Goal: Task Accomplishment & Management: Use online tool/utility

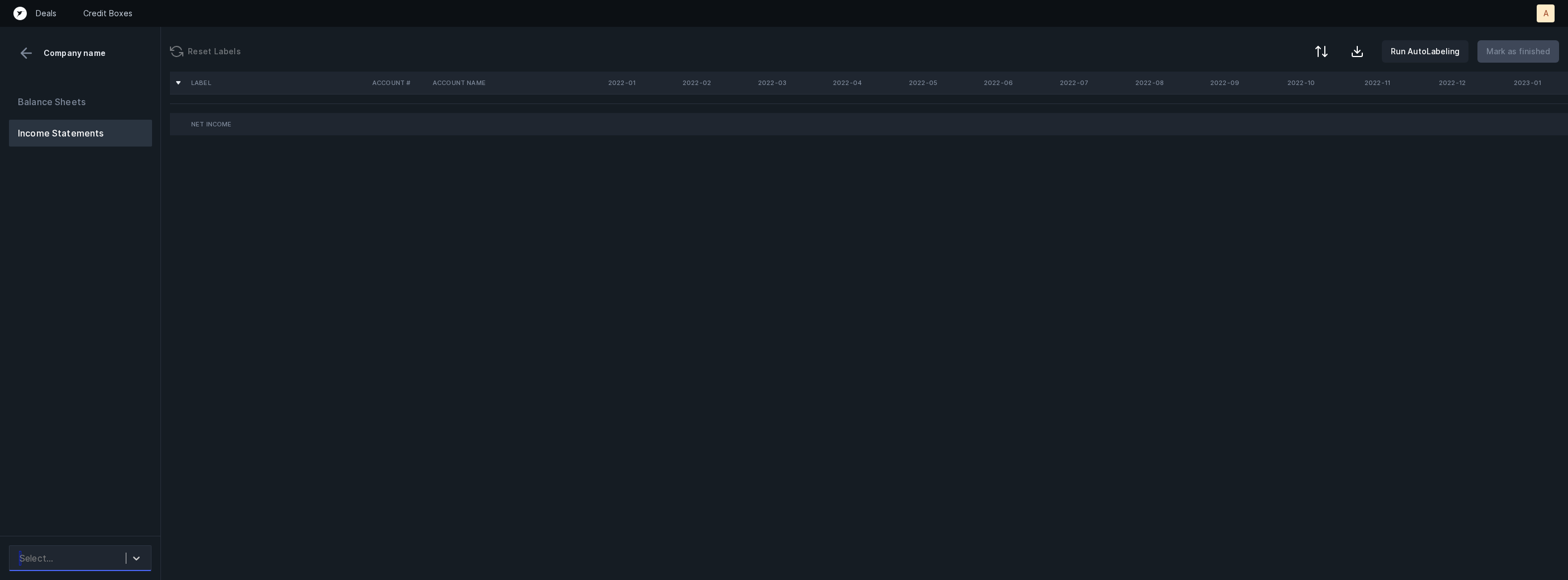
click at [121, 554] on div "Select..." at bounding box center [69, 558] width 112 height 20
click at [122, 516] on div "NectarLearning_P&L([DATE]-[DATE])_Cleaned.csv" at bounding box center [80, 521] width 143 height 36
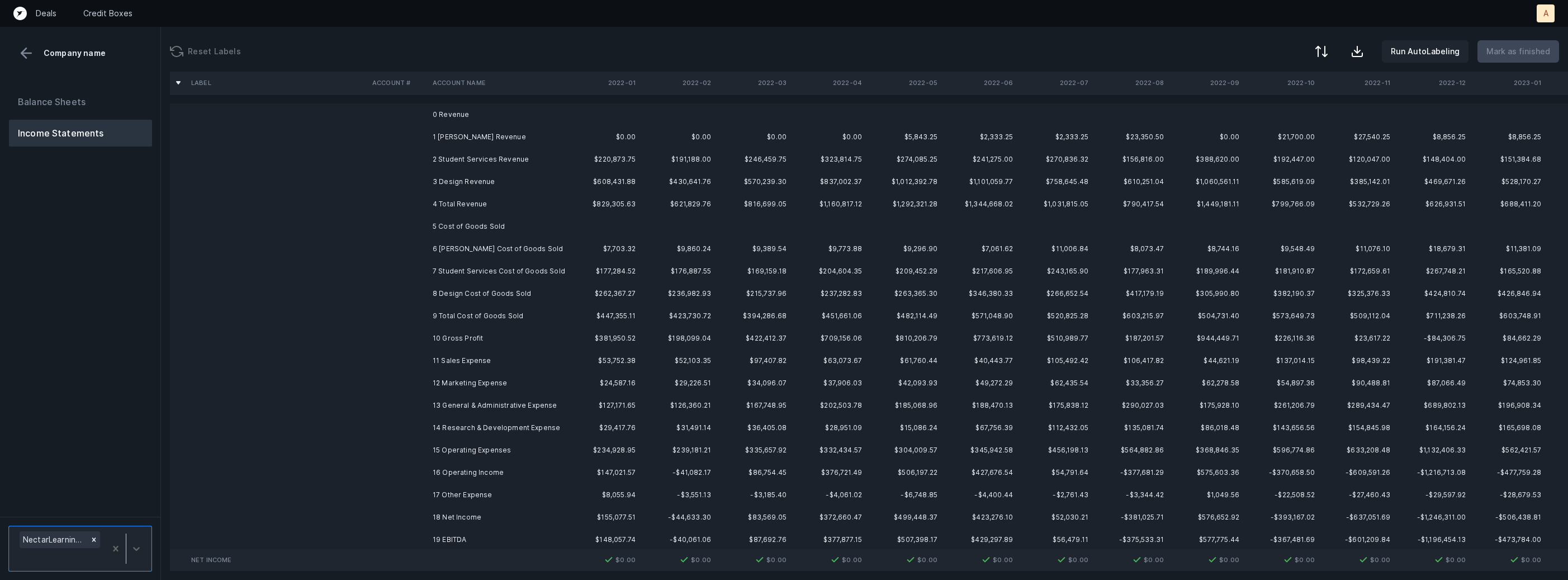
click at [535, 148] on td "2 Student Services Revenue" at bounding box center [496, 160] width 136 height 23
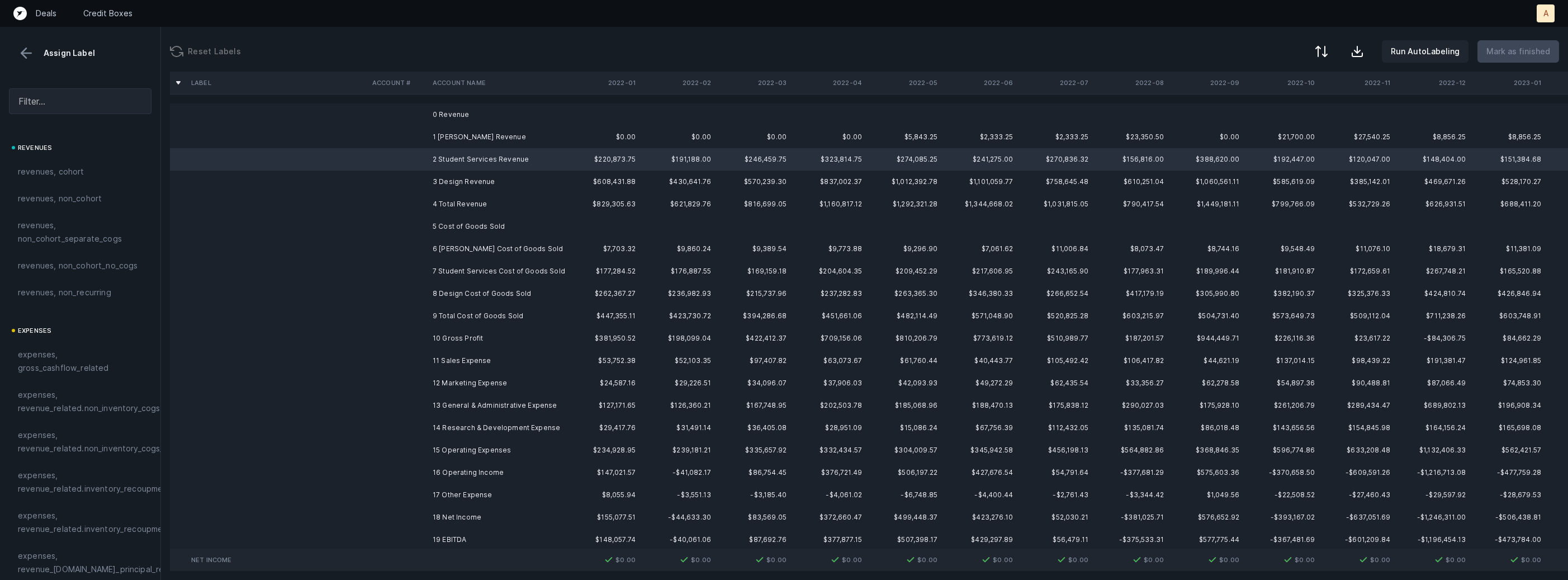
click at [506, 149] on td "2 Student Services Revenue" at bounding box center [496, 160] width 136 height 23
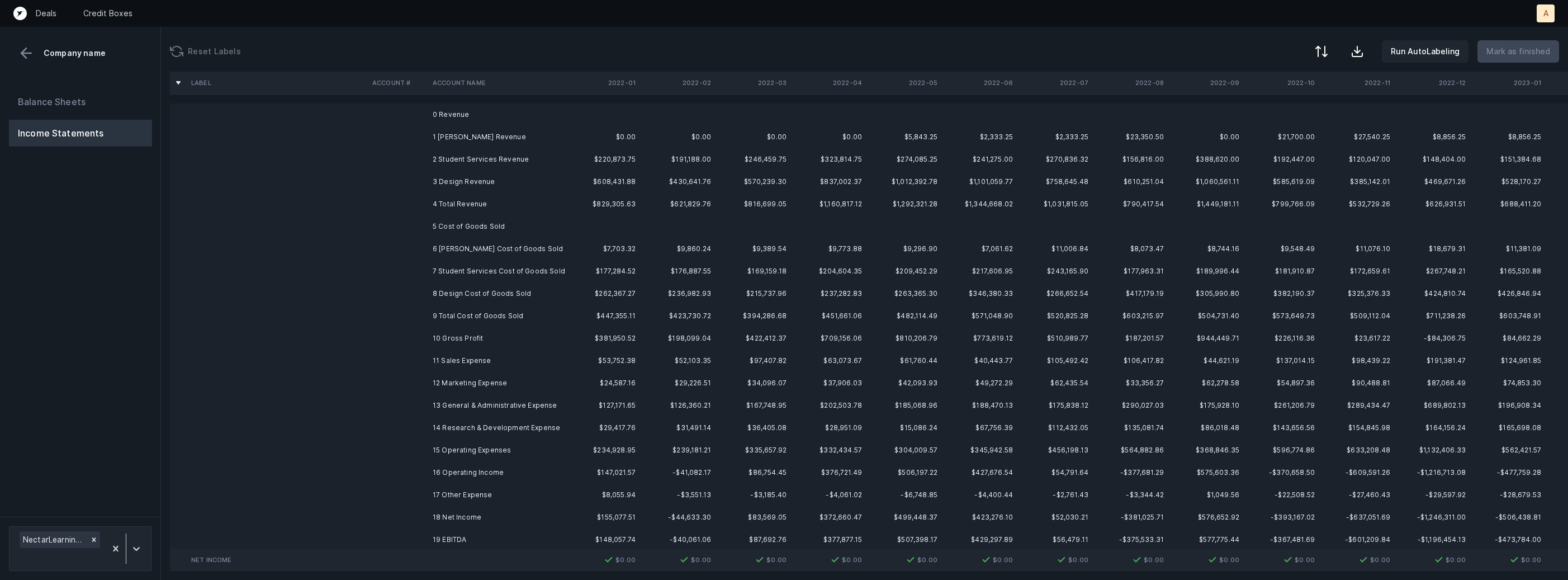
click at [506, 138] on td "1 [PERSON_NAME] Revenue" at bounding box center [496, 137] width 136 height 23
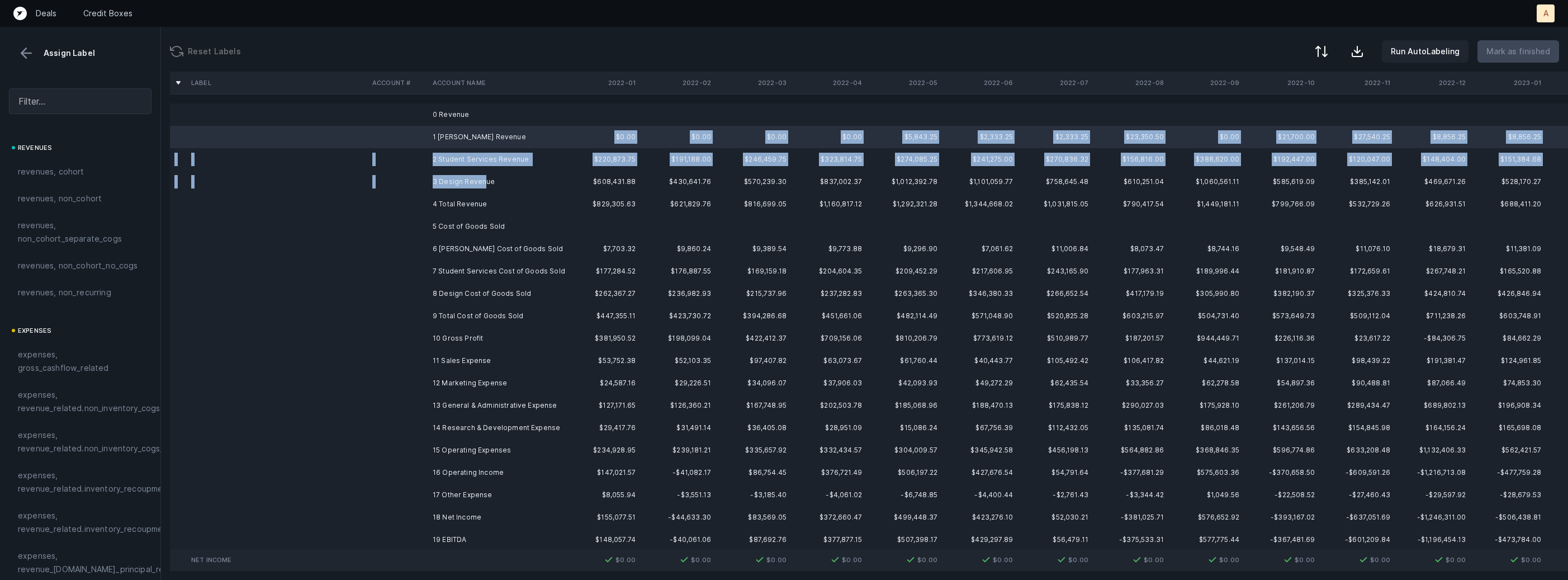
click at [483, 177] on td "3 Design Revenue" at bounding box center [496, 182] width 136 height 23
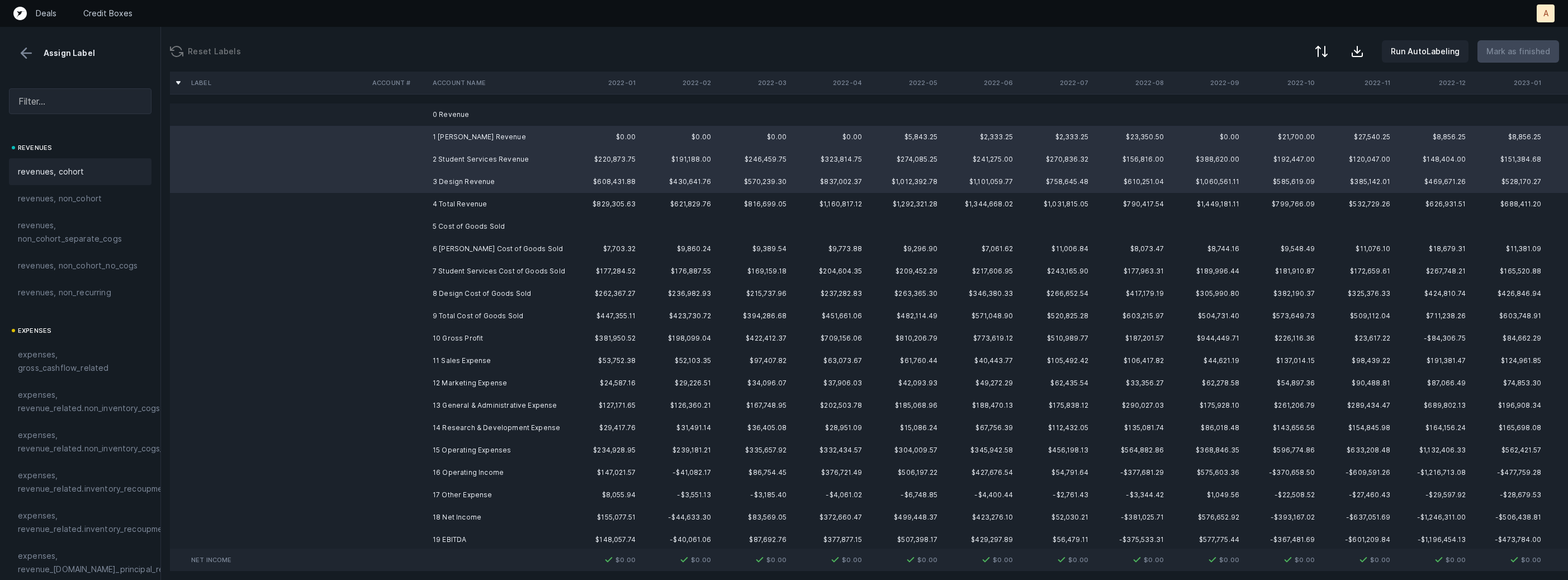
click at [58, 160] on div "revenues, cohort" at bounding box center [80, 171] width 143 height 27
click at [494, 253] on td "6 [PERSON_NAME] Cost of Goods Sold" at bounding box center [496, 249] width 136 height 23
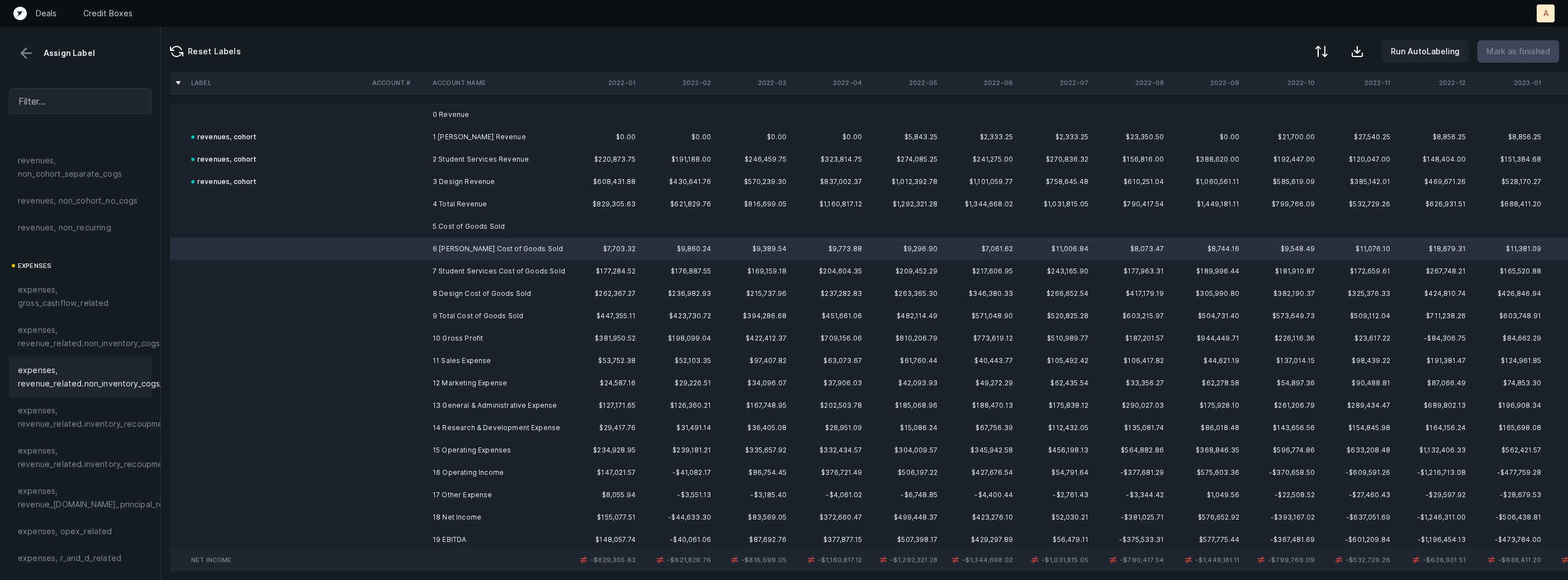
scroll to position [79, 0]
click at [74, 405] on span "expenses, revenue_related.inventory_recoupment" at bounding box center [94, 402] width 153 height 27
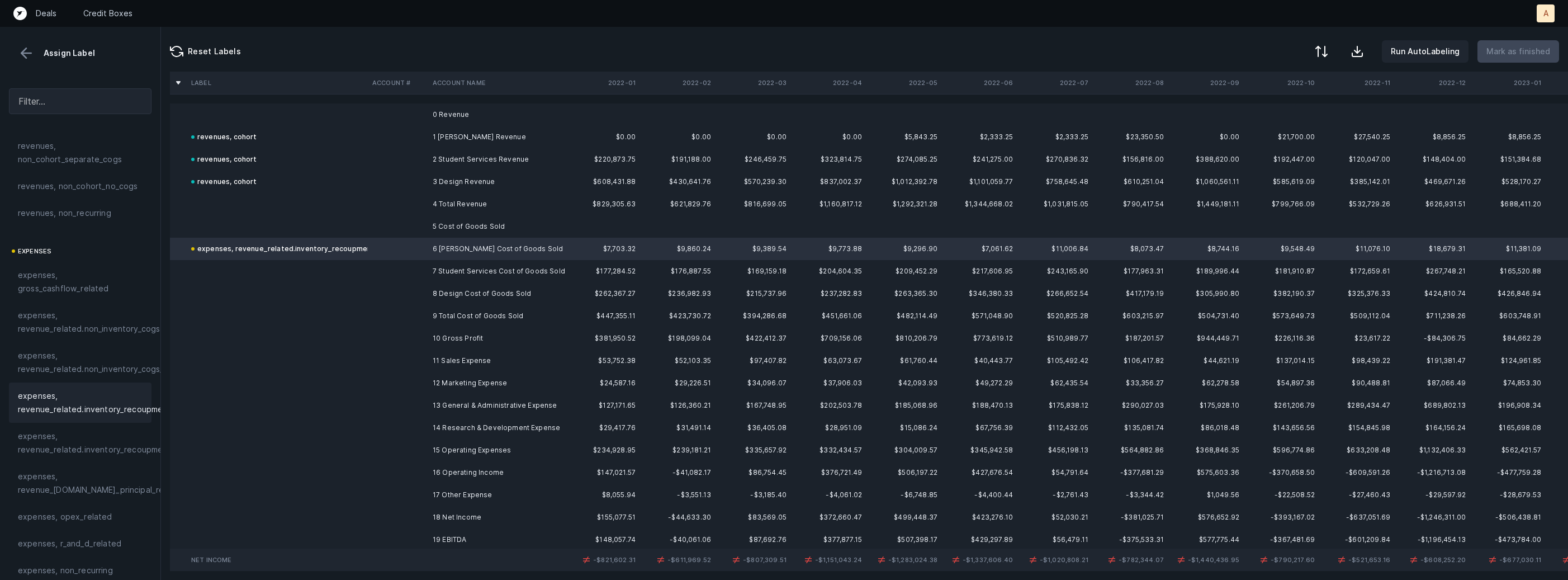
click at [498, 272] on td "7 Student Services Cost of Goods Sold" at bounding box center [496, 272] width 136 height 23
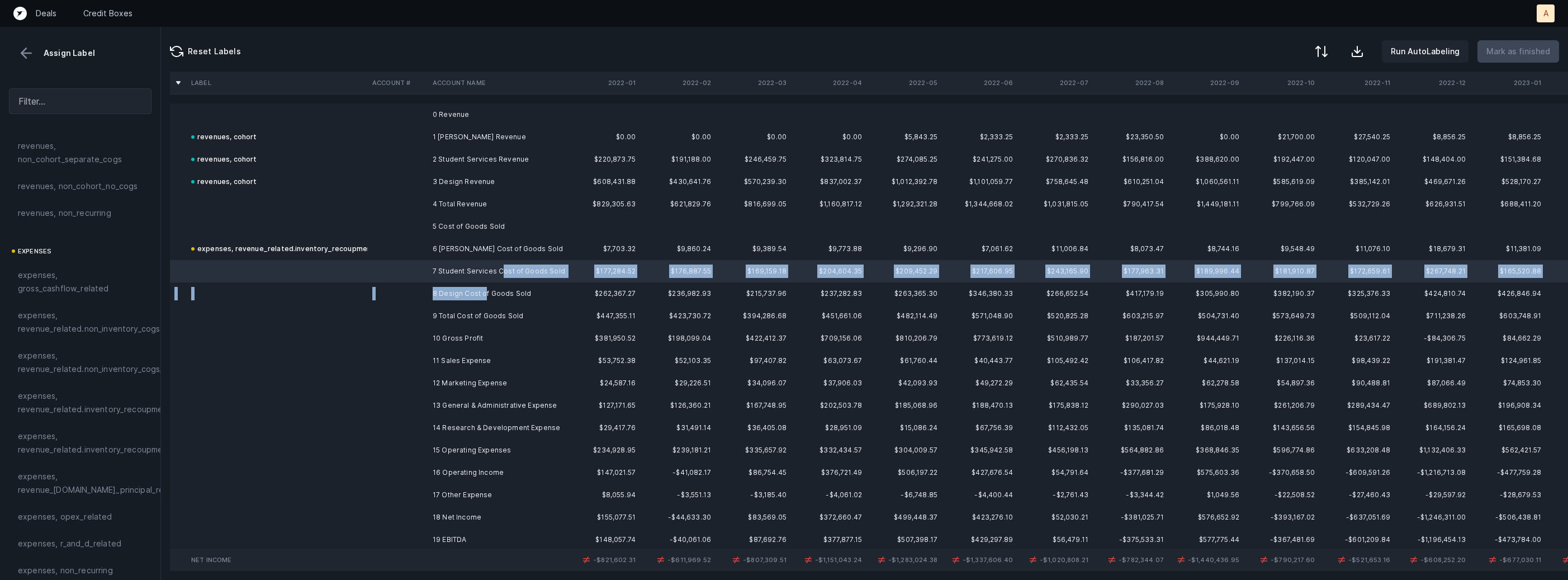
click at [483, 292] on td "8 Design Cost of Goods Sold" at bounding box center [496, 293] width 136 height 23
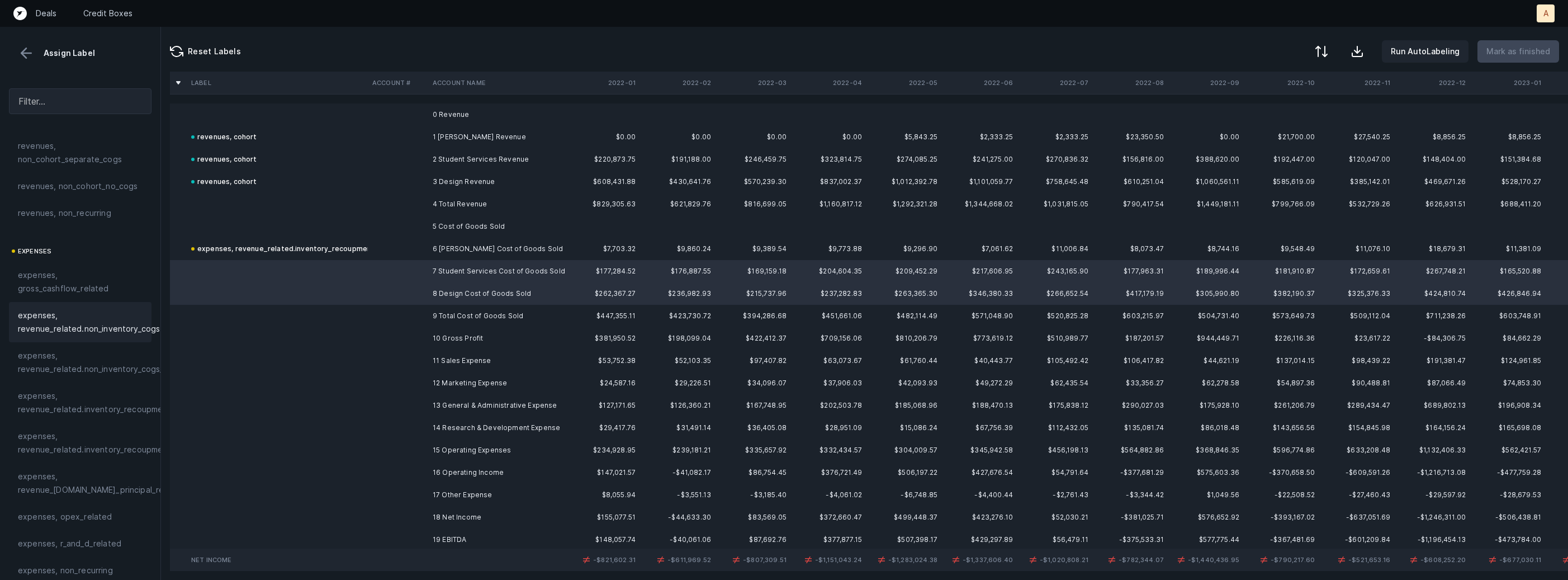
click at [111, 318] on span "expenses, revenue_related.non_inventory_cogs" at bounding box center [89, 322] width 142 height 27
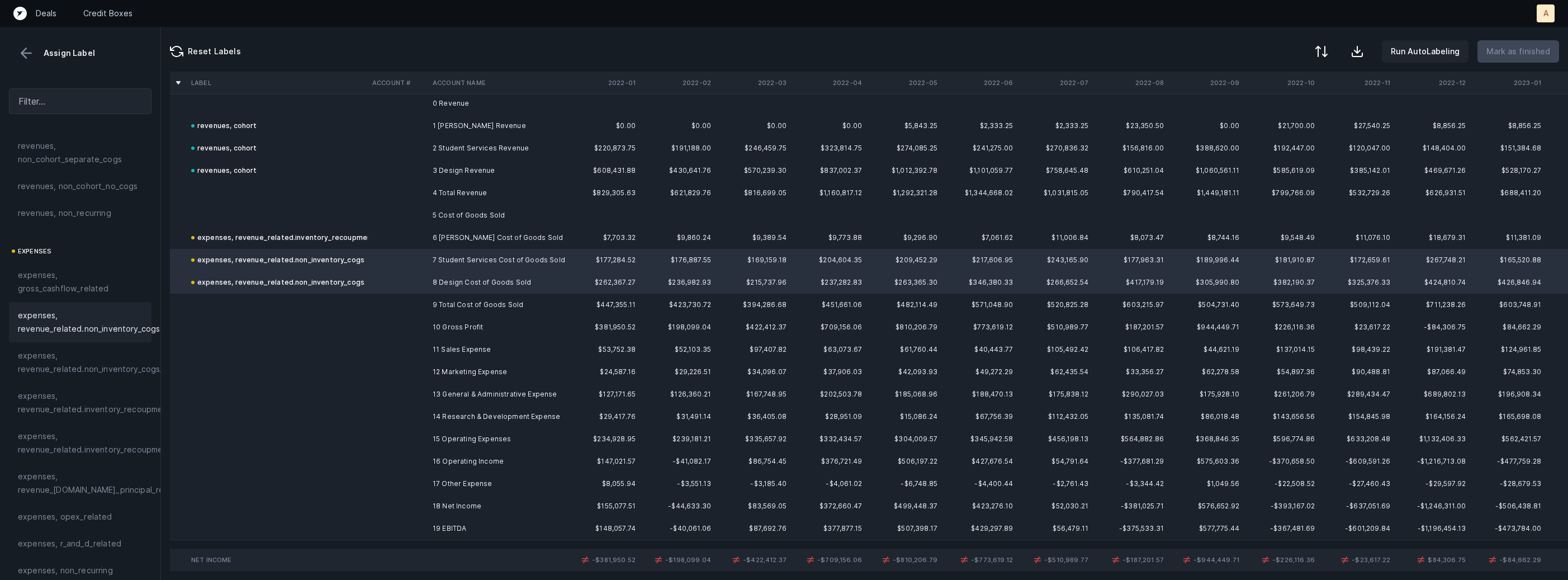
click at [431, 345] on td "11 Sales Expense" at bounding box center [496, 350] width 136 height 23
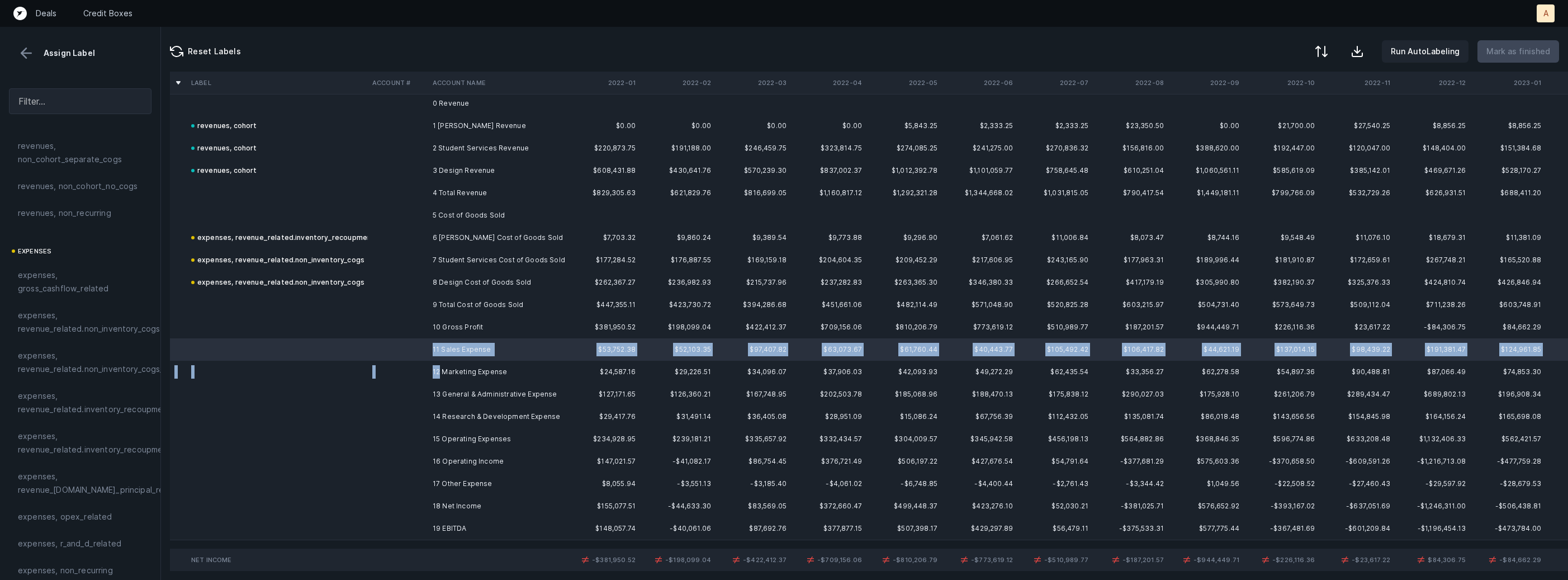
click at [439, 370] on td "12 Marketing Expense" at bounding box center [496, 372] width 136 height 23
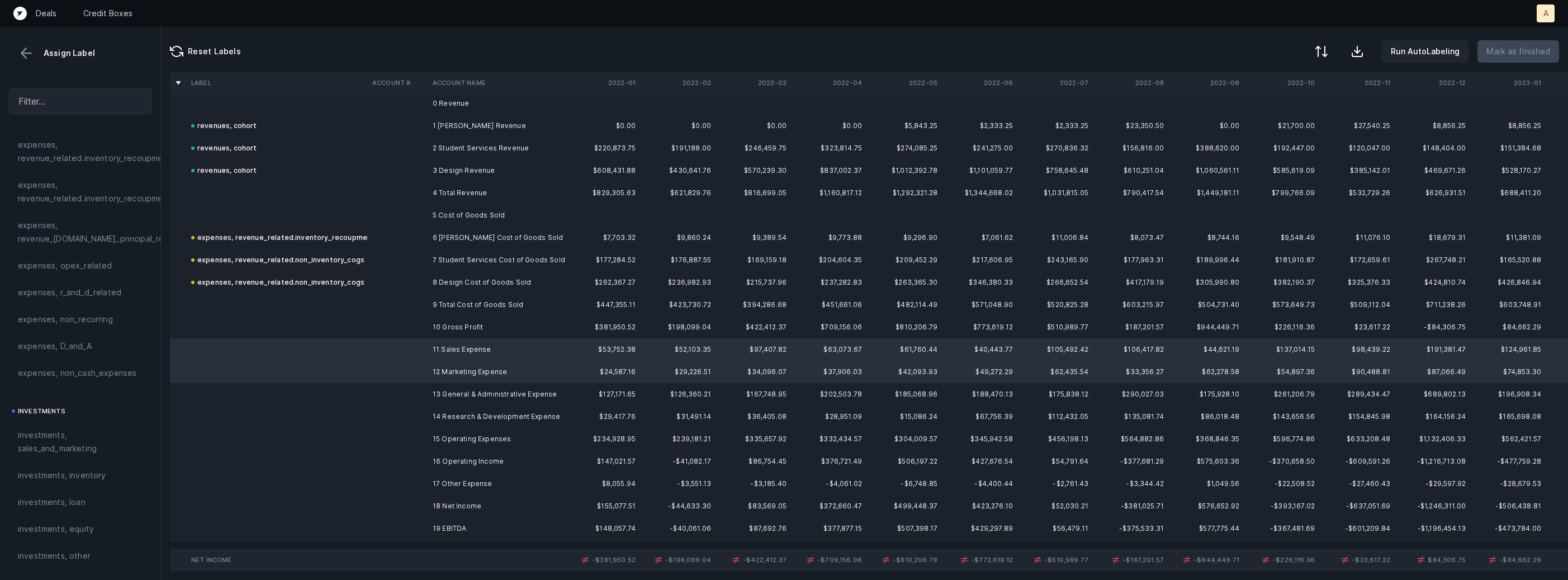
scroll to position [351, 0]
click at [81, 408] on span "investments, sales_and_marketing" at bounding box center [80, 421] width 124 height 27
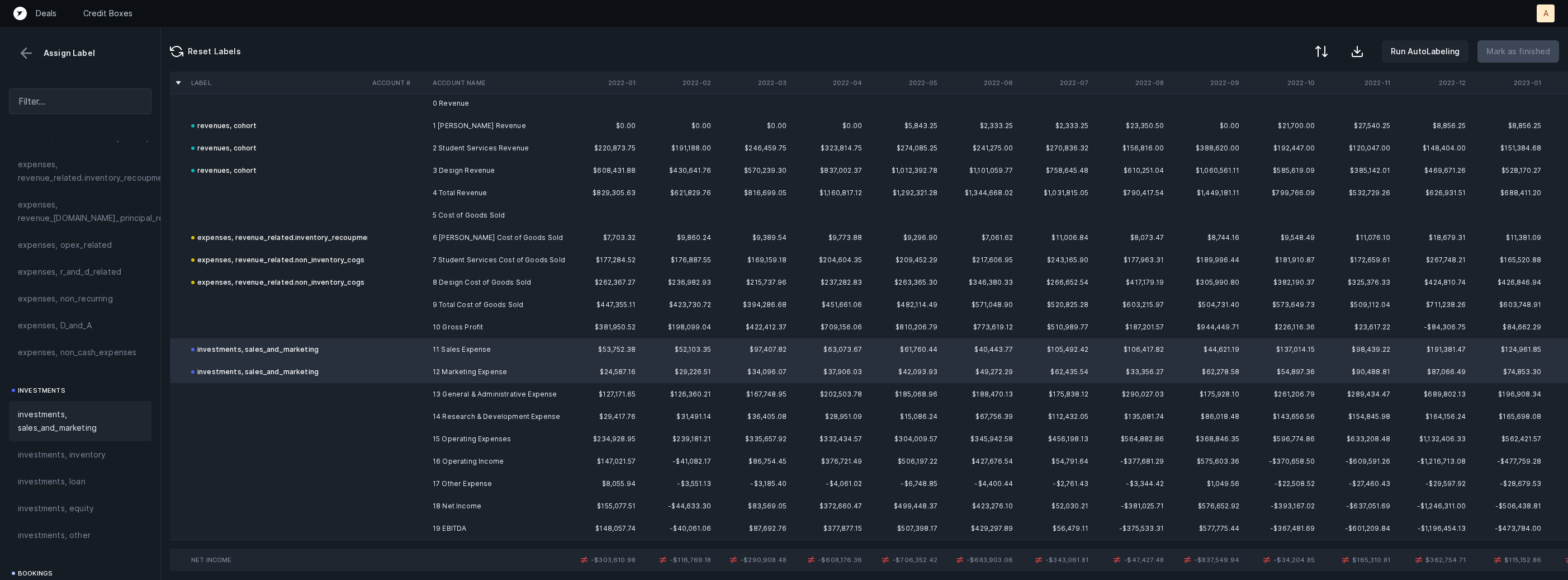
click at [382, 388] on td at bounding box center [398, 394] width 61 height 23
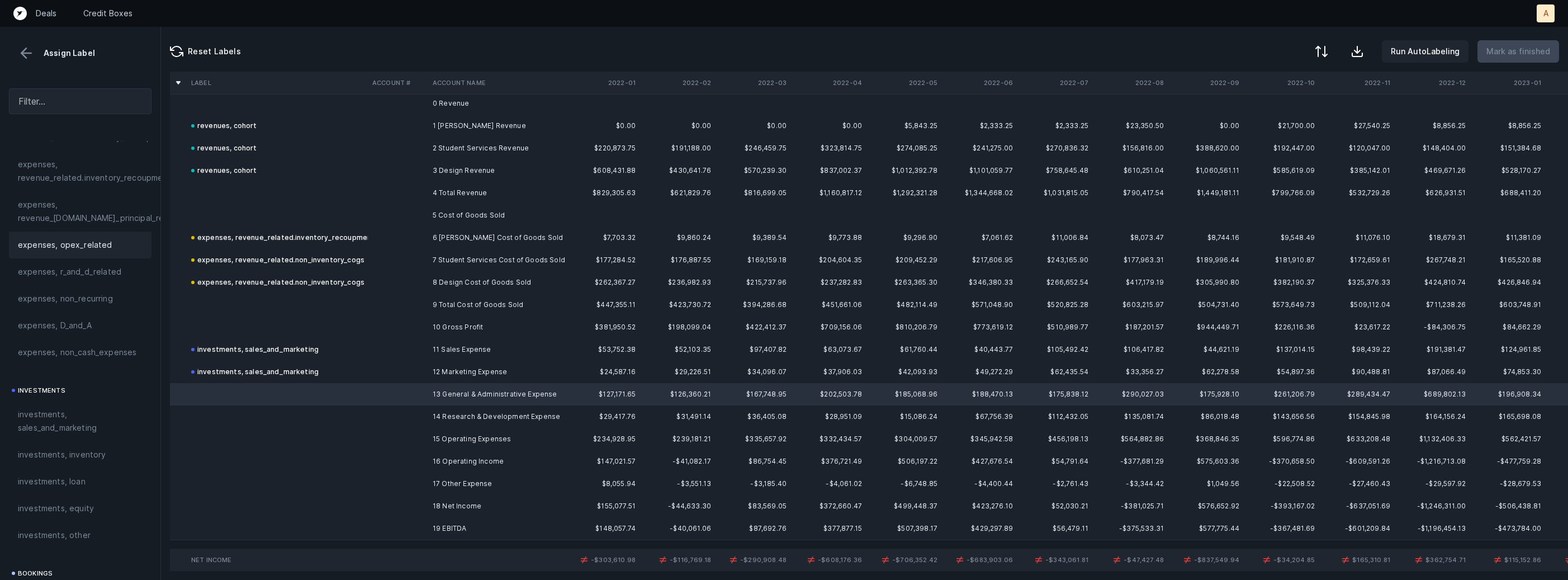
click at [126, 253] on div "expenses, opex_related" at bounding box center [80, 245] width 143 height 27
click at [416, 422] on td at bounding box center [398, 417] width 61 height 23
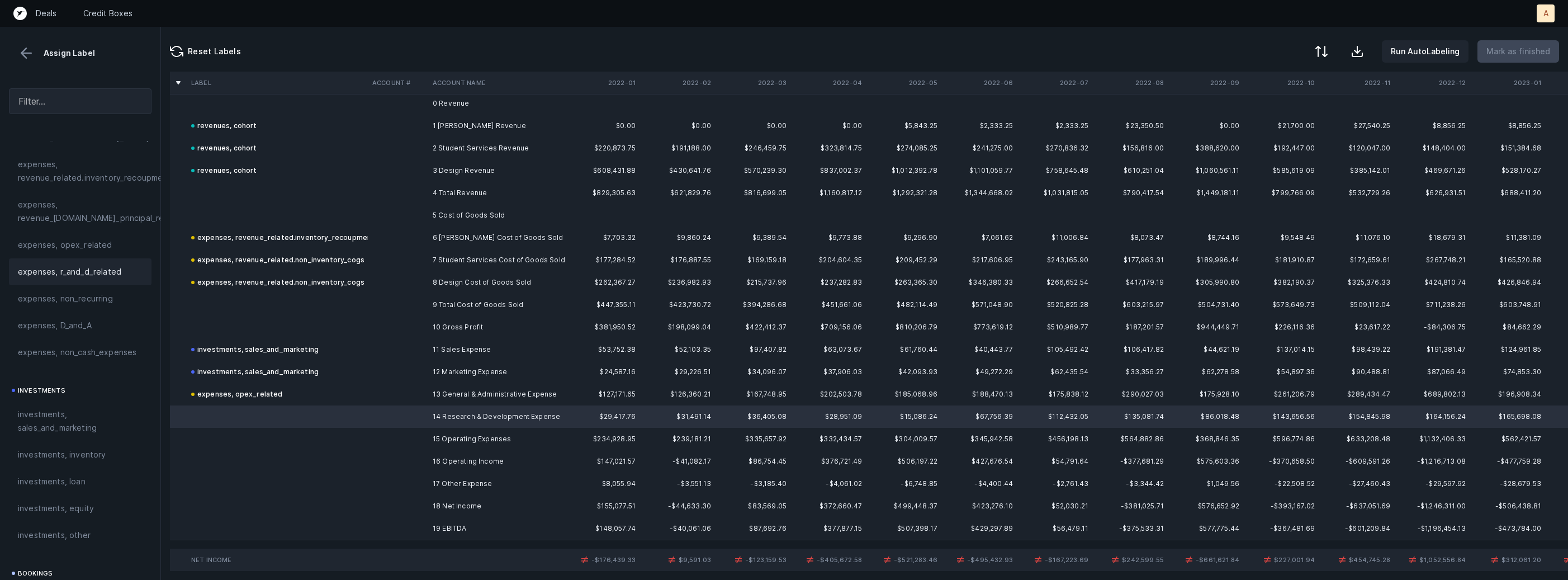
click at [126, 277] on div "expenses, r_and_d_related" at bounding box center [80, 272] width 124 height 13
click at [436, 511] on td "18 Net Income" at bounding box center [496, 506] width 136 height 23
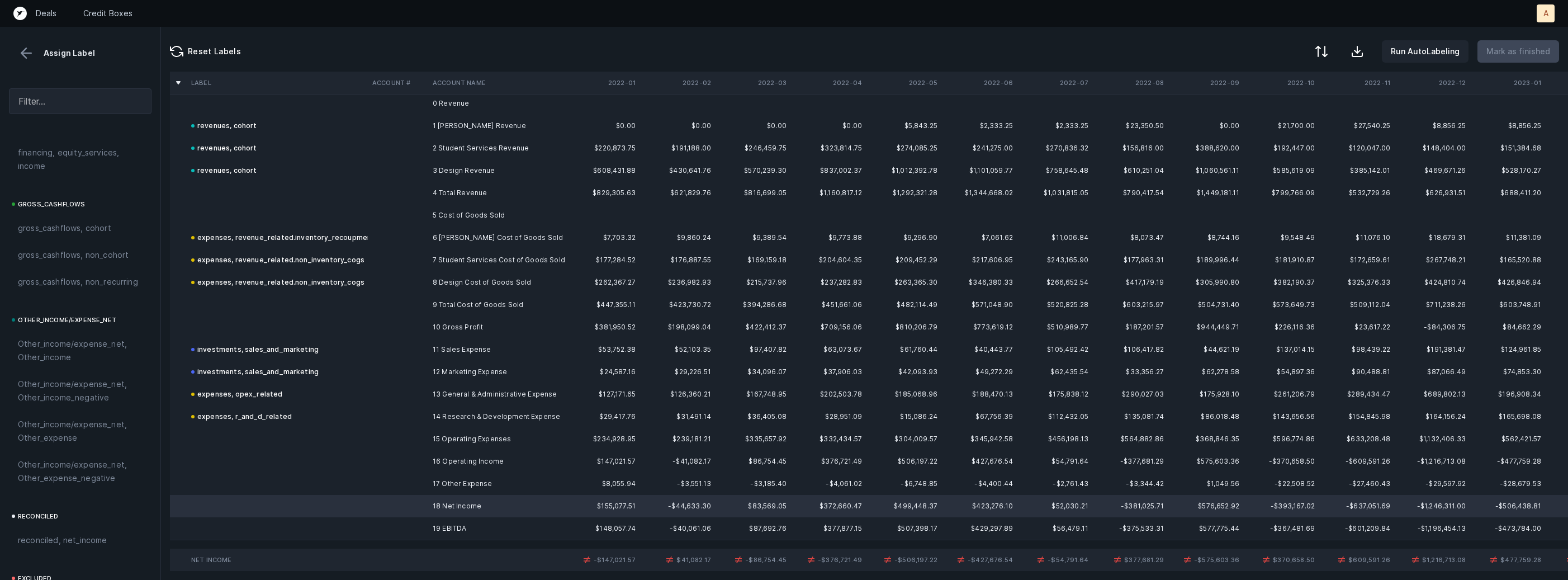
scroll to position [1268, 0]
click at [59, 410] on span "reconciled, net_income" at bounding box center [63, 415] width 89 height 13
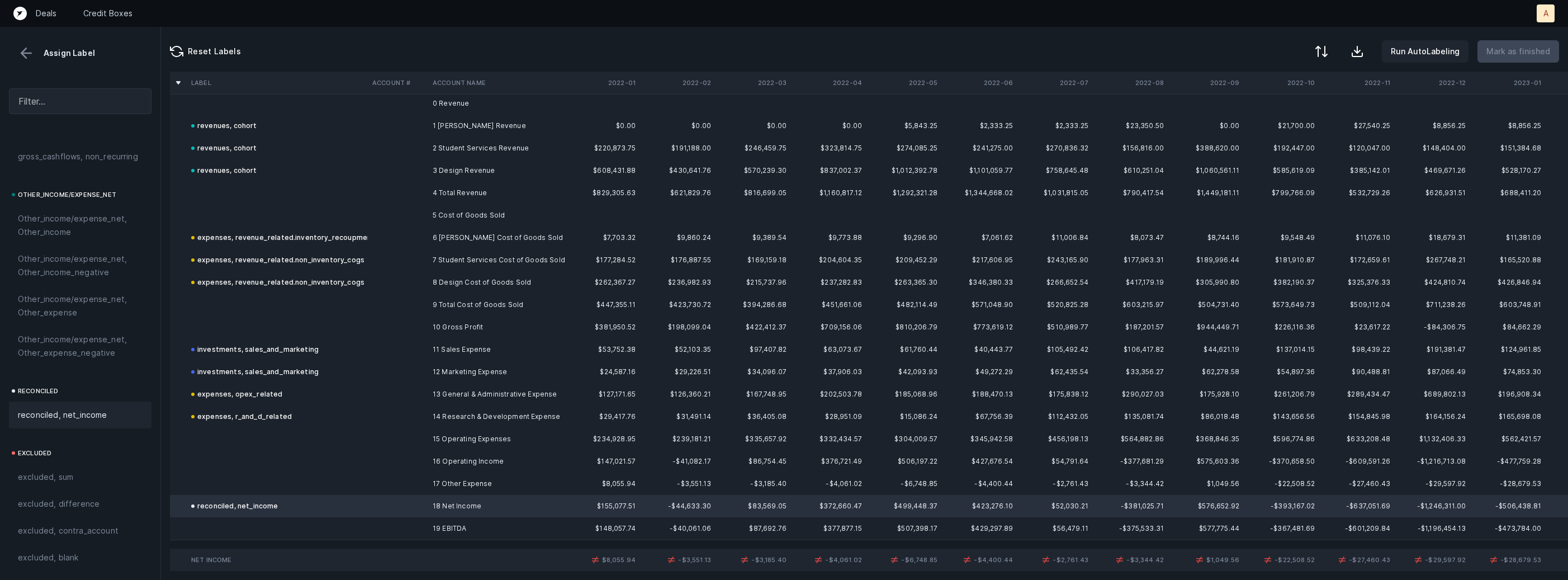
click at [408, 477] on td at bounding box center [398, 484] width 61 height 23
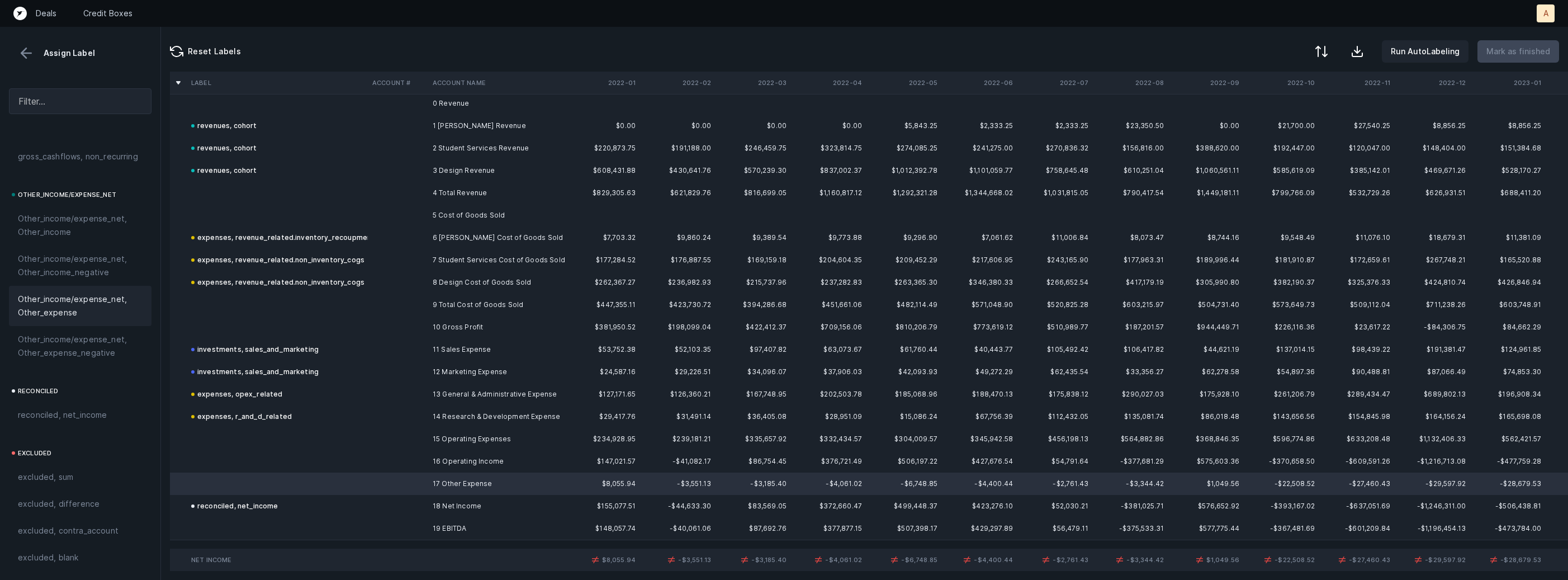
click at [121, 303] on span "Other_income/expense_net, Other_expense" at bounding box center [80, 306] width 124 height 27
click at [53, 235] on span "Other_income/expense_net, Other_income" at bounding box center [80, 225] width 124 height 27
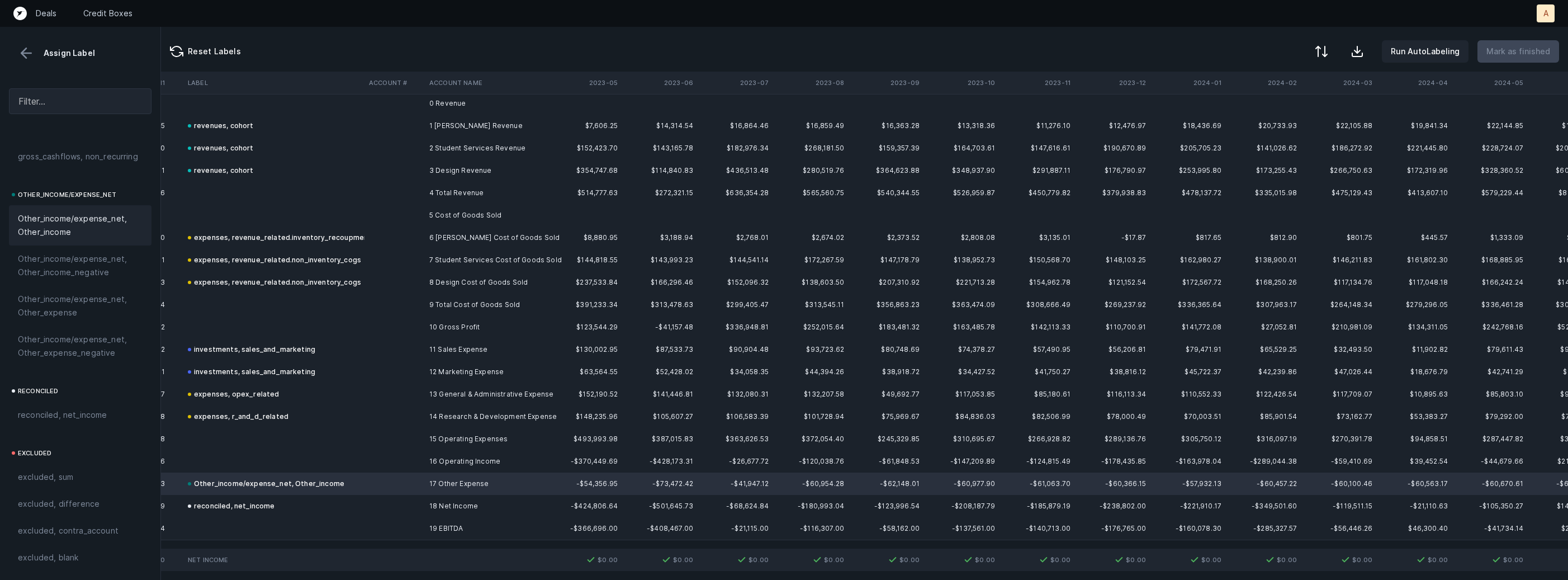
scroll to position [11, 0]
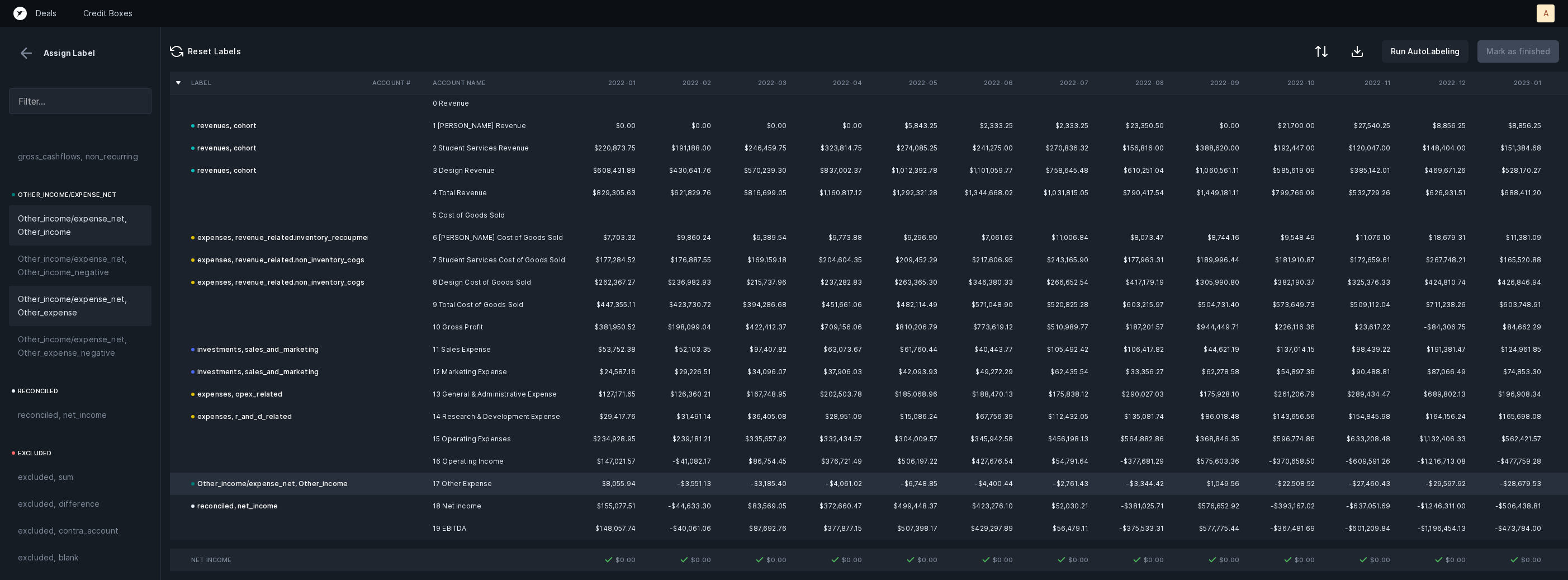
click at [82, 294] on span "Other_income/expense_net, Other_expense" at bounding box center [80, 306] width 124 height 27
click at [403, 490] on td at bounding box center [398, 484] width 61 height 23
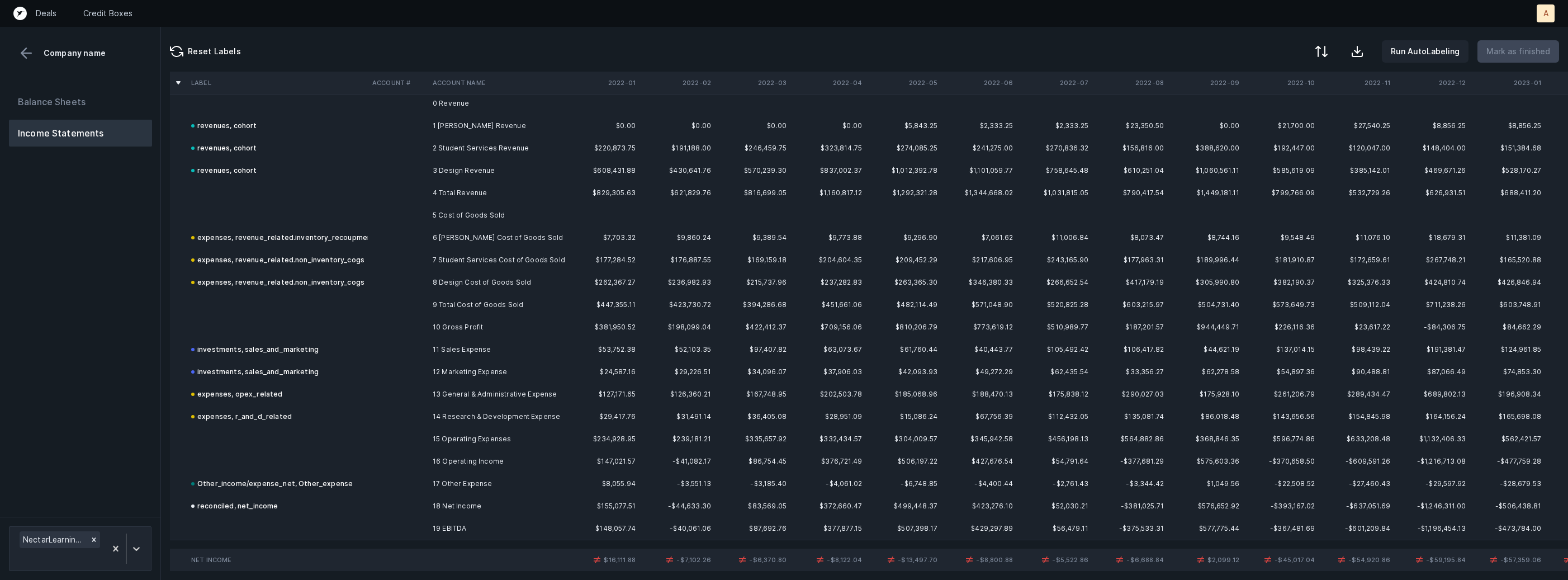
click at [403, 490] on td at bounding box center [398, 484] width 61 height 23
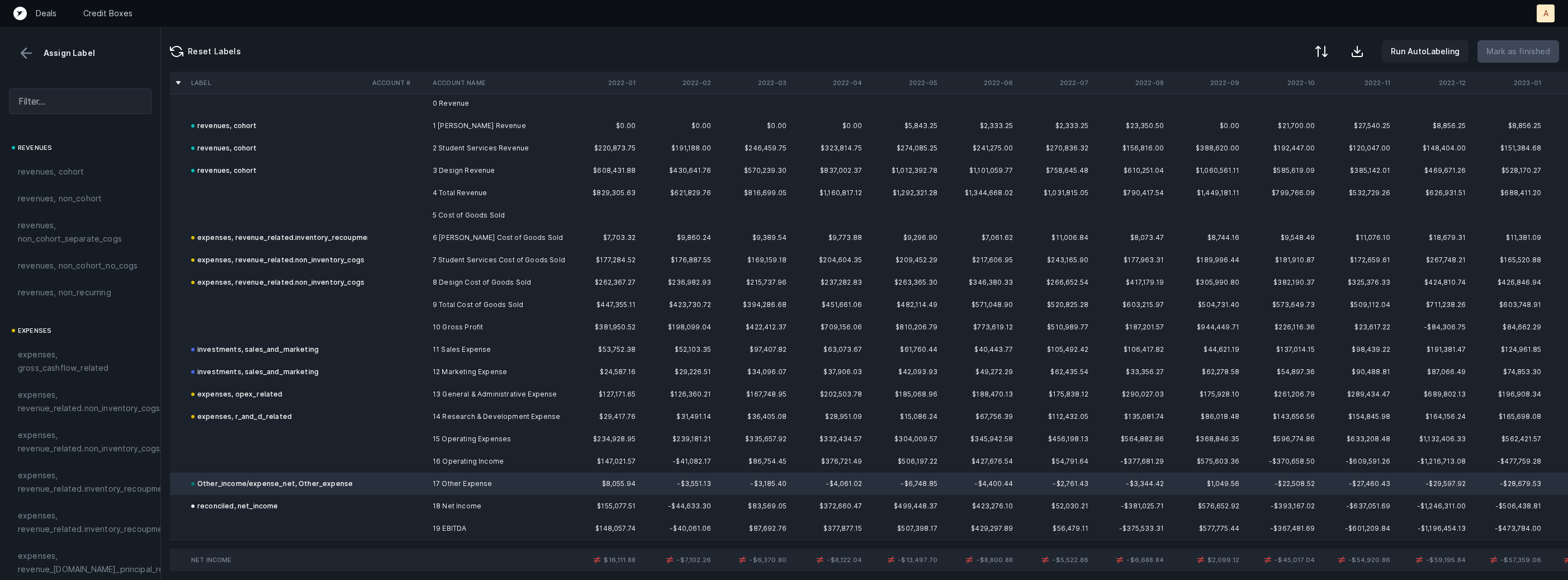
click at [398, 489] on div at bounding box center [784, 290] width 1568 height 580
click at [418, 499] on span "Sign flip" at bounding box center [422, 502] width 30 height 13
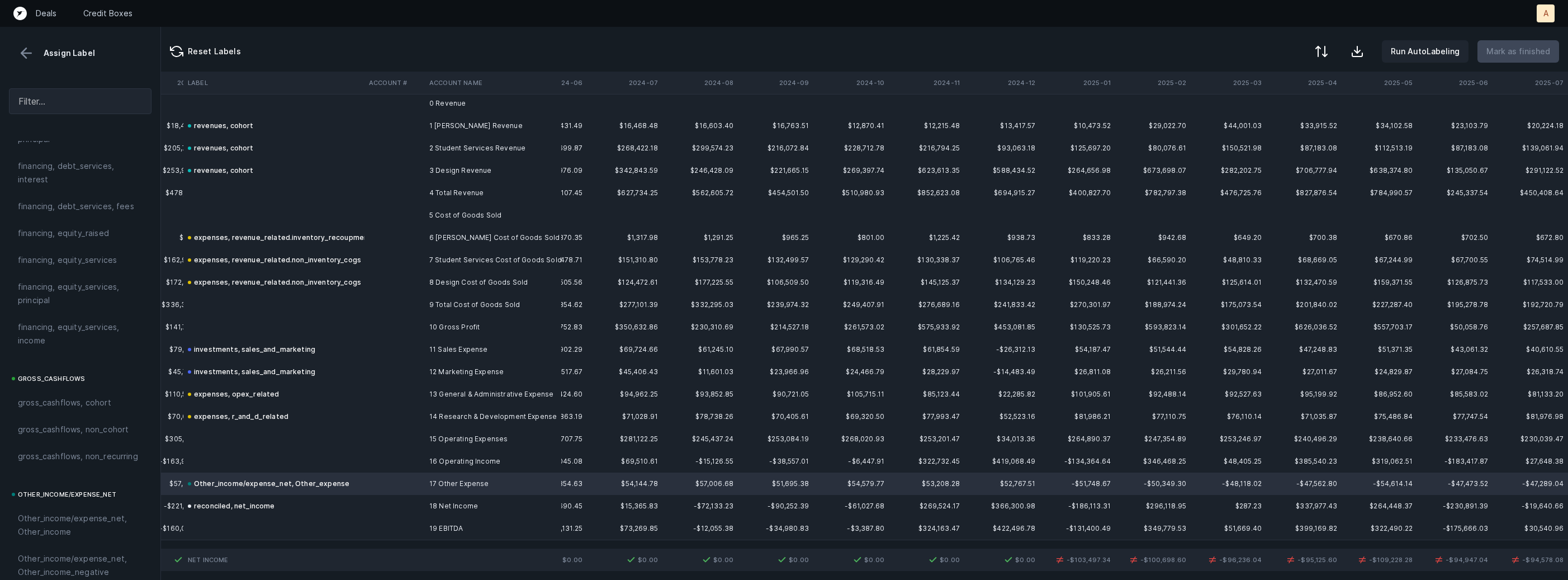
scroll to position [1071, 0]
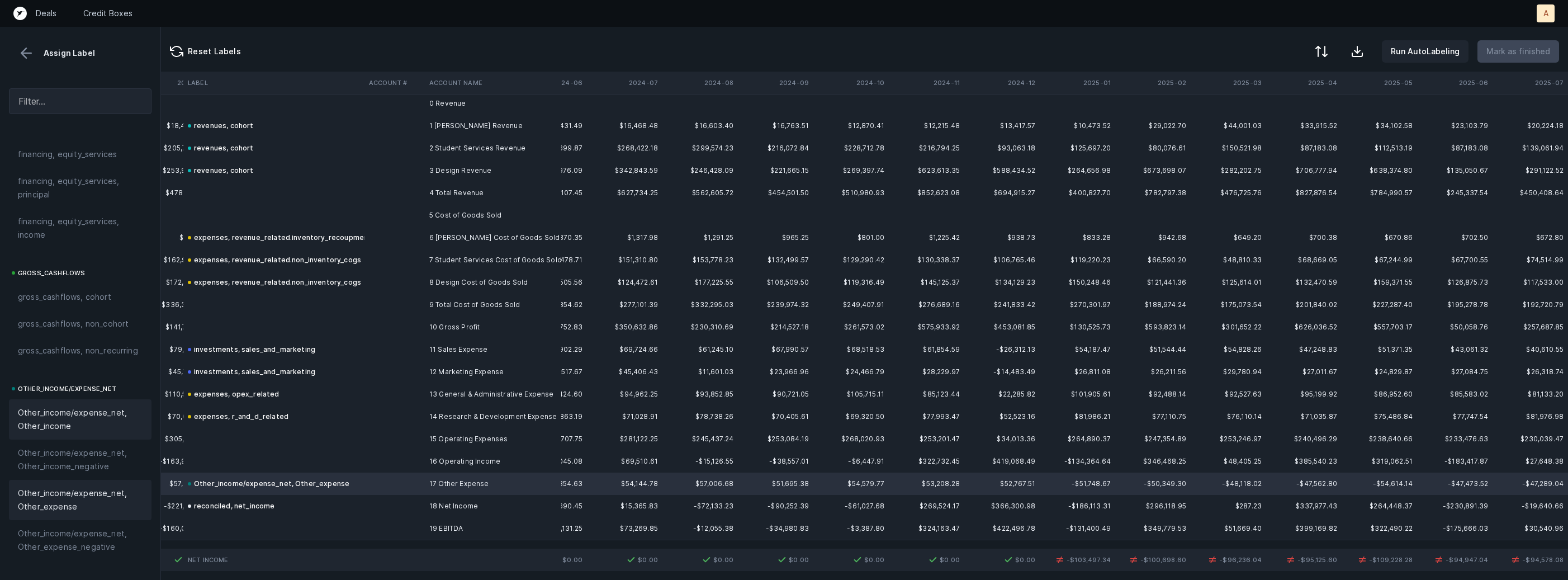
click at [93, 430] on span "Other_income/expense_net, Other_income" at bounding box center [80, 419] width 124 height 27
click at [83, 487] on div "Other_income/expense_net, Other_expense" at bounding box center [80, 500] width 143 height 40
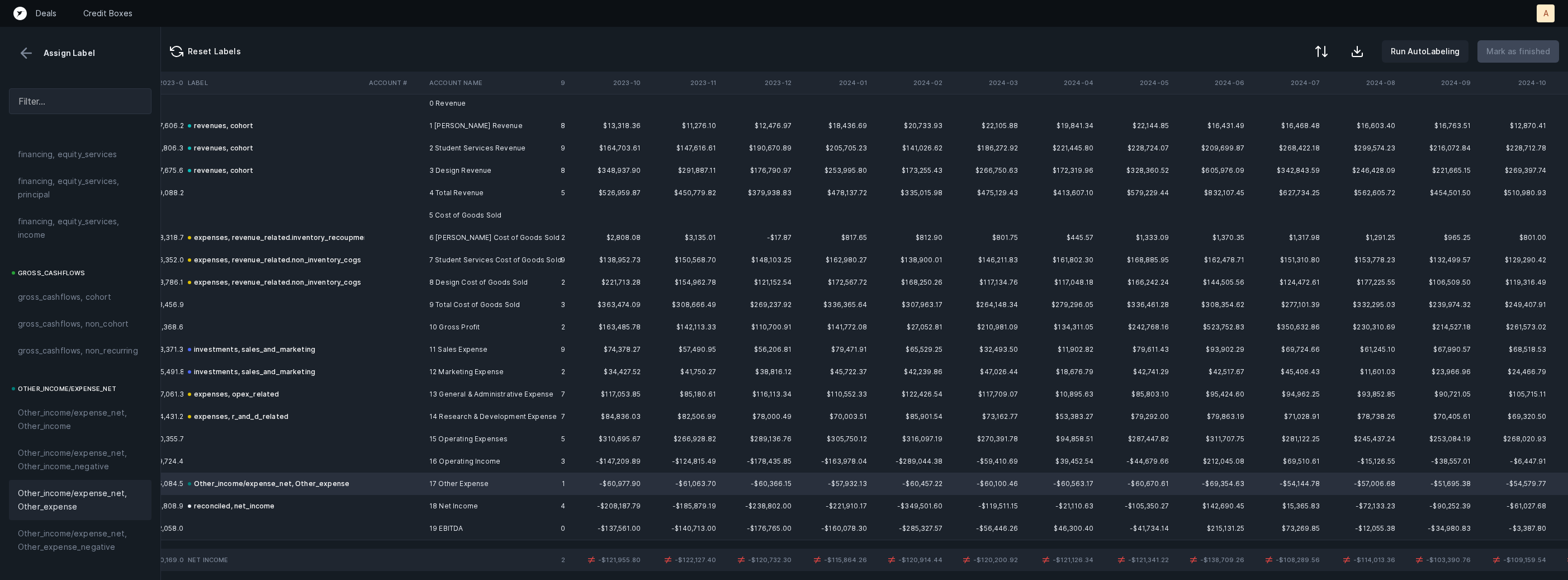
scroll to position [11, 2241]
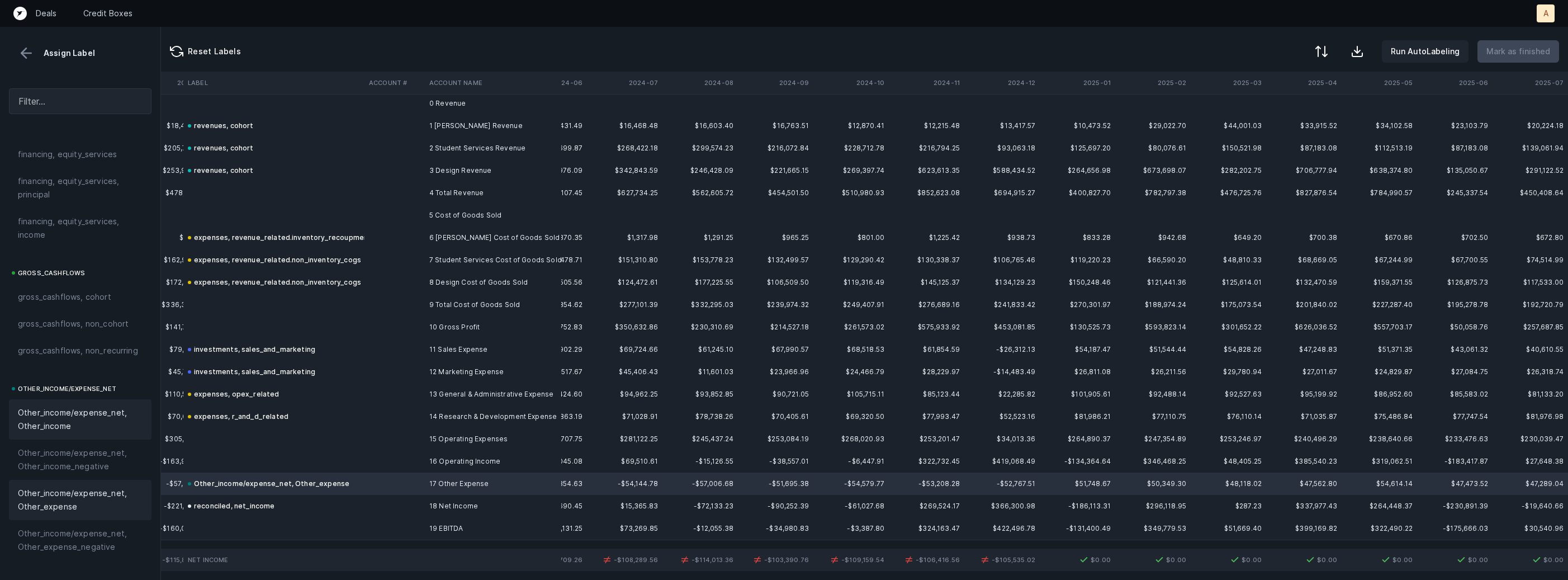
click at [48, 425] on span "Other_income/expense_net, Other_income" at bounding box center [80, 419] width 124 height 27
click at [67, 494] on span "Other_income/expense_net, Other_expense" at bounding box center [80, 500] width 124 height 27
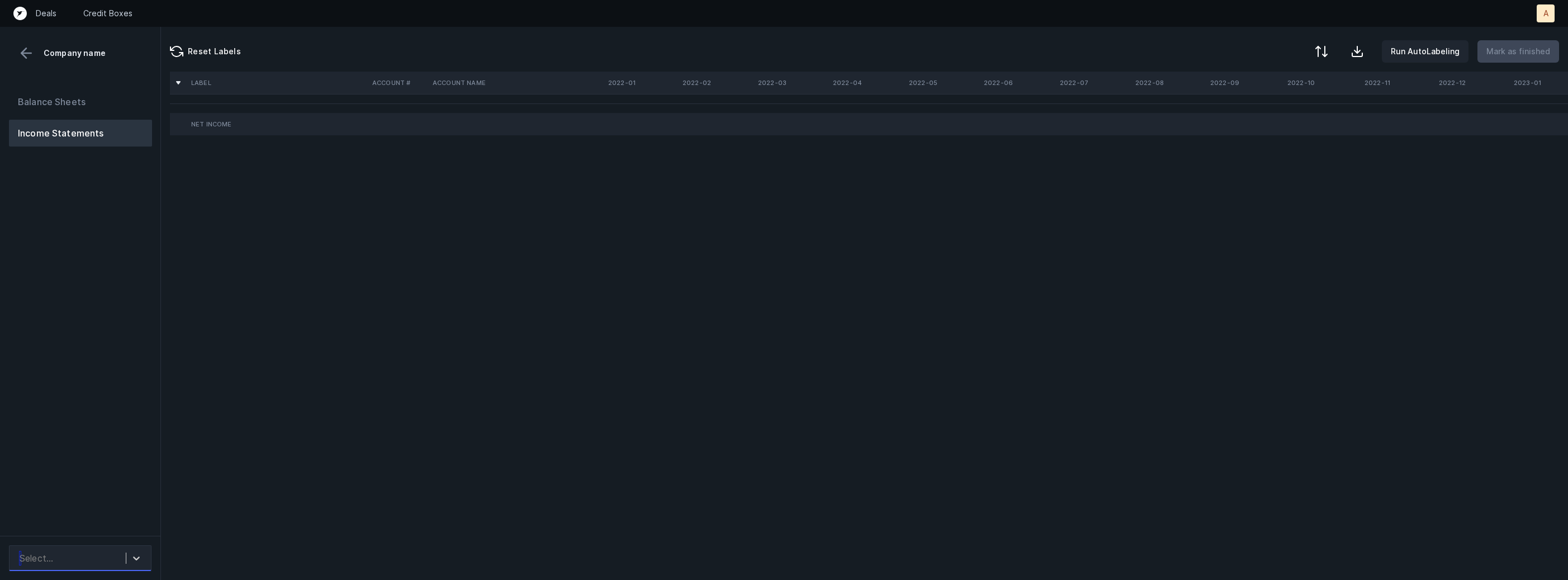
click at [119, 556] on div "Select..." at bounding box center [69, 558] width 112 height 20
click at [121, 528] on div "NectarLearning_P&L([DATE]-[DATE])_Cleaned.csv" at bounding box center [80, 521] width 143 height 36
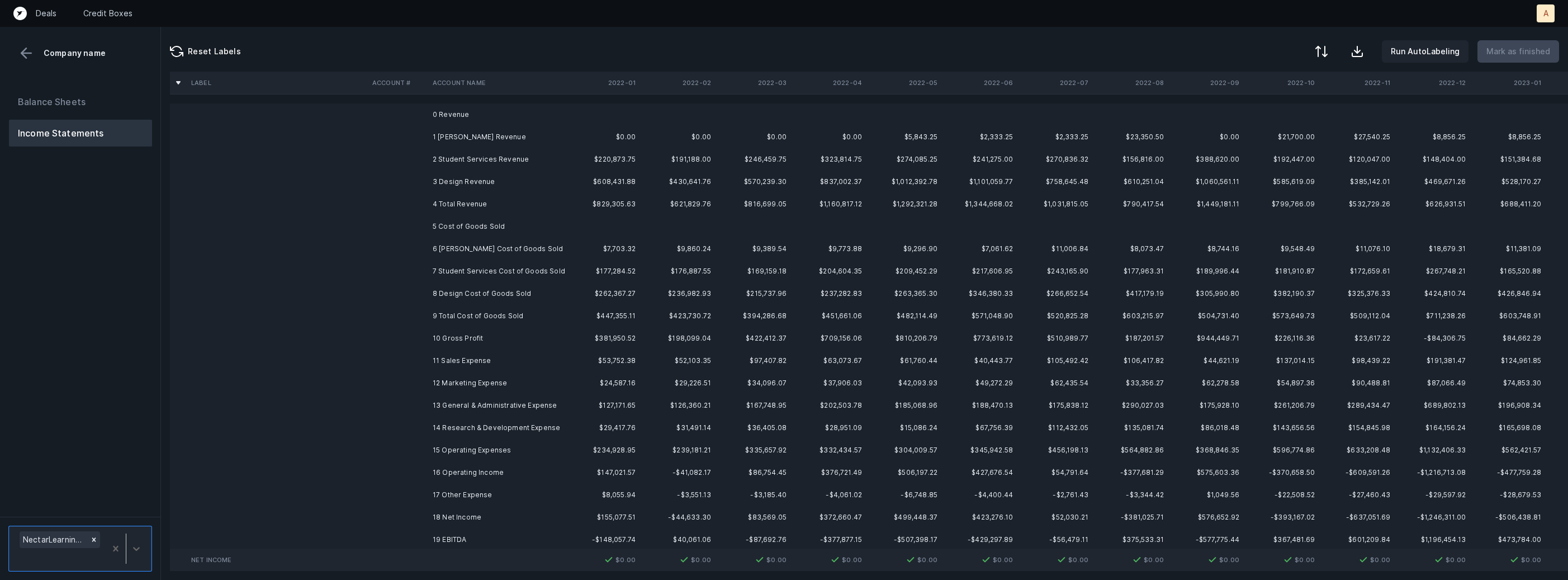
click at [498, 140] on td "1 [PERSON_NAME] Revenue" at bounding box center [496, 137] width 136 height 23
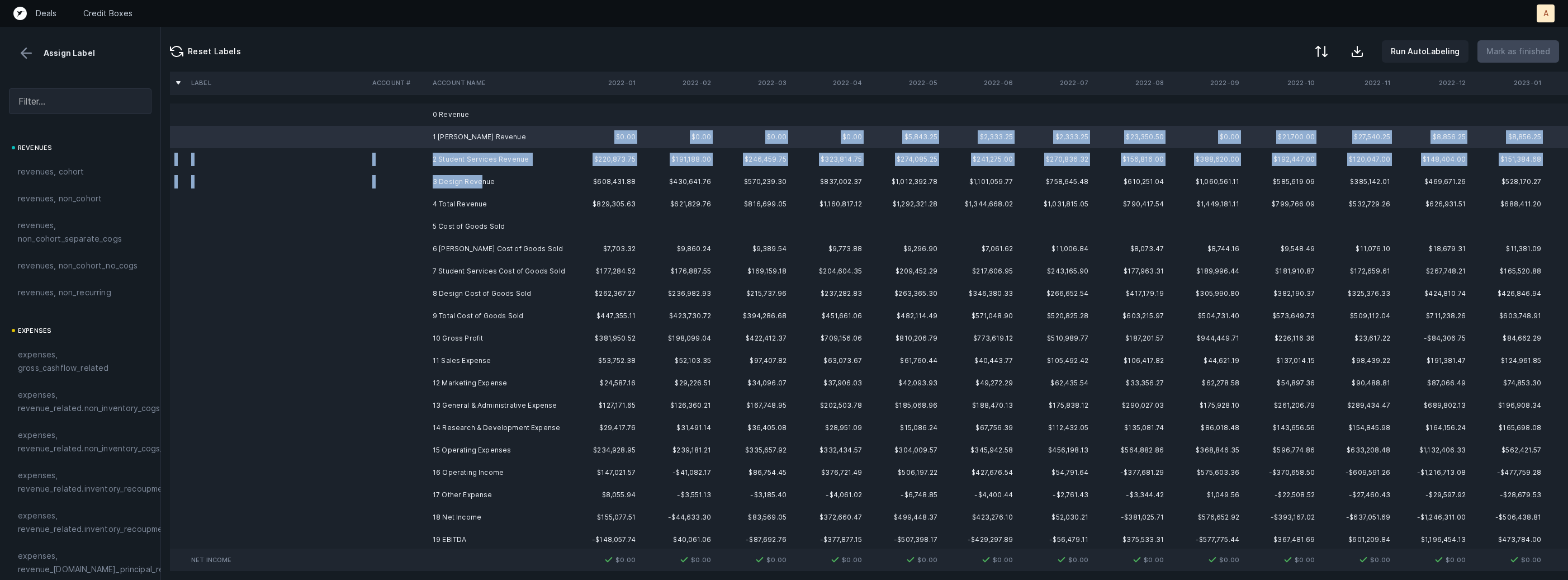
click at [480, 185] on td "3 Design Revenue" at bounding box center [496, 182] width 136 height 23
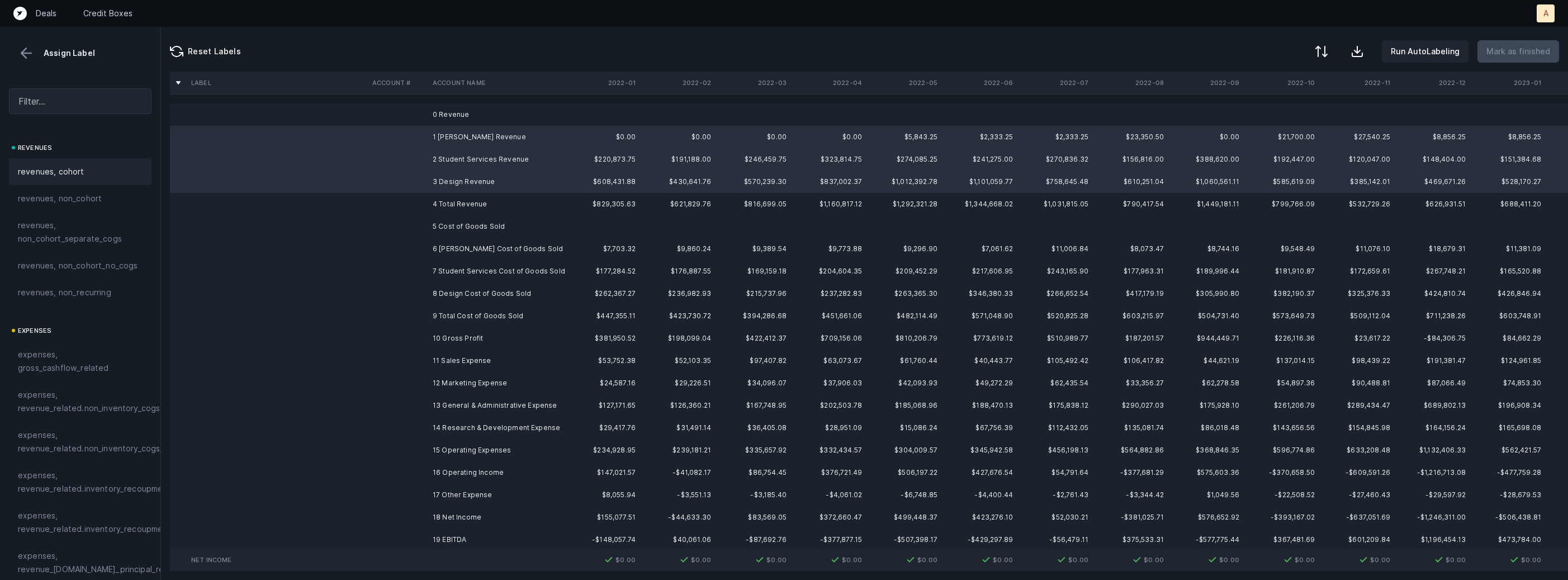
click at [73, 168] on span "revenues, cohort" at bounding box center [51, 171] width 66 height 13
click at [487, 250] on td "6 [PERSON_NAME] Cost of Goods Sold" at bounding box center [496, 249] width 136 height 23
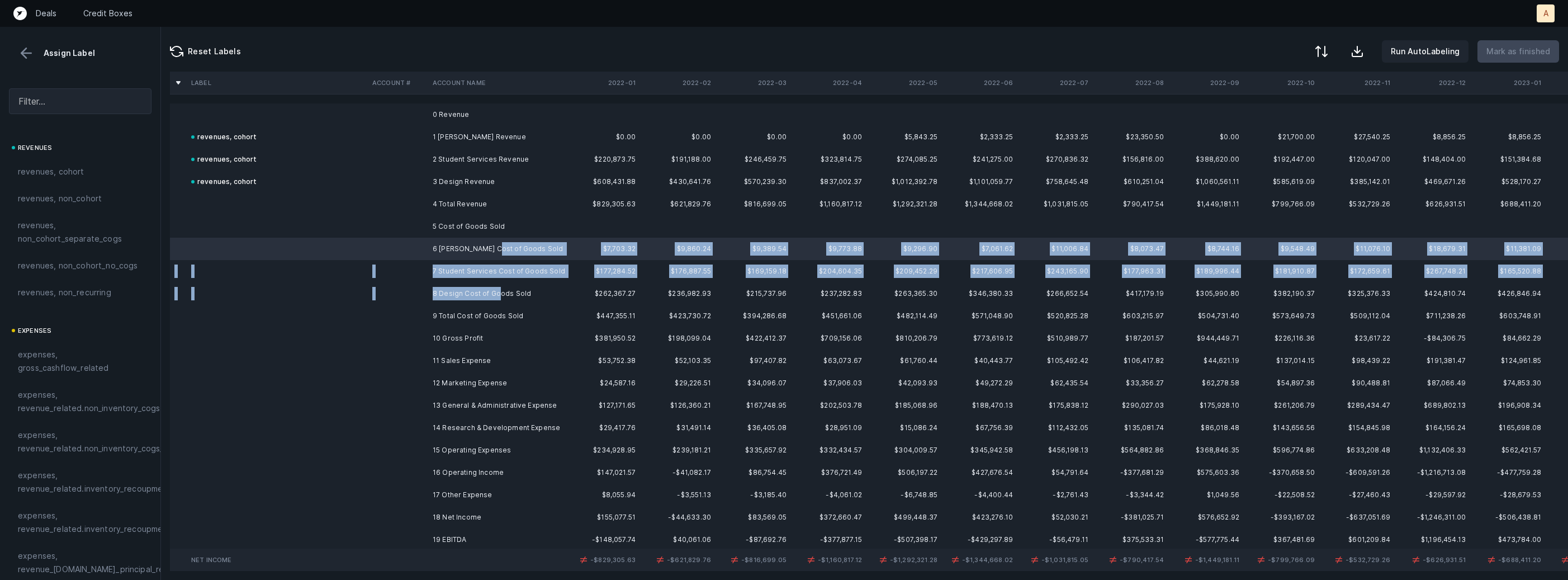
click at [496, 291] on td "8 Design Cost of Goods Sold" at bounding box center [496, 293] width 136 height 23
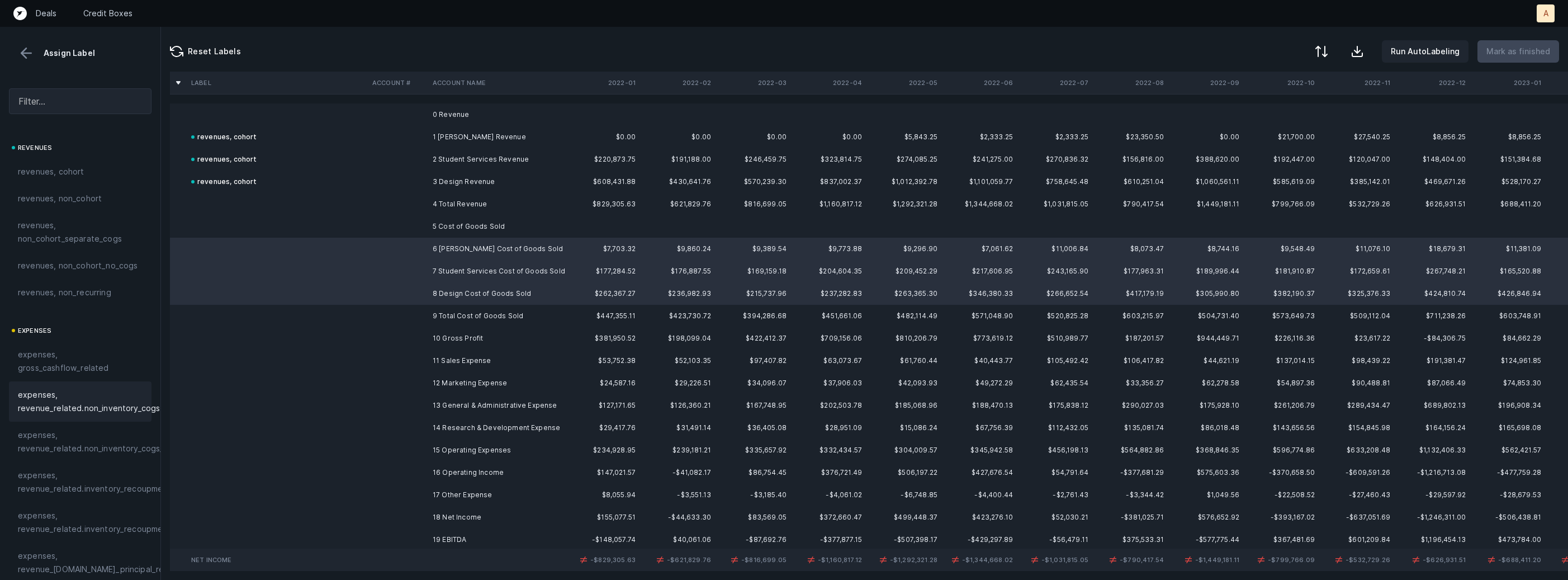
click at [99, 400] on span "expenses, revenue_related.non_inventory_cogs" at bounding box center [89, 401] width 142 height 27
click at [454, 356] on td "11 Sales Expense" at bounding box center [496, 361] width 136 height 23
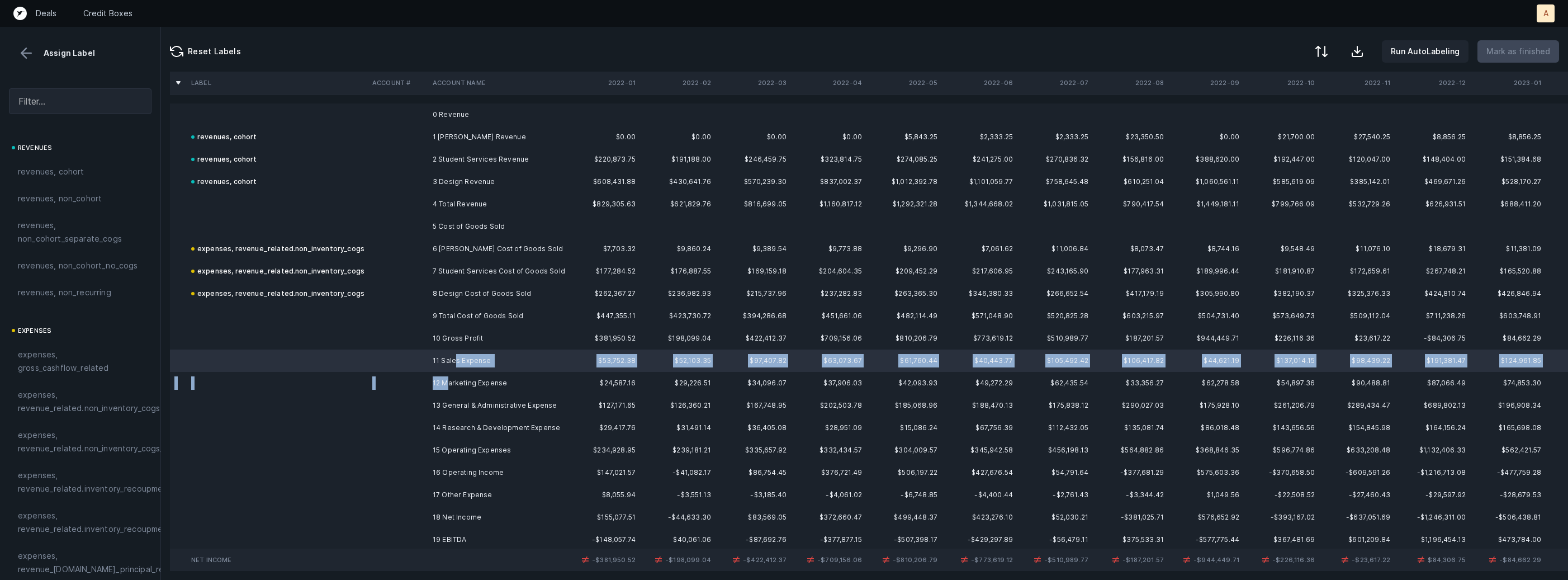
click at [445, 377] on td "12 Marketing Expense" at bounding box center [496, 383] width 136 height 23
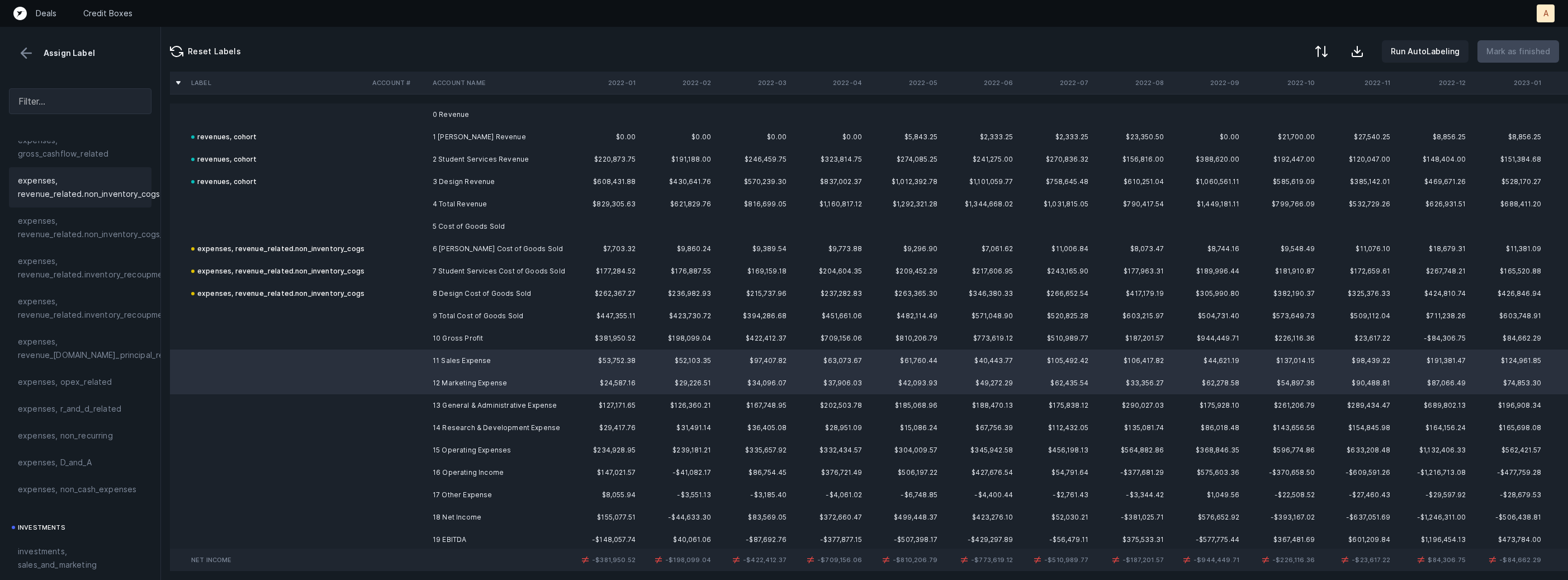
scroll to position [330, 0]
click at [95, 429] on div "investments, sales_and_marketing" at bounding box center [80, 442] width 143 height 40
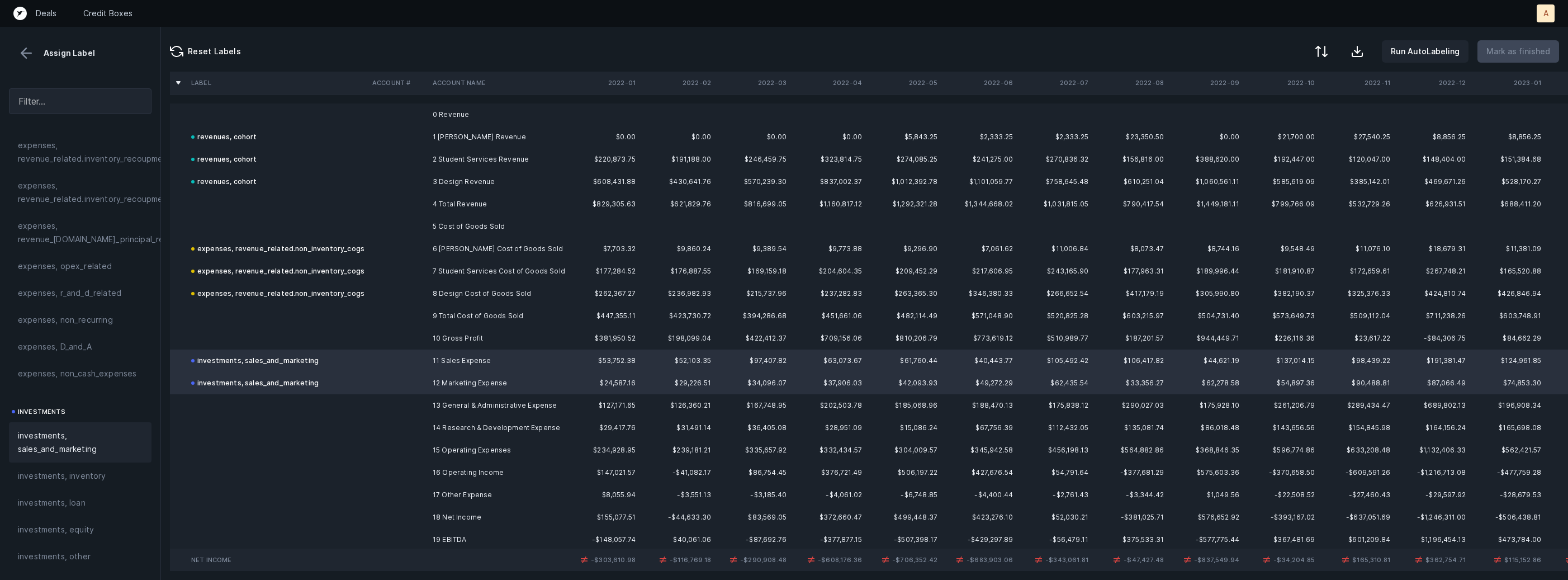
click at [430, 406] on td "13 General & Administrative Expense" at bounding box center [496, 405] width 136 height 23
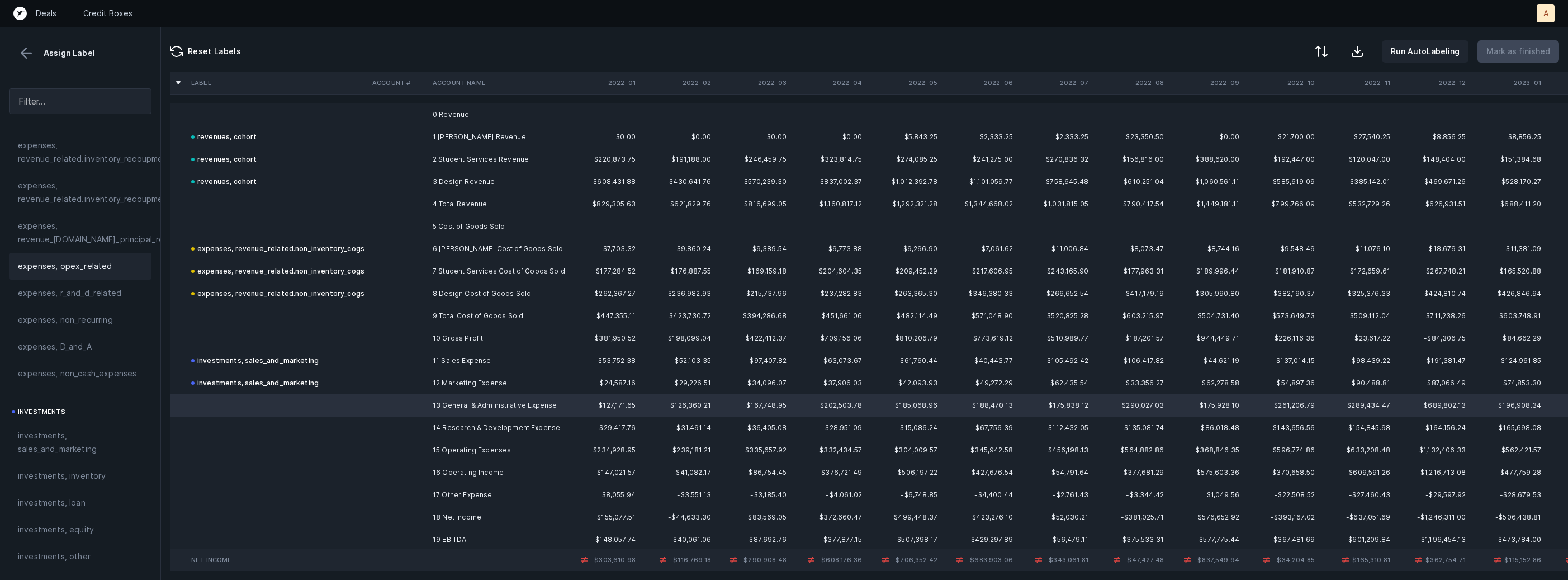
click at [73, 268] on span "expenses, opex_related" at bounding box center [65, 266] width 94 height 13
click at [374, 434] on td at bounding box center [398, 428] width 61 height 23
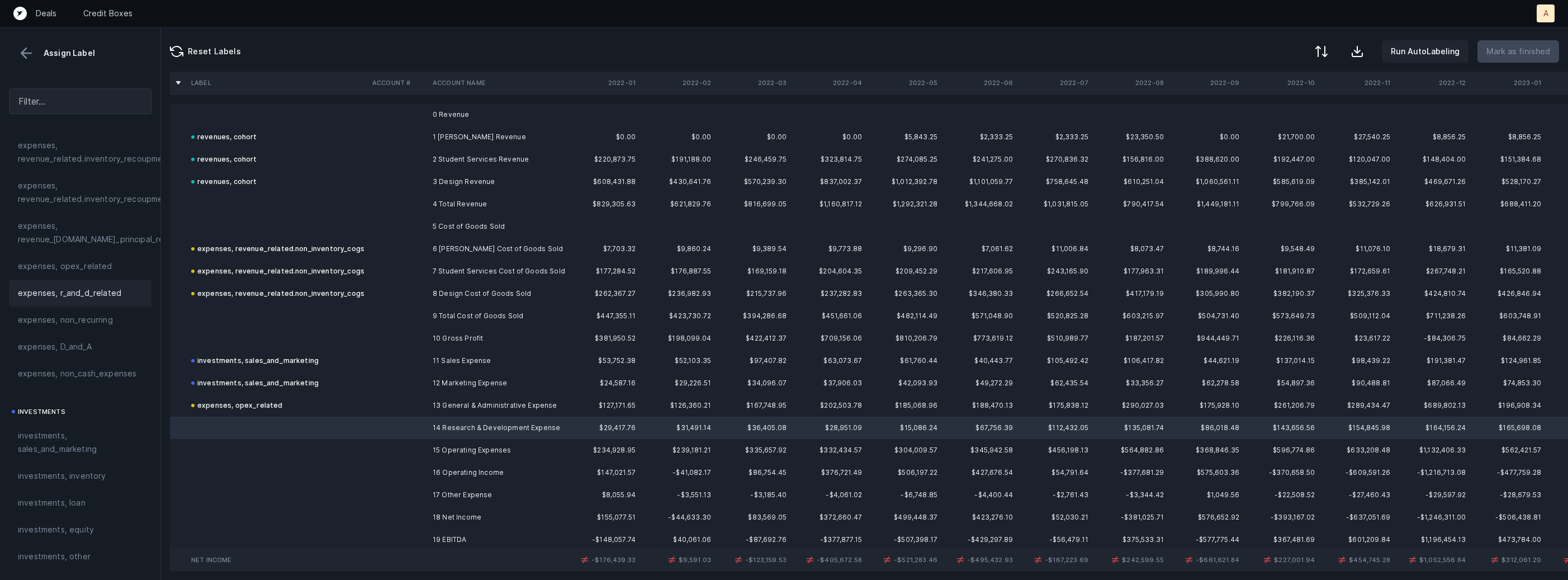
click at [102, 292] on span "expenses, r_and_d_related" at bounding box center [69, 293] width 103 height 13
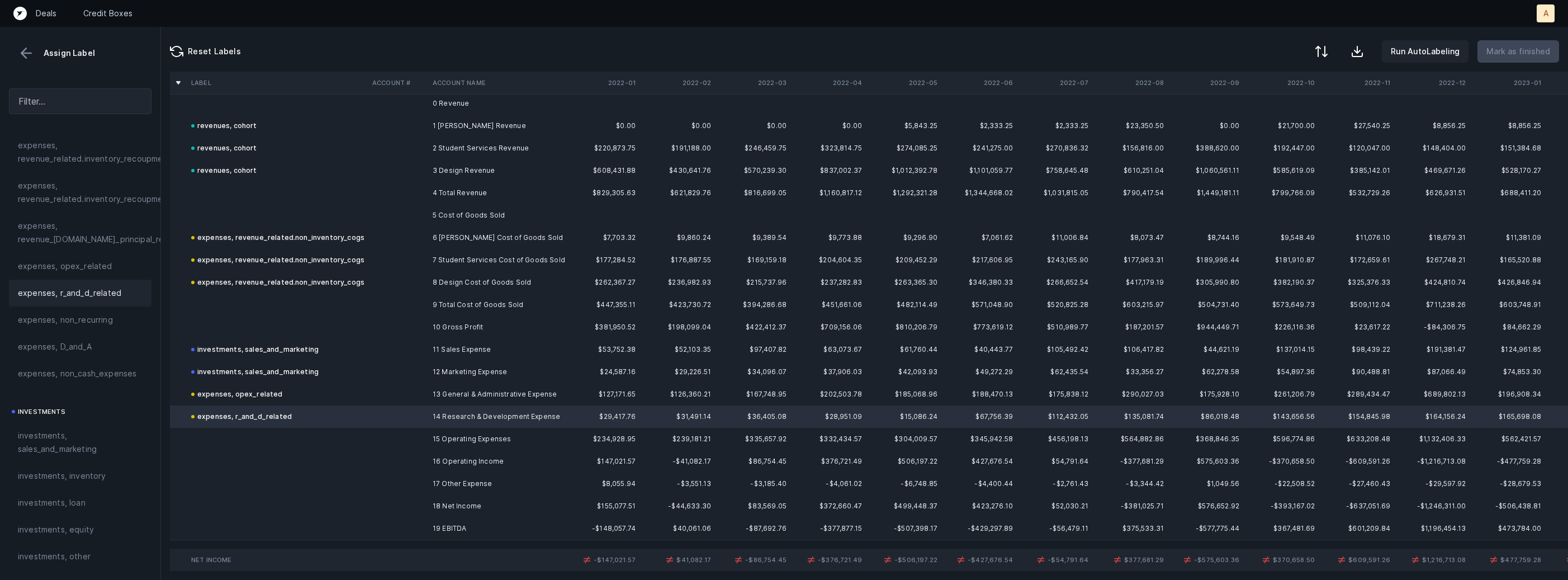
click at [451, 445] on td "15 Operating Expenses" at bounding box center [496, 439] width 136 height 23
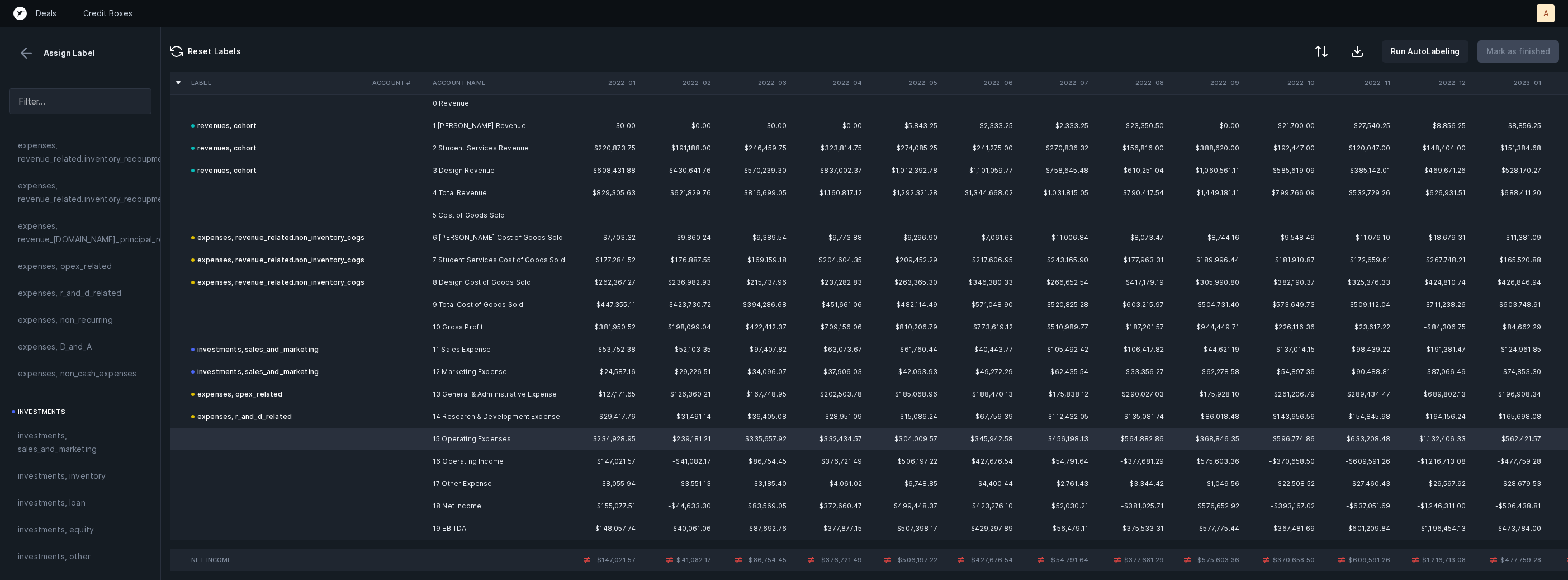
click at [462, 482] on td "17 Other Expense" at bounding box center [496, 484] width 136 height 23
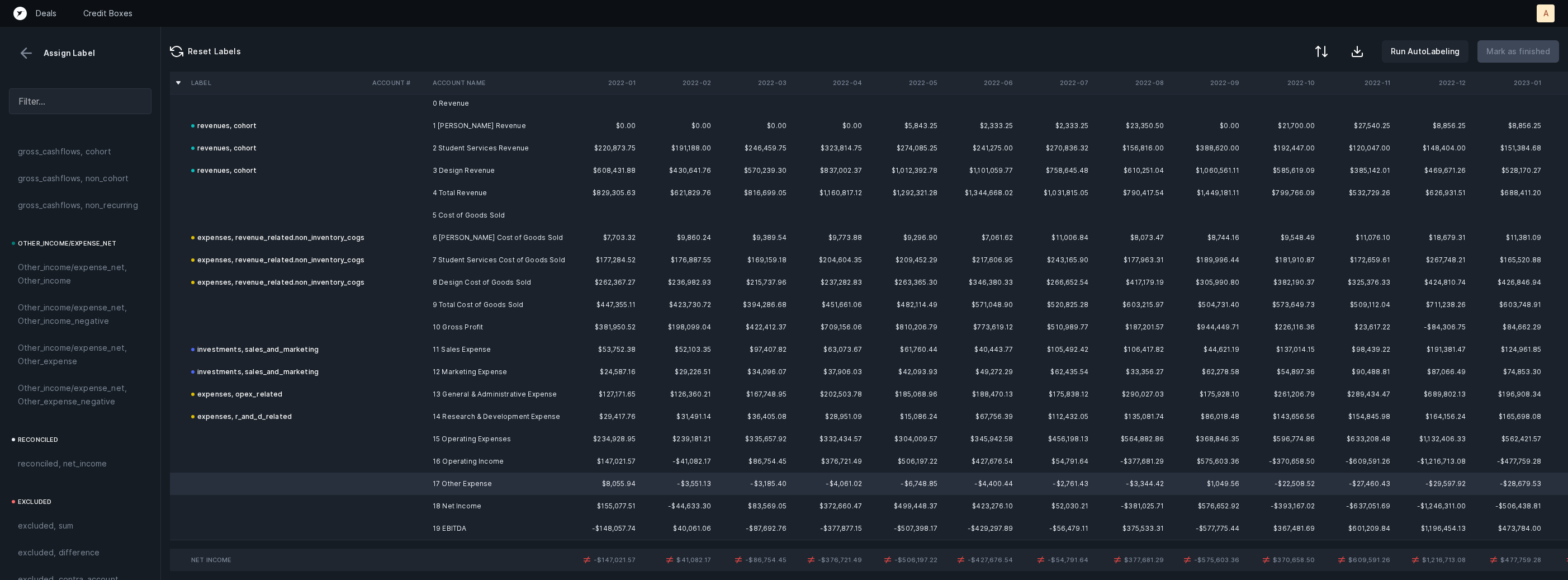
scroll to position [1268, 0]
click at [69, 315] on span "Other_income/expense_net, Other_expense" at bounding box center [80, 306] width 124 height 27
click at [387, 526] on td at bounding box center [398, 529] width 61 height 23
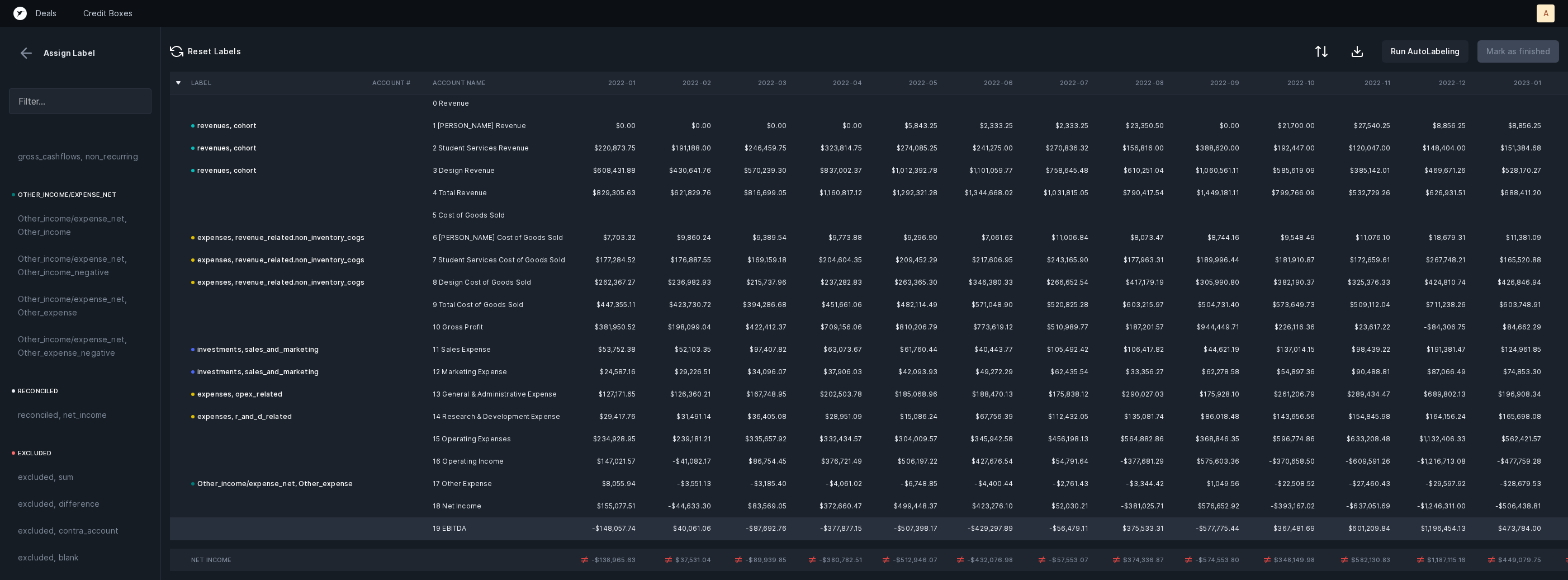
click at [371, 514] on td at bounding box center [398, 506] width 61 height 23
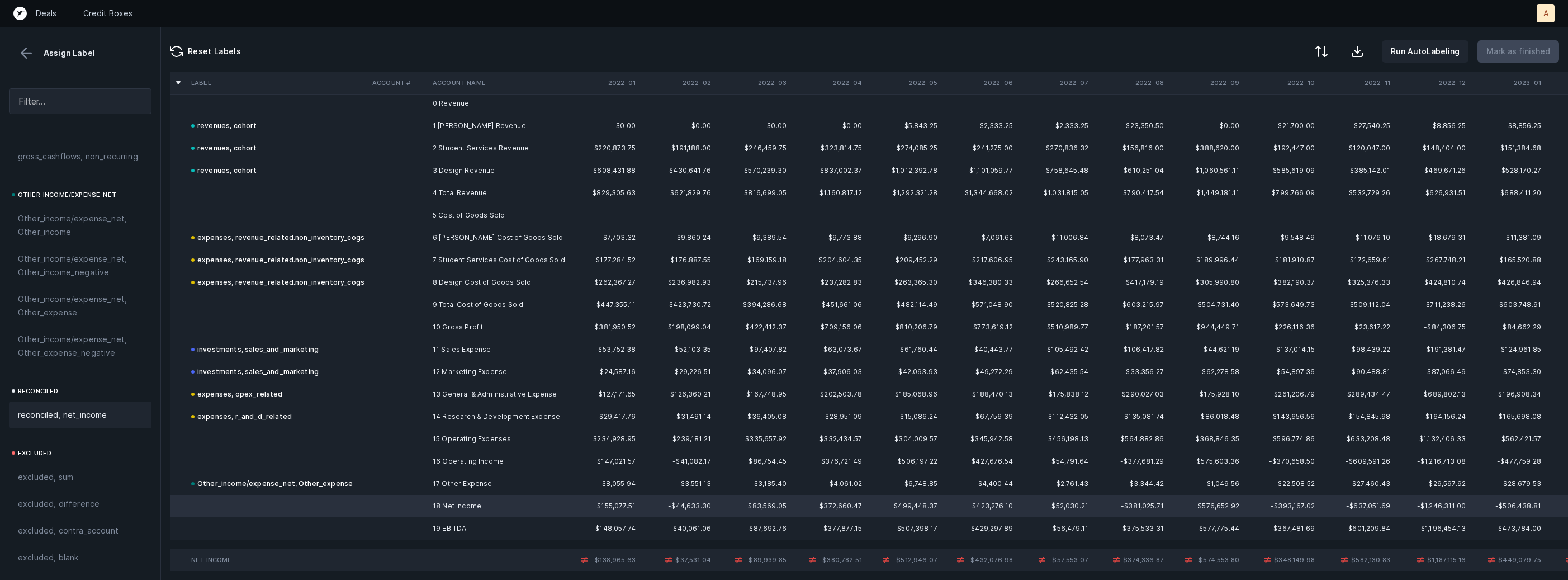
click at [96, 419] on span "reconciled, net_income" at bounding box center [63, 415] width 89 height 13
click at [393, 482] on td at bounding box center [398, 484] width 61 height 23
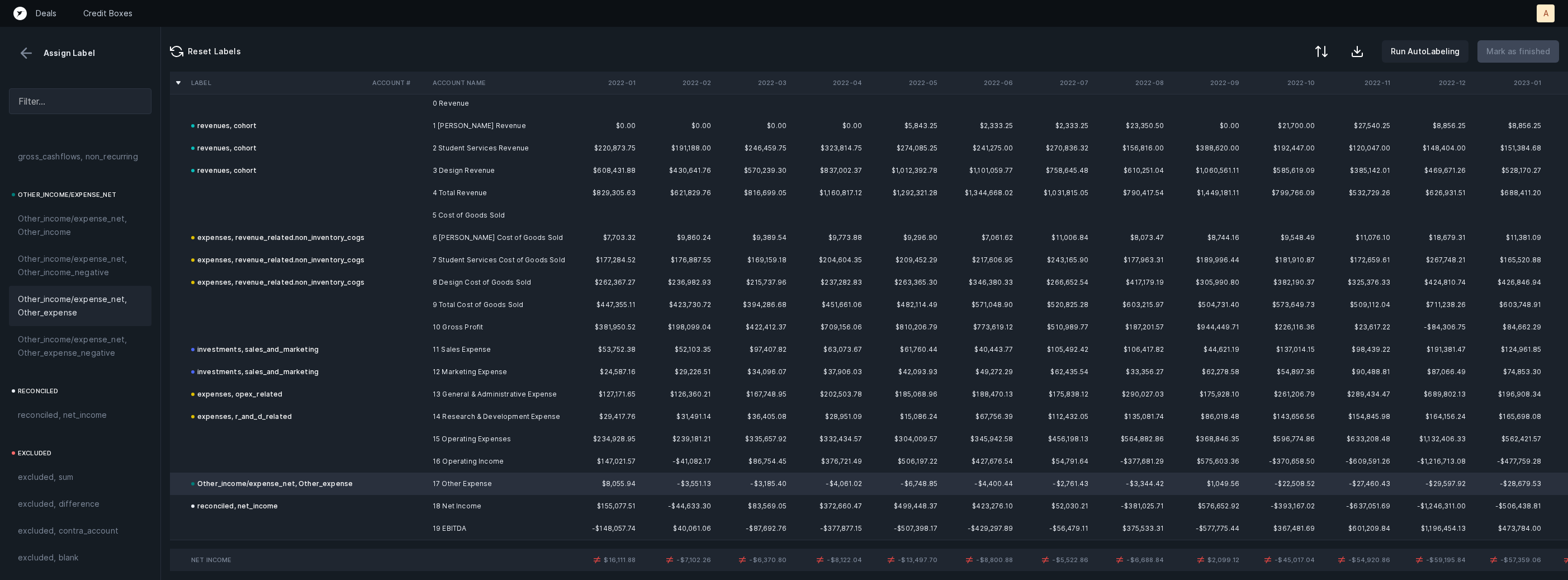
click at [393, 482] on div at bounding box center [784, 290] width 1568 height 580
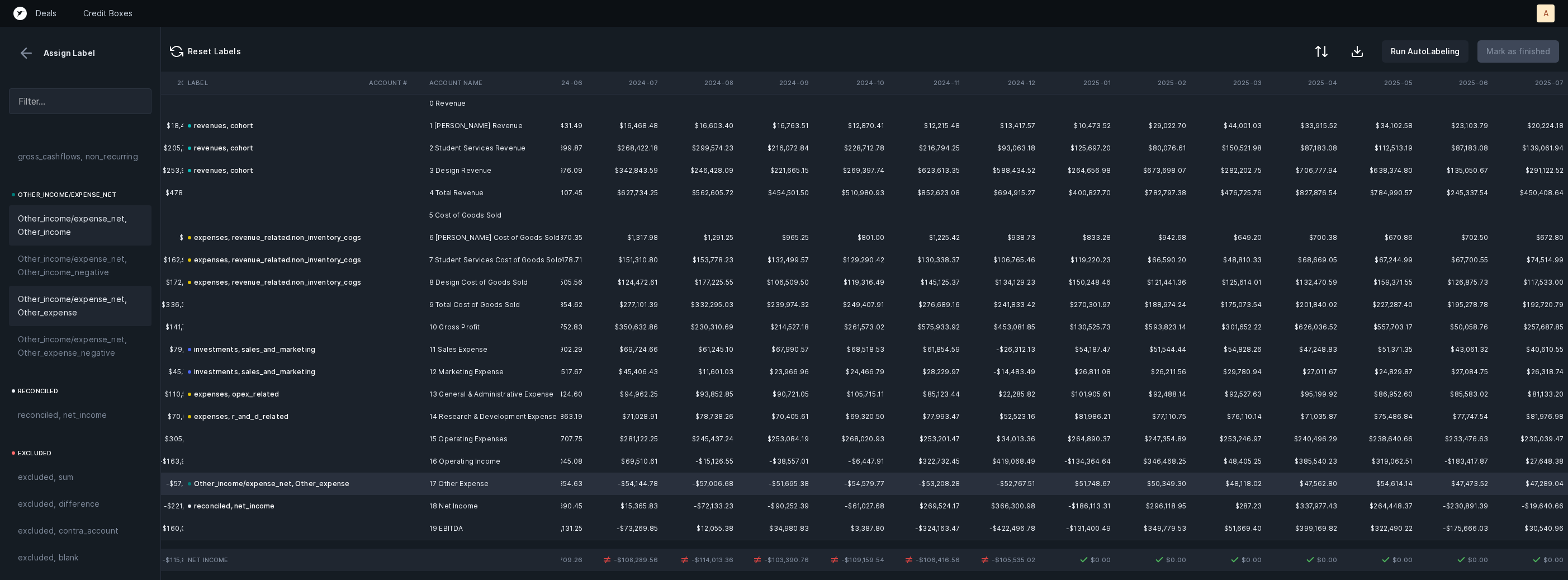
click at [98, 234] on span "Other_income/expense_net, Other_income" at bounding box center [80, 225] width 124 height 27
click at [99, 309] on span "Other_income/expense_net, Other_expense" at bounding box center [80, 306] width 124 height 27
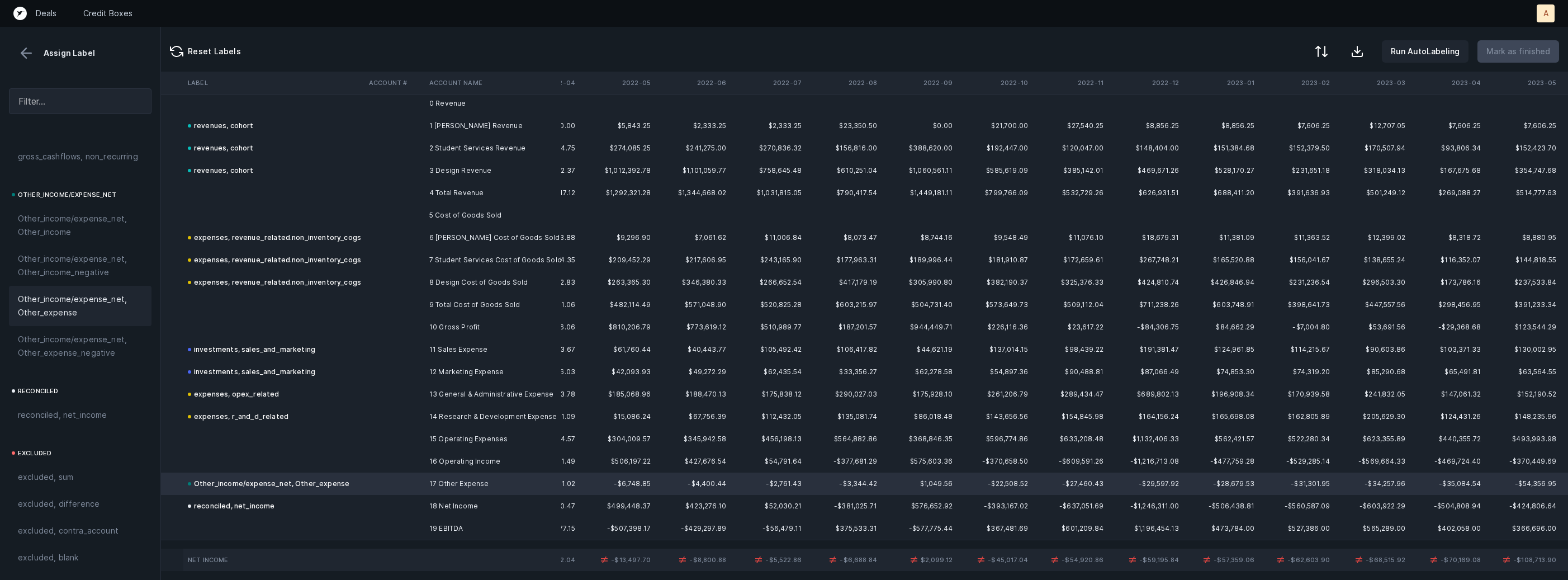
scroll to position [11, 0]
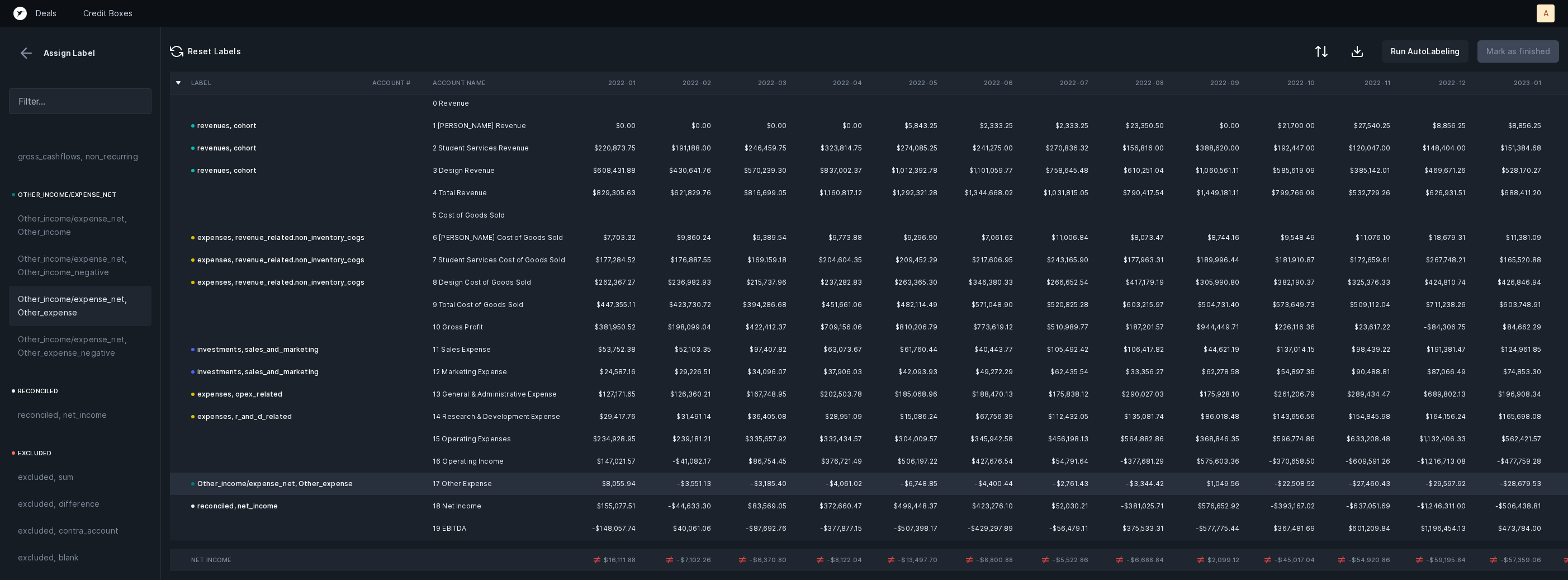
click at [98, 302] on span "Other_income/expense_net, Other_expense" at bounding box center [80, 306] width 124 height 27
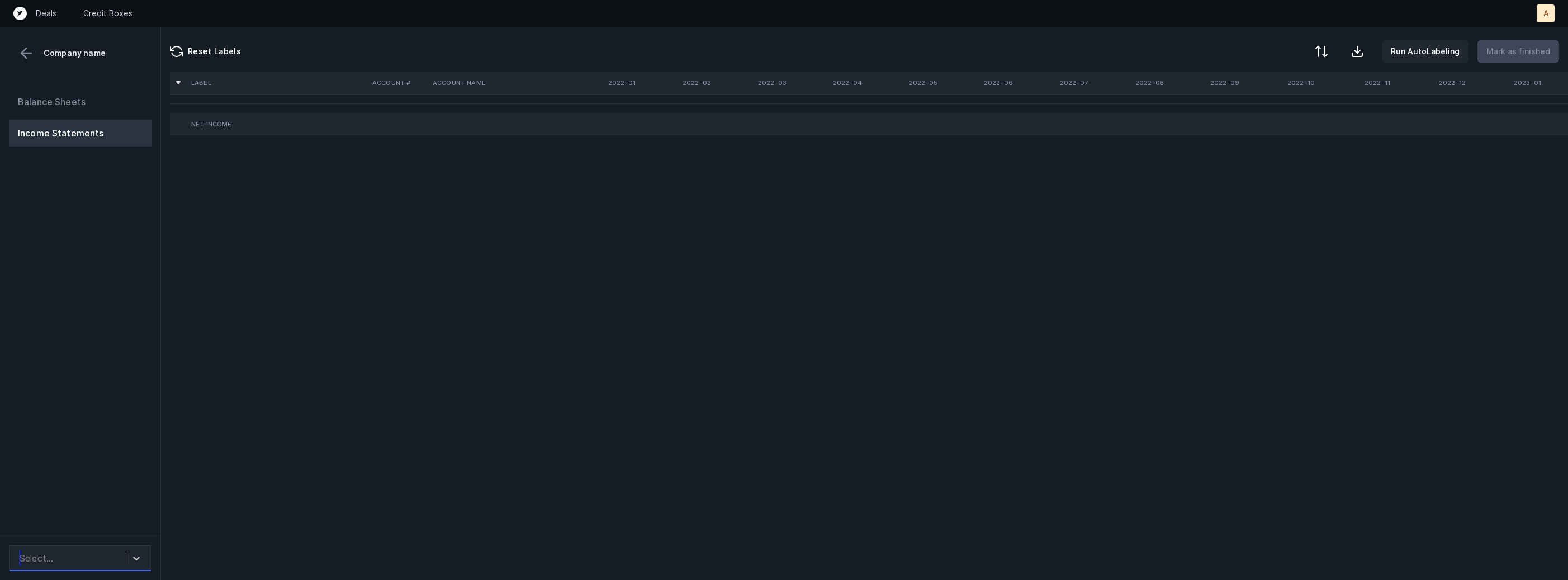
click at [96, 559] on div "Select..." at bounding box center [69, 558] width 112 height 20
click at [108, 519] on div "NectarLearning_P&L([DATE]-[DATE])_Cleaned.csv" at bounding box center [80, 521] width 143 height 36
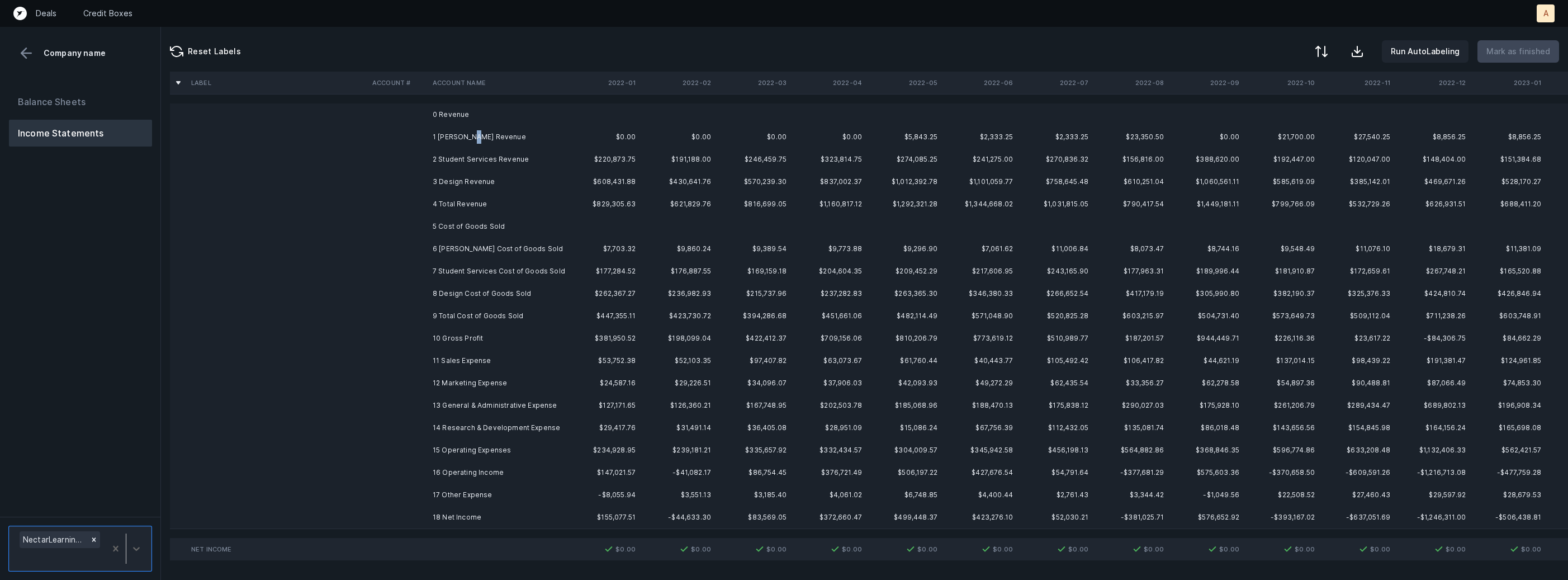
click at [471, 136] on td "1 [PERSON_NAME] Revenue" at bounding box center [496, 137] width 136 height 23
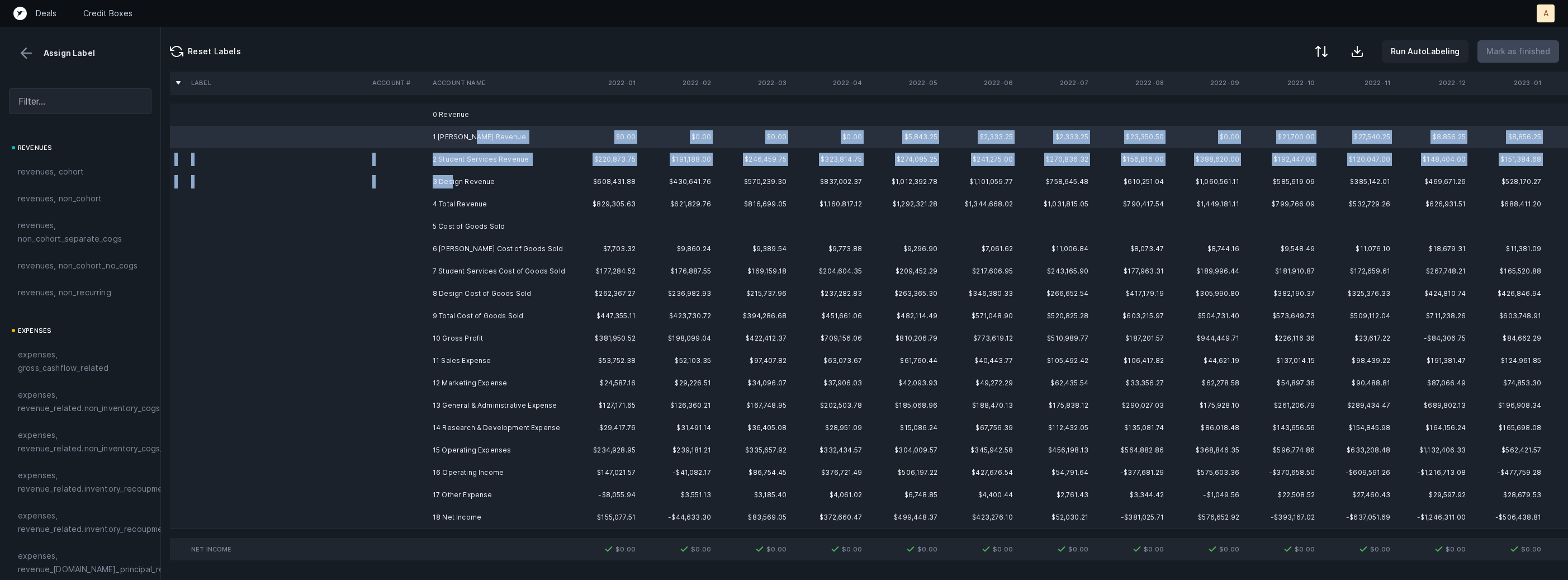
click at [451, 181] on td "3 Design Revenue" at bounding box center [496, 182] width 136 height 23
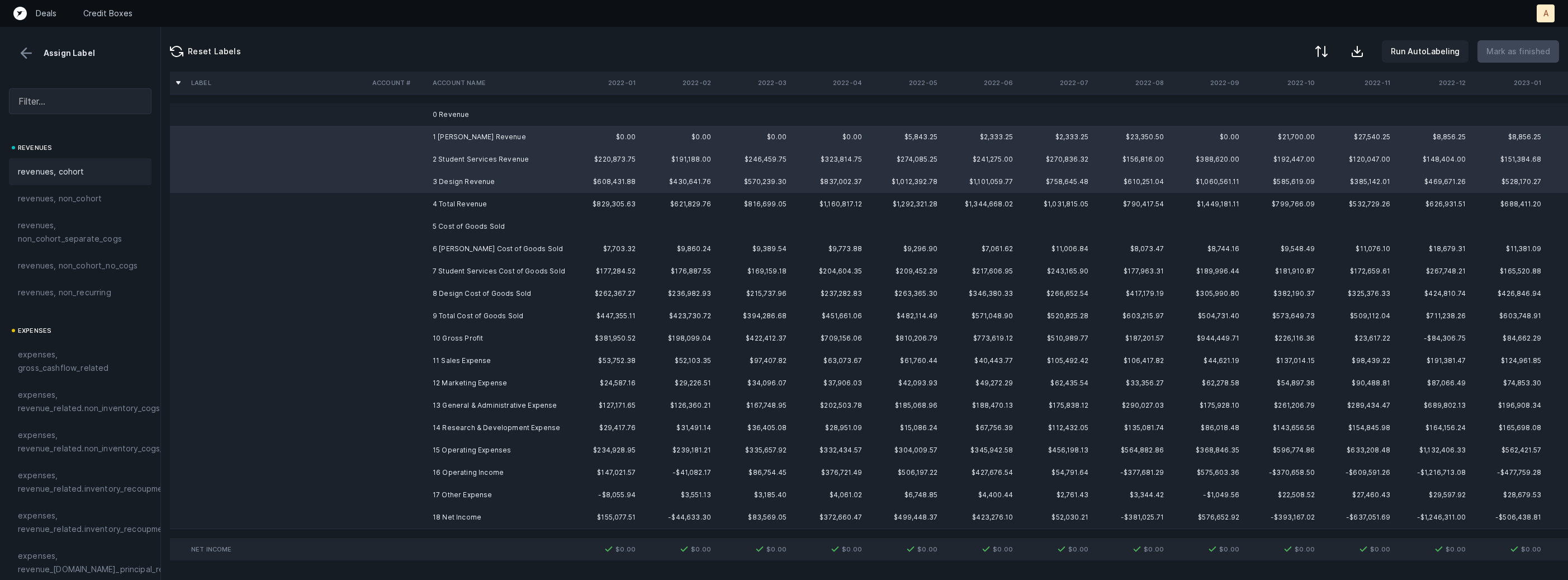
click at [106, 158] on div "revenues, cohort" at bounding box center [80, 171] width 143 height 27
click at [462, 247] on td "6 [PERSON_NAME] Cost of Goods Sold" at bounding box center [496, 249] width 136 height 23
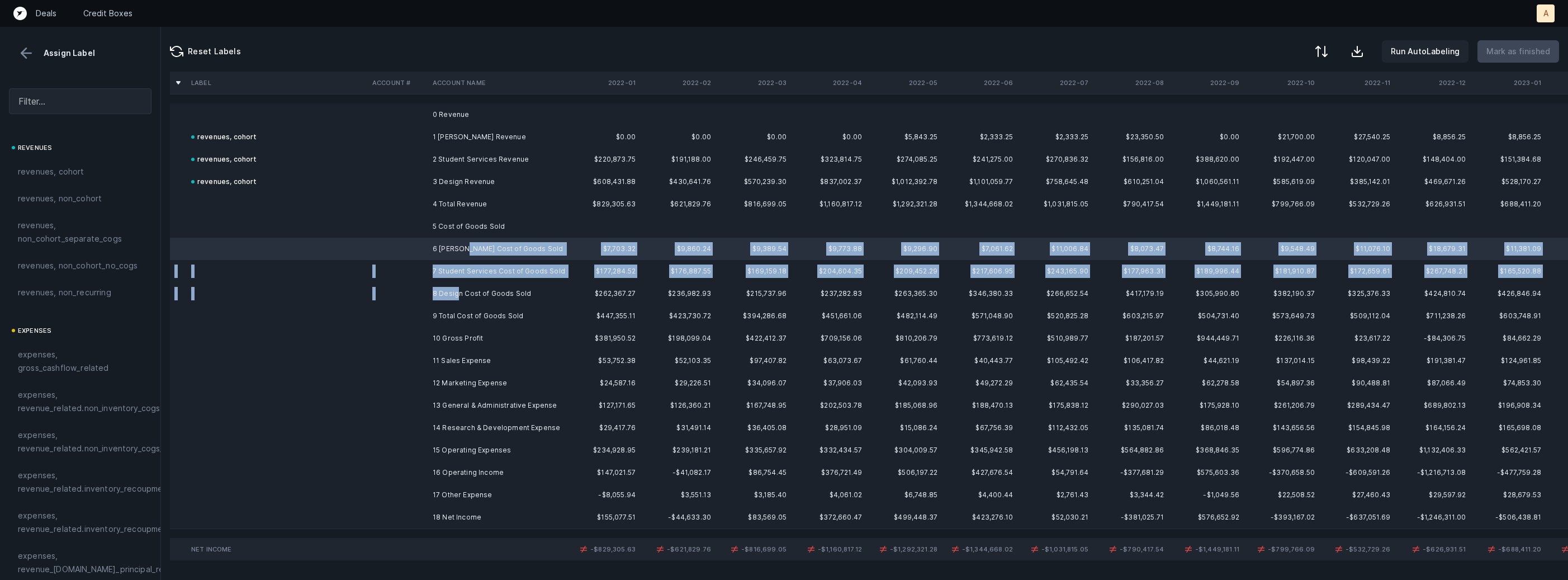
click at [459, 288] on td "8 Design Cost of Goods Sold" at bounding box center [496, 293] width 136 height 23
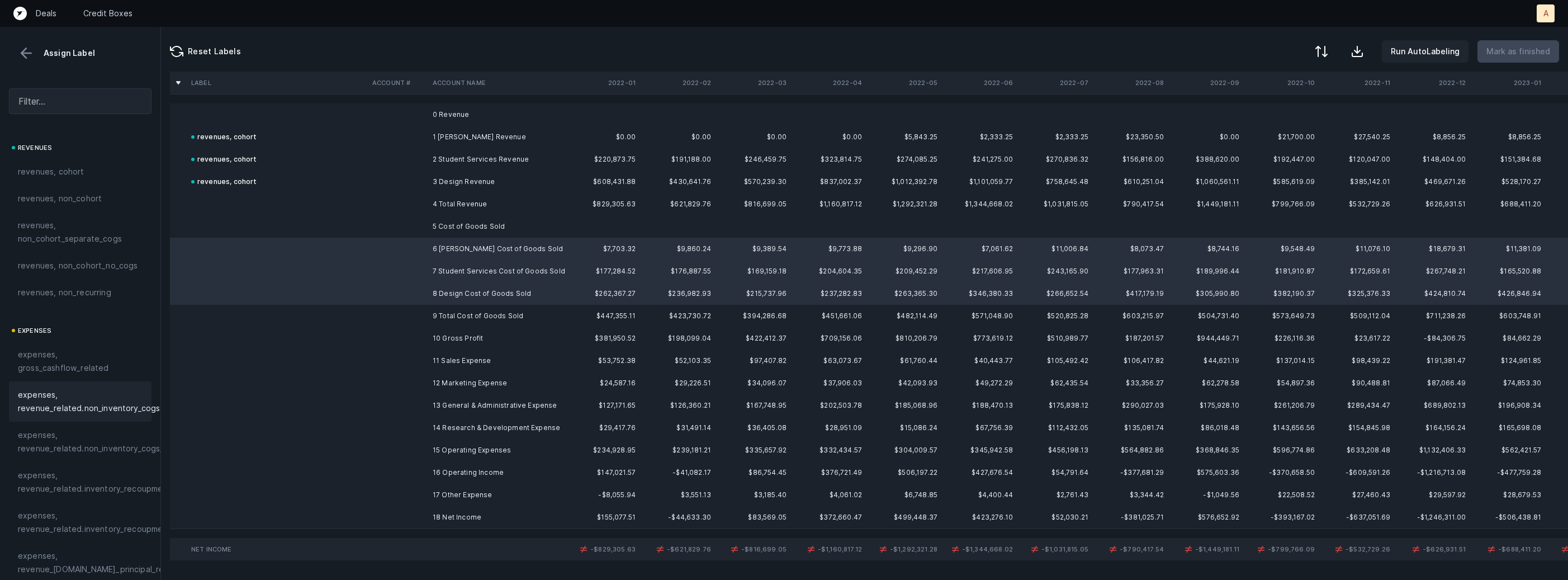
click at [107, 404] on span "expenses, revenue_related.non_inventory_cogs" at bounding box center [89, 401] width 142 height 27
click at [428, 357] on td "11 Sales Expense" at bounding box center [496, 361] width 136 height 23
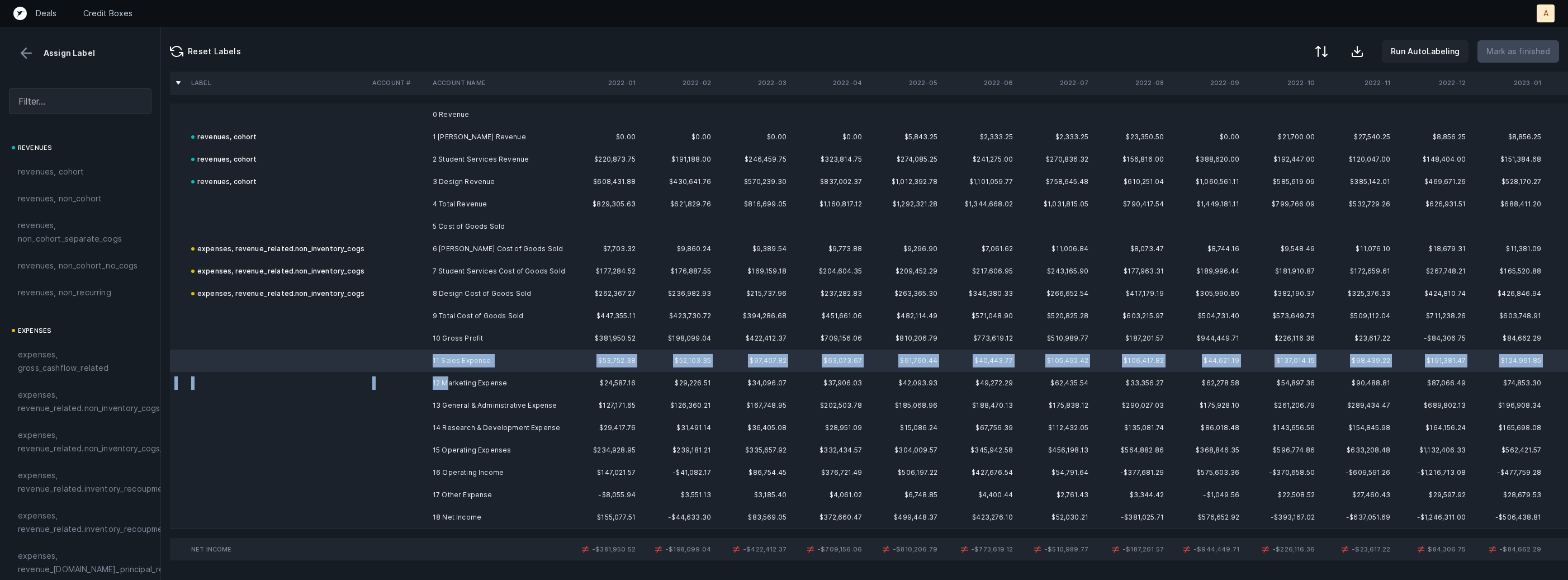
click at [445, 380] on td "12 Marketing Expense" at bounding box center [496, 383] width 136 height 23
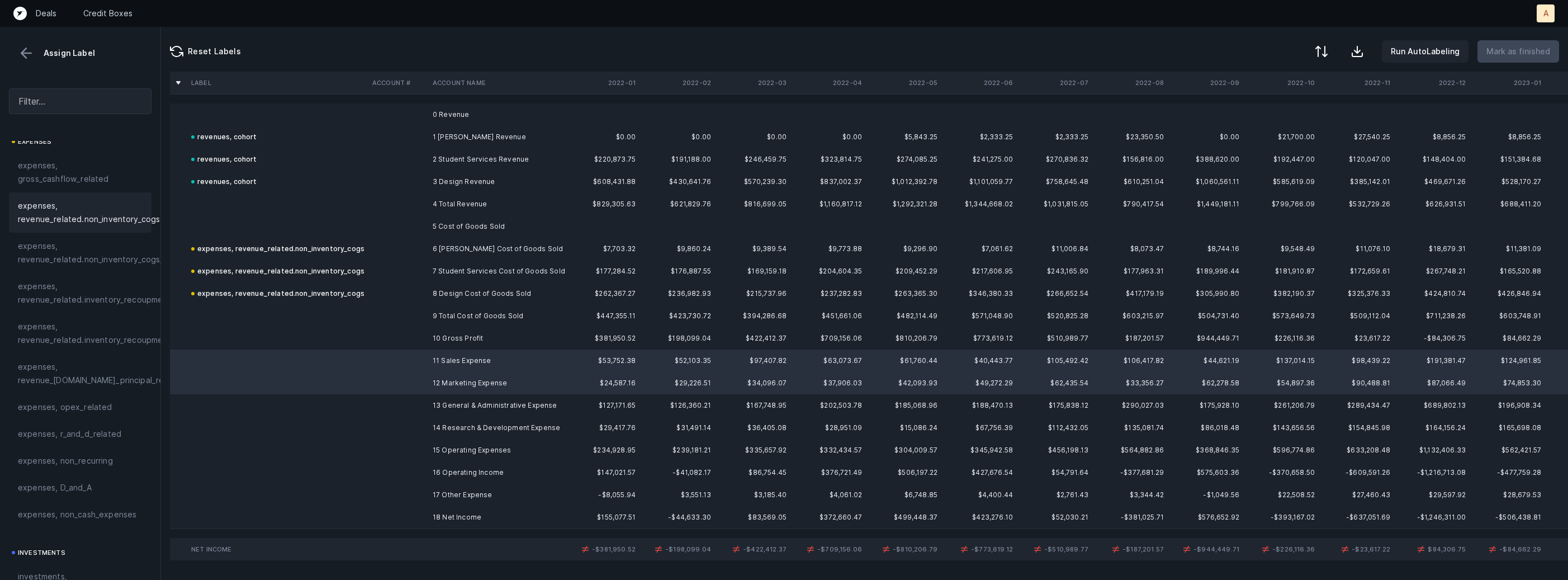
scroll to position [213, 0]
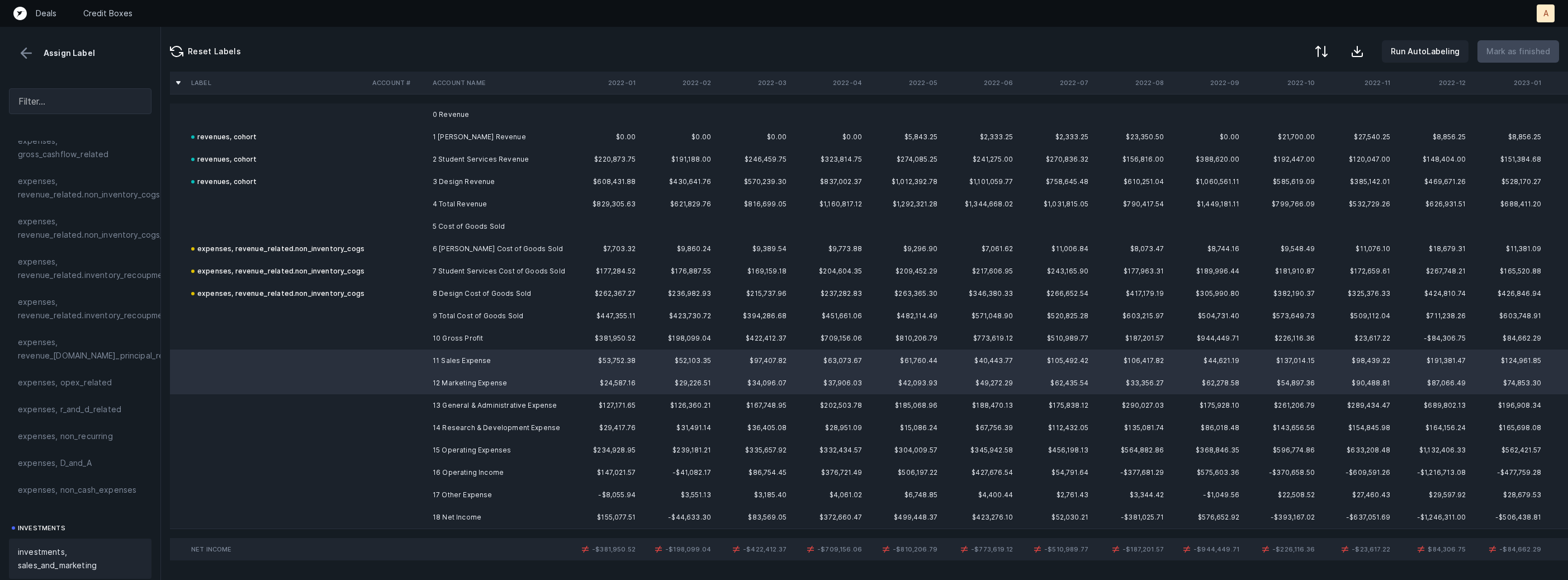
click at [54, 556] on span "investments, sales_and_marketing" at bounding box center [80, 559] width 124 height 27
click at [438, 405] on td "13 General & Administrative Expense" at bounding box center [496, 405] width 136 height 23
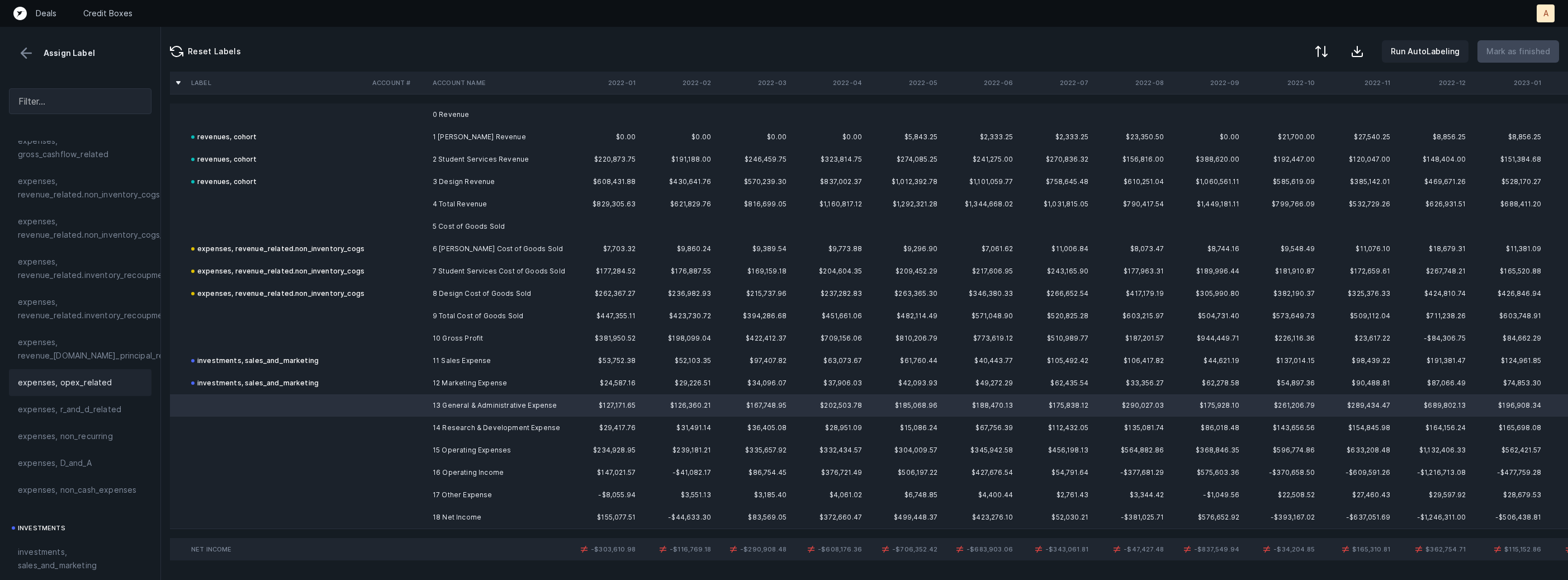
click at [61, 388] on span "expenses, opex_related" at bounding box center [65, 382] width 94 height 13
click at [410, 425] on td at bounding box center [398, 428] width 61 height 23
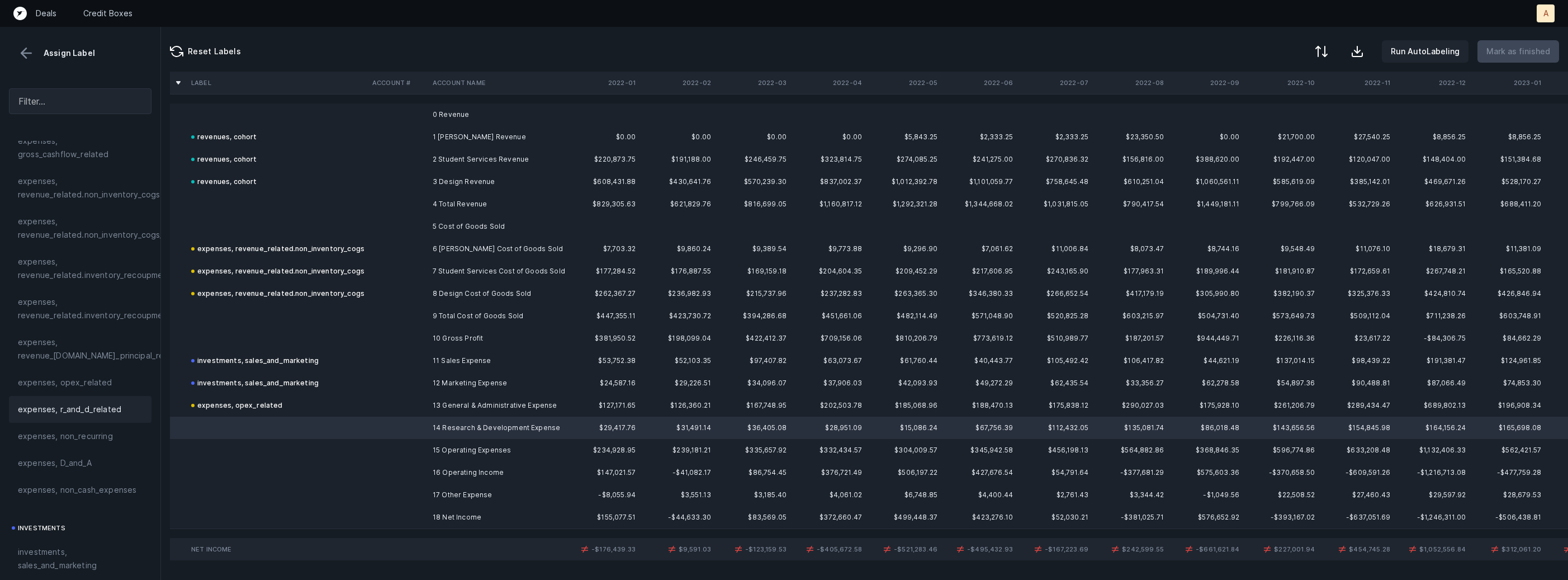
click at [87, 406] on span "expenses, r_and_d_related" at bounding box center [69, 409] width 103 height 13
click at [433, 521] on td "18 Net Income" at bounding box center [496, 517] width 136 height 23
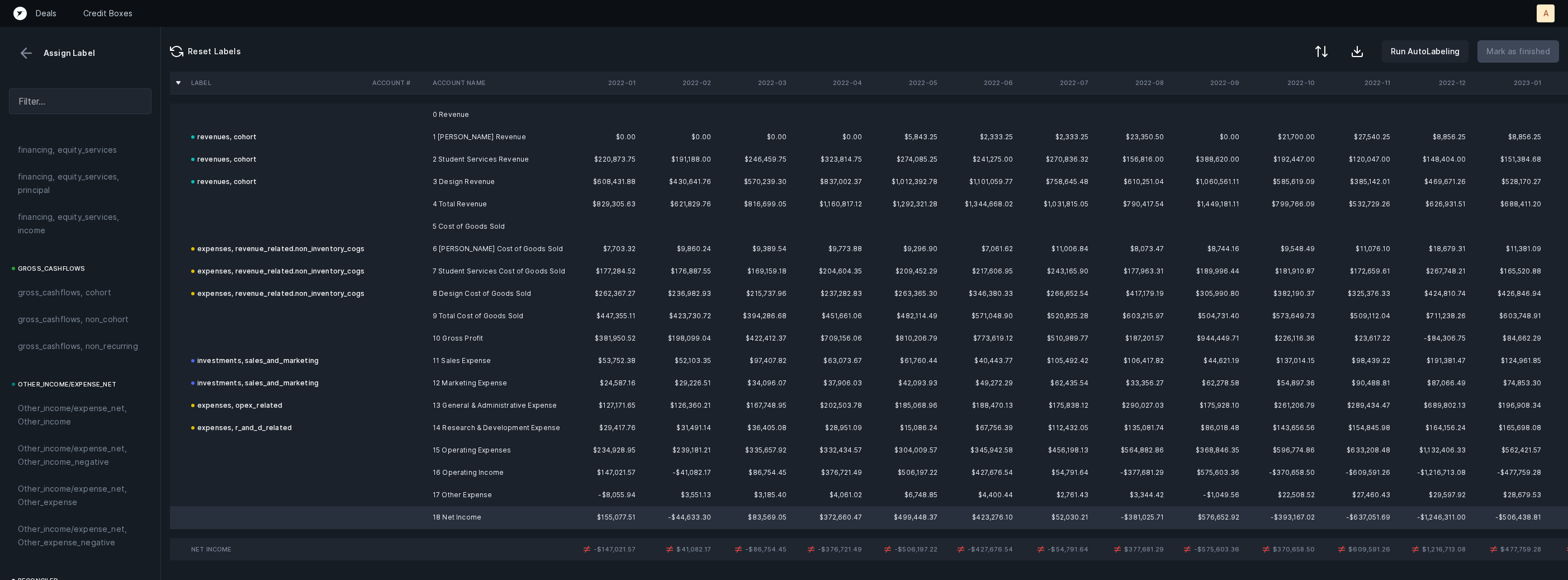
scroll to position [1268, 0]
click at [87, 414] on span "reconciled, net_income" at bounding box center [63, 415] width 89 height 13
click at [354, 499] on td at bounding box center [278, 495] width 181 height 23
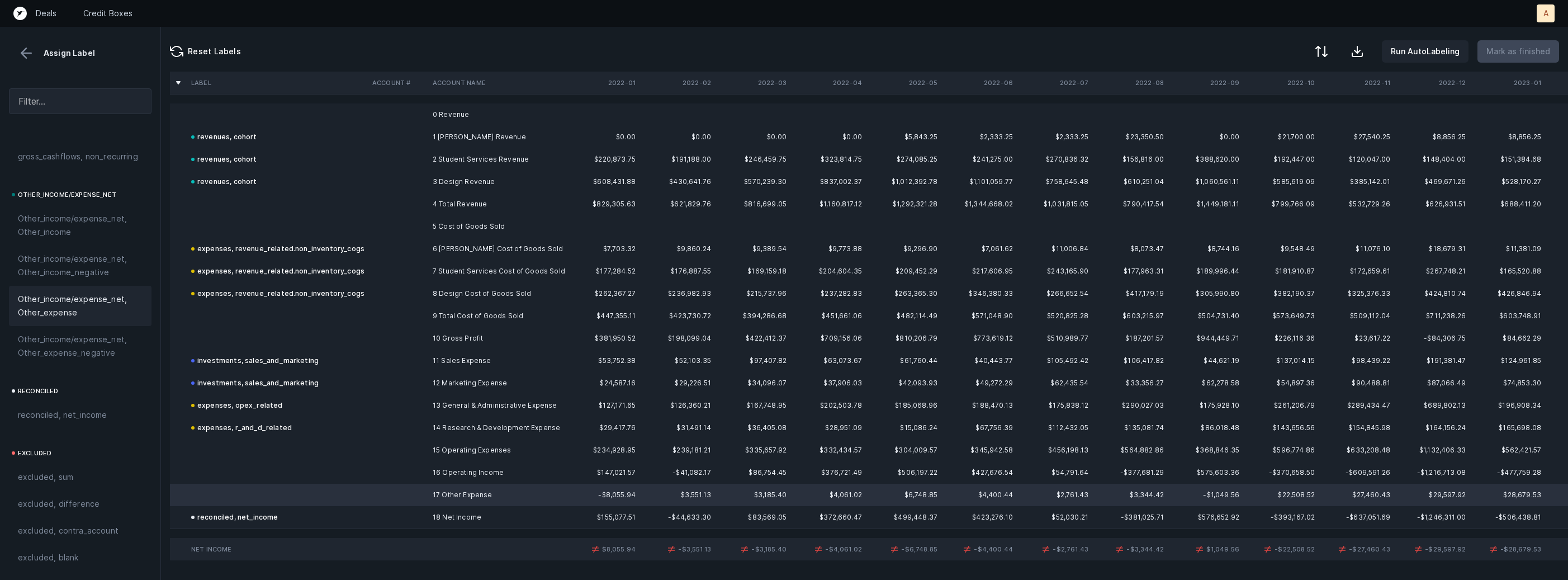
click at [60, 308] on span "Other_income/expense_net, Other_expense" at bounding box center [80, 306] width 124 height 27
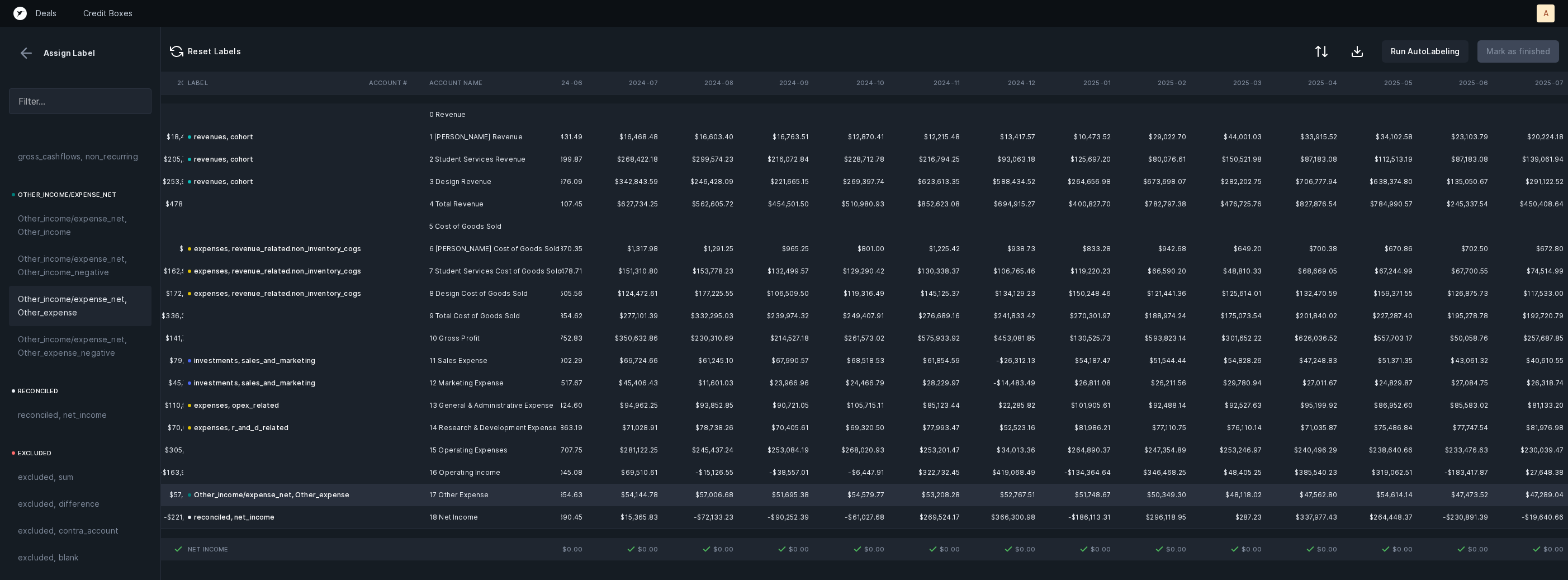
click at [1108, 121] on td at bounding box center [1077, 114] width 76 height 23
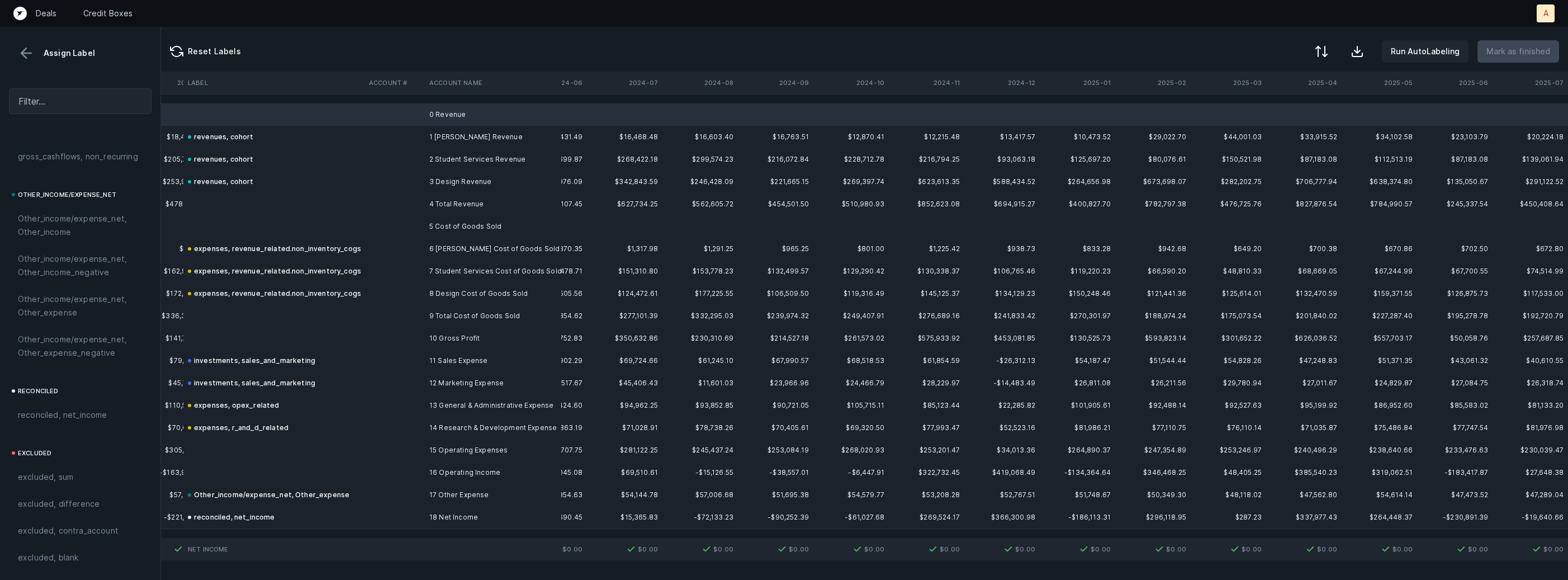
click at [455, 222] on td "5 Cost of Goods Sold" at bounding box center [493, 226] width 136 height 23
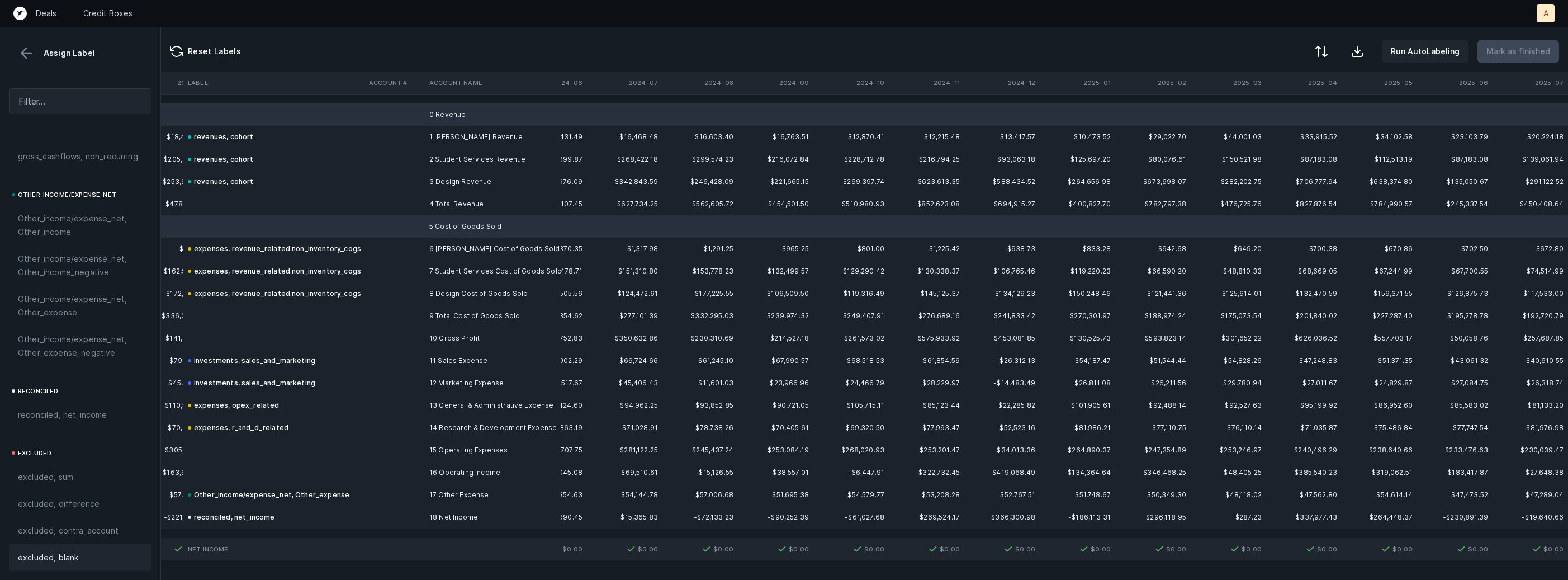
click at [56, 551] on span "excluded, blank" at bounding box center [48, 557] width 61 height 13
click at [273, 195] on td at bounding box center [274, 204] width 181 height 23
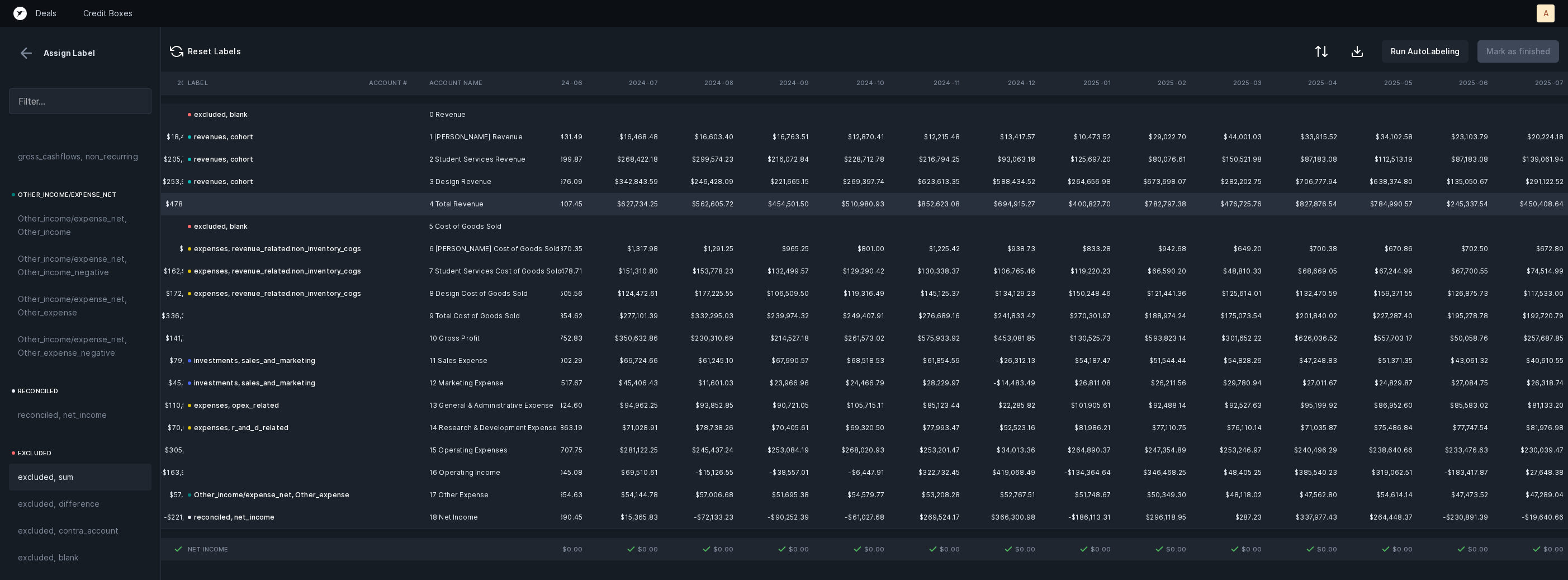
click at [93, 474] on div "excluded, sum" at bounding box center [80, 477] width 124 height 13
click at [364, 303] on td at bounding box center [395, 293] width 61 height 23
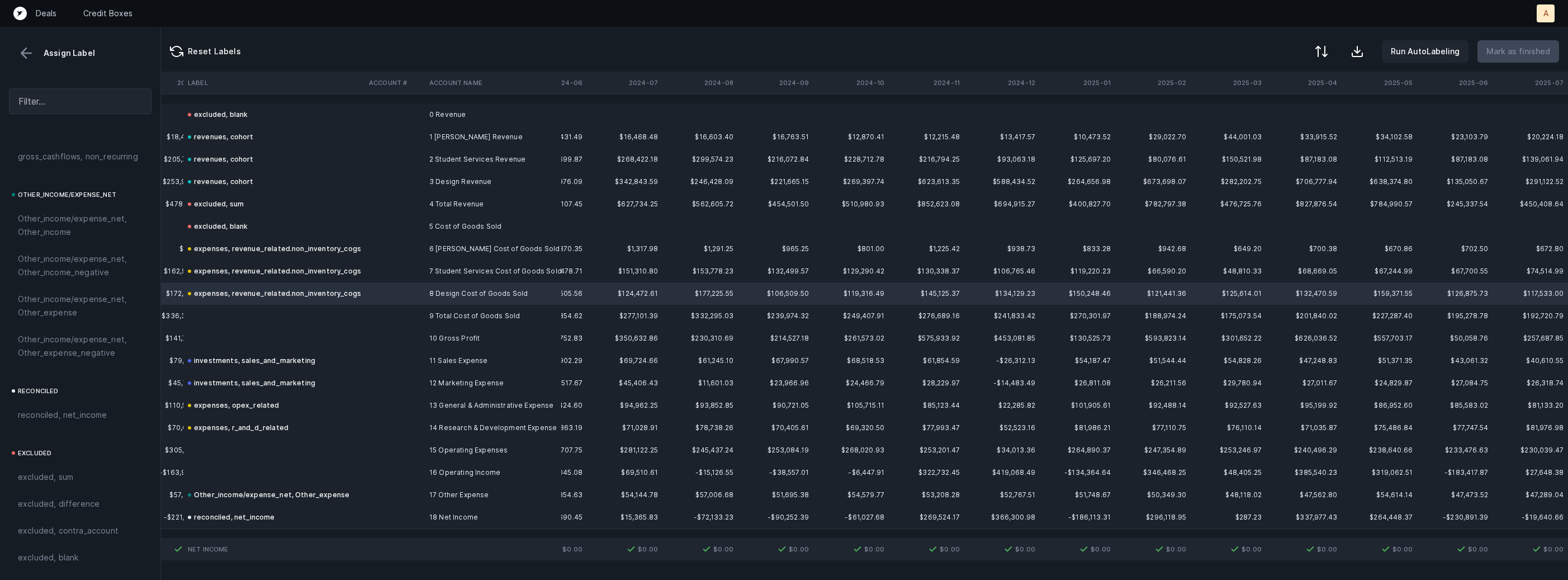
click at [285, 312] on td at bounding box center [274, 316] width 181 height 23
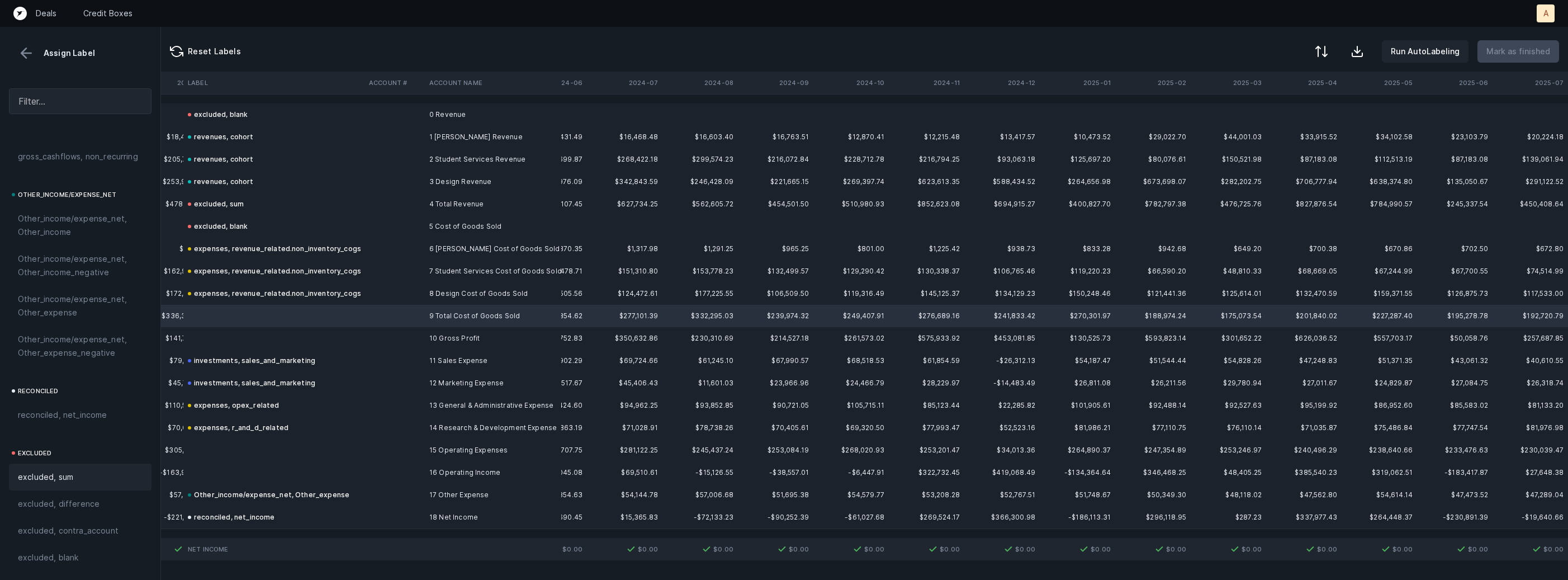
click at [54, 486] on div "excluded, sum" at bounding box center [80, 477] width 143 height 27
click at [260, 340] on td at bounding box center [274, 338] width 181 height 23
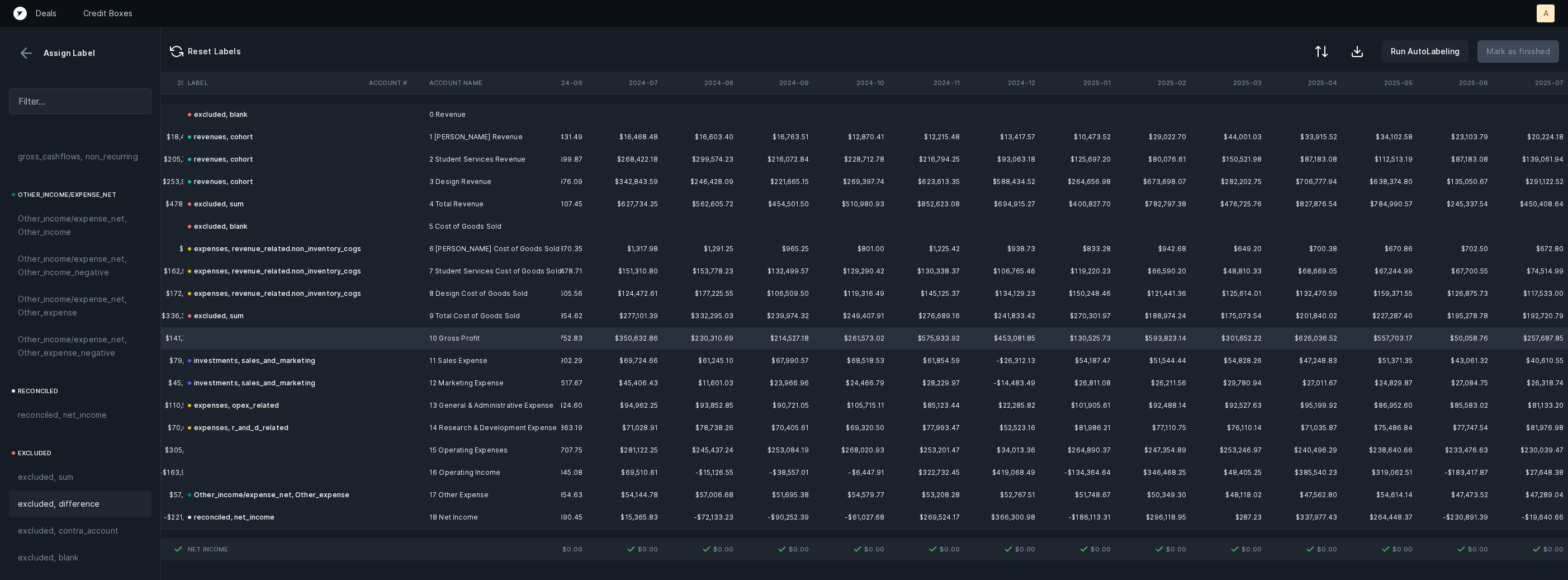
click at [71, 507] on span "excluded, difference" at bounding box center [59, 504] width 82 height 13
click at [245, 443] on td at bounding box center [274, 450] width 181 height 23
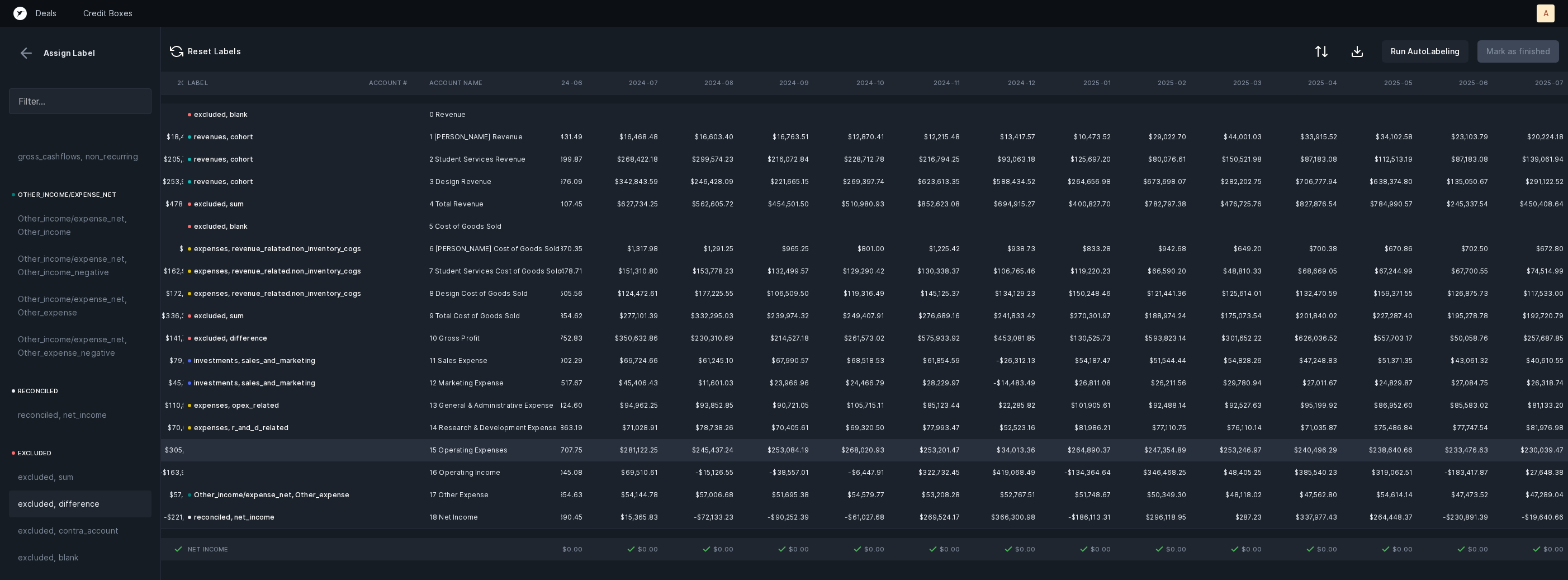
click at [98, 507] on div "excluded, difference" at bounding box center [80, 504] width 124 height 13
click at [241, 471] on td at bounding box center [274, 473] width 181 height 23
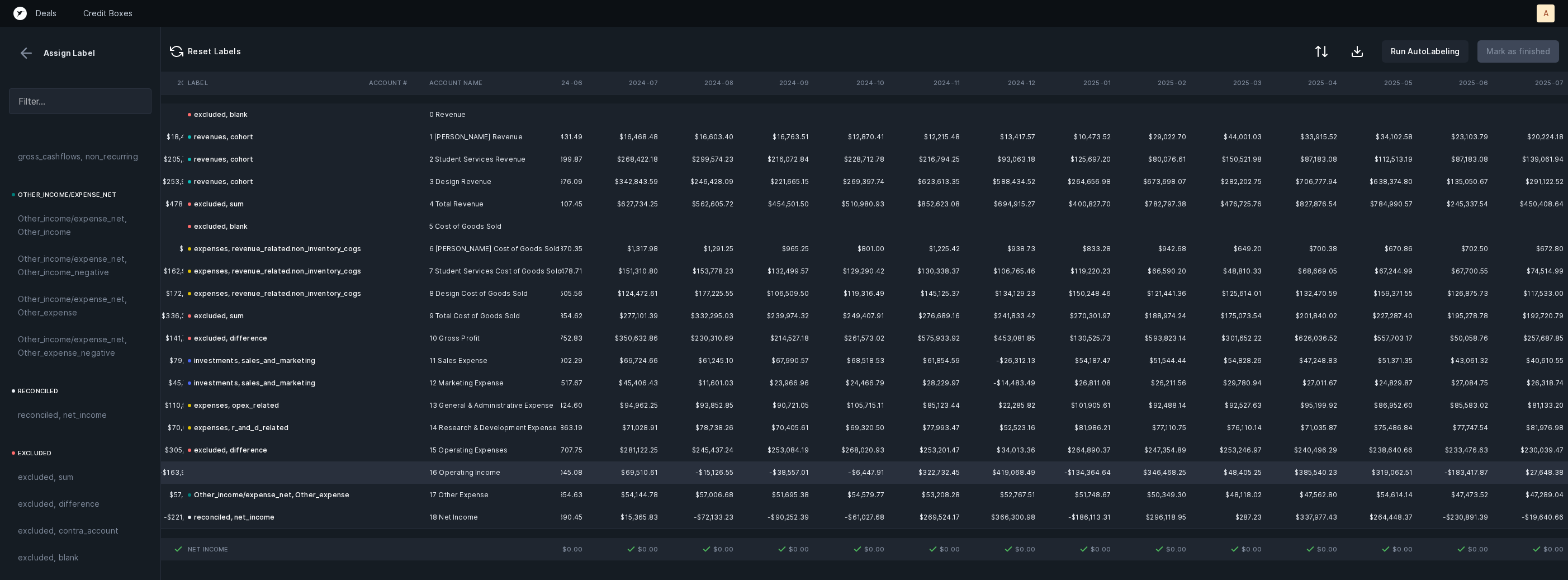
click at [235, 437] on td "expenses, r_and_d_related" at bounding box center [274, 428] width 181 height 23
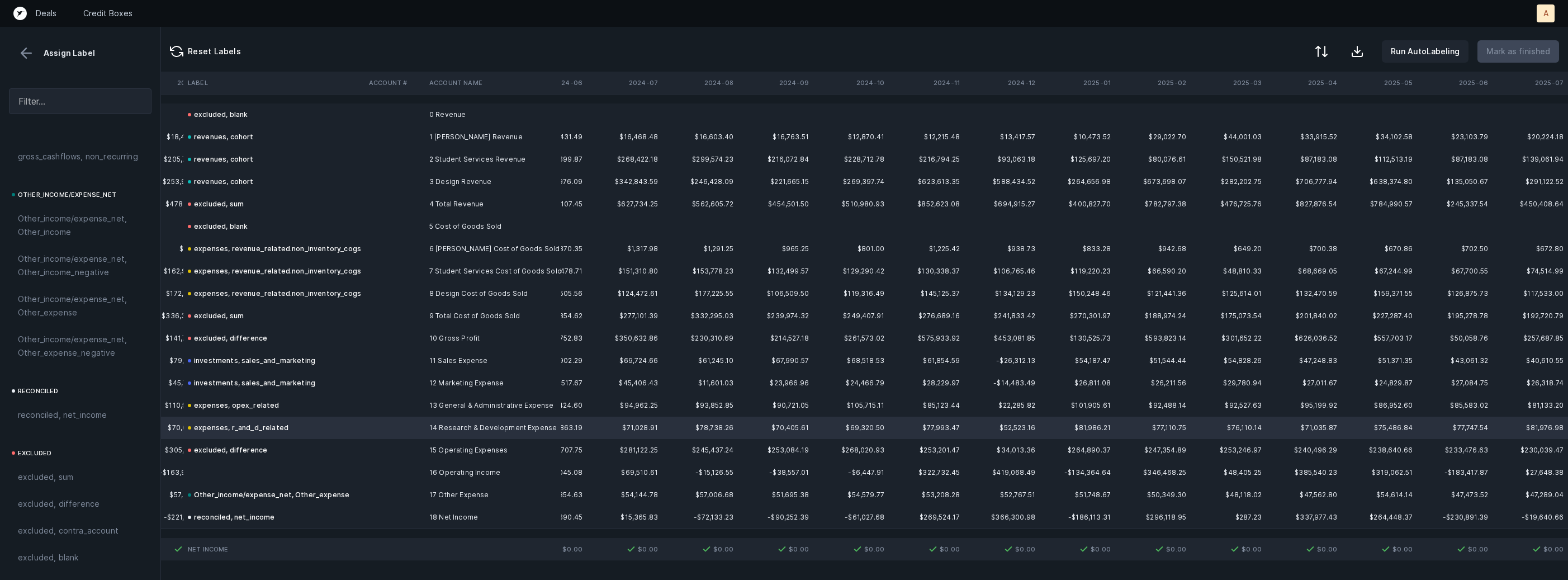
click at [225, 449] on div "excluded, difference" at bounding box center [227, 450] width 79 height 13
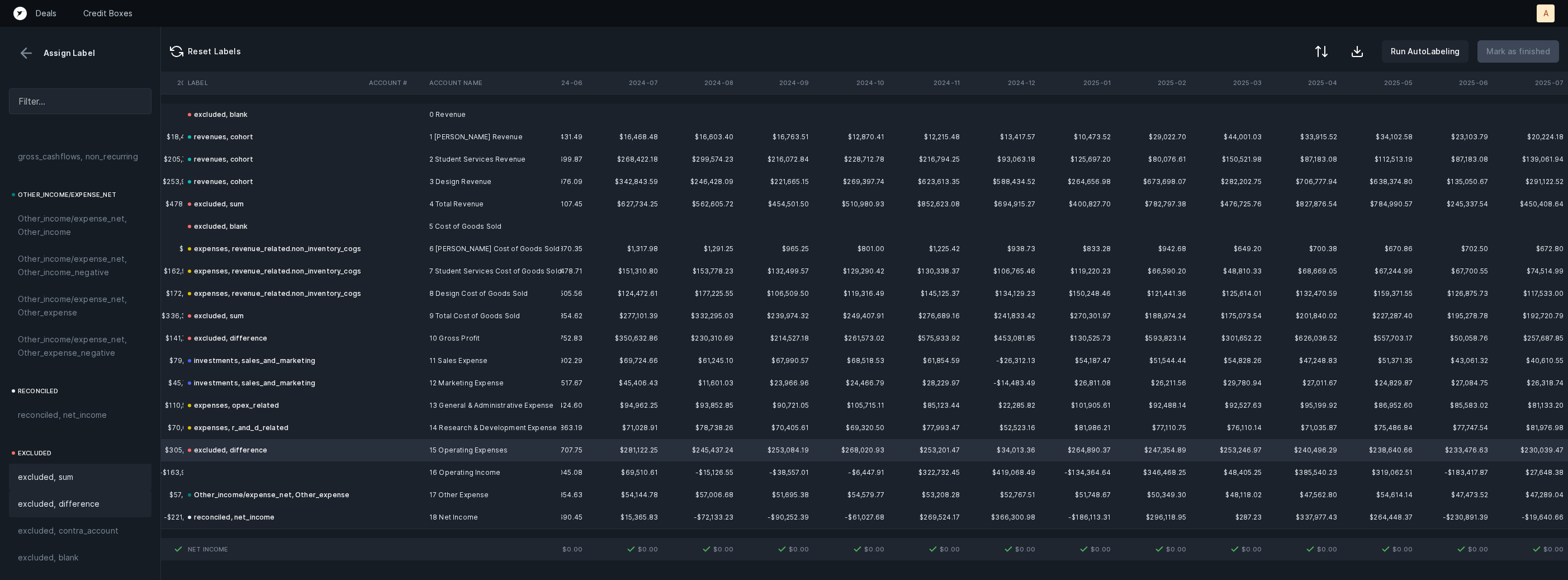
click at [63, 467] on div "excluded, sum" at bounding box center [80, 477] width 143 height 27
click at [189, 469] on td at bounding box center [274, 473] width 181 height 23
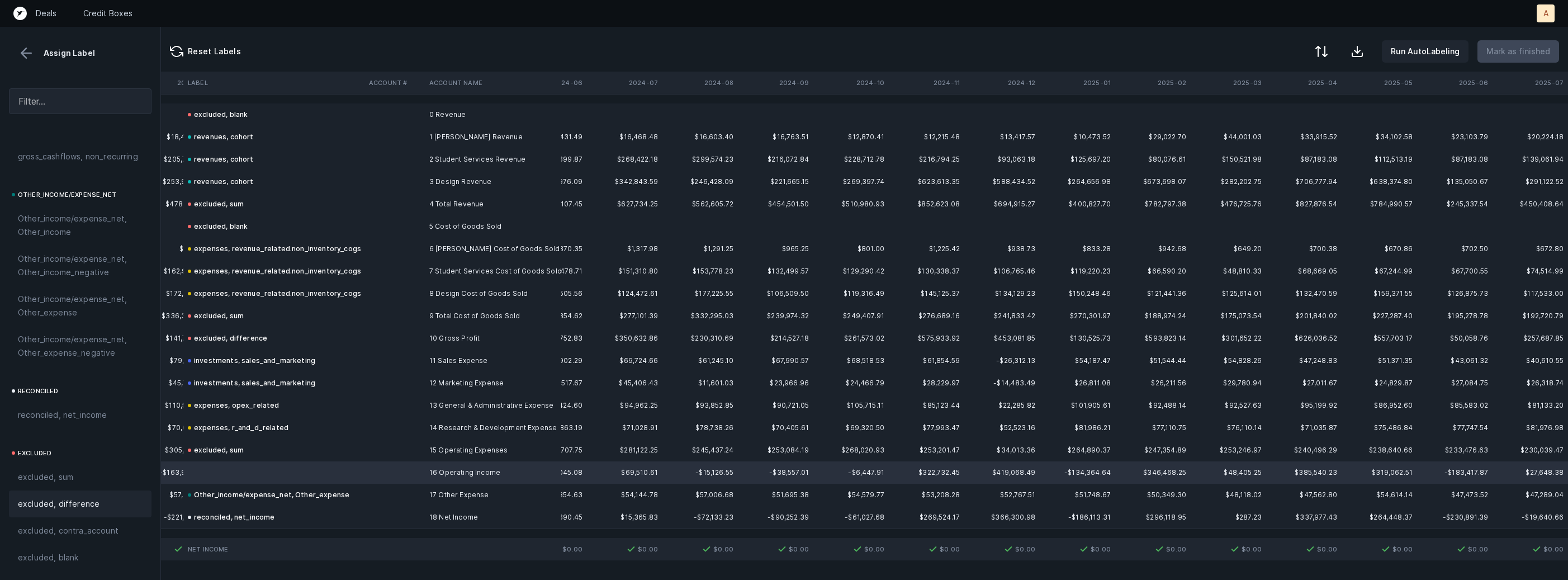
click at [93, 495] on div "excluded, difference" at bounding box center [80, 504] width 143 height 27
click at [24, 55] on button at bounding box center [26, 53] width 17 height 17
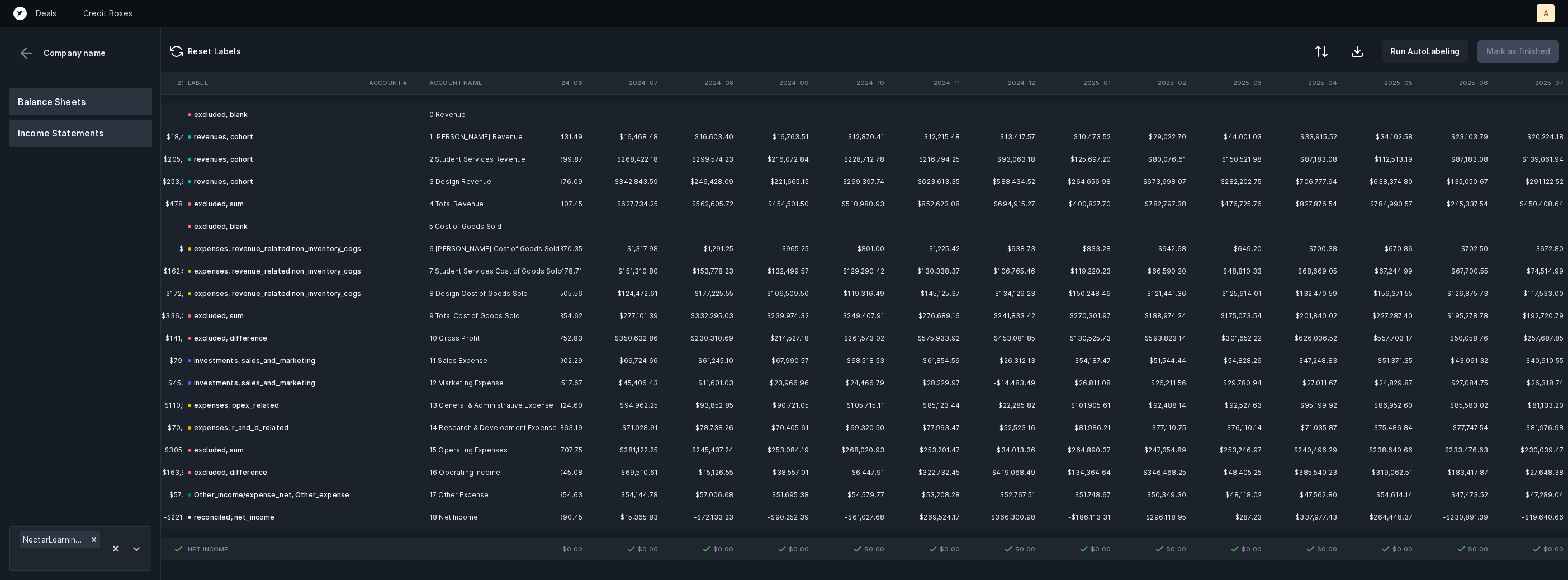
click at [58, 94] on button "Balance Sheets" at bounding box center [80, 101] width 143 height 27
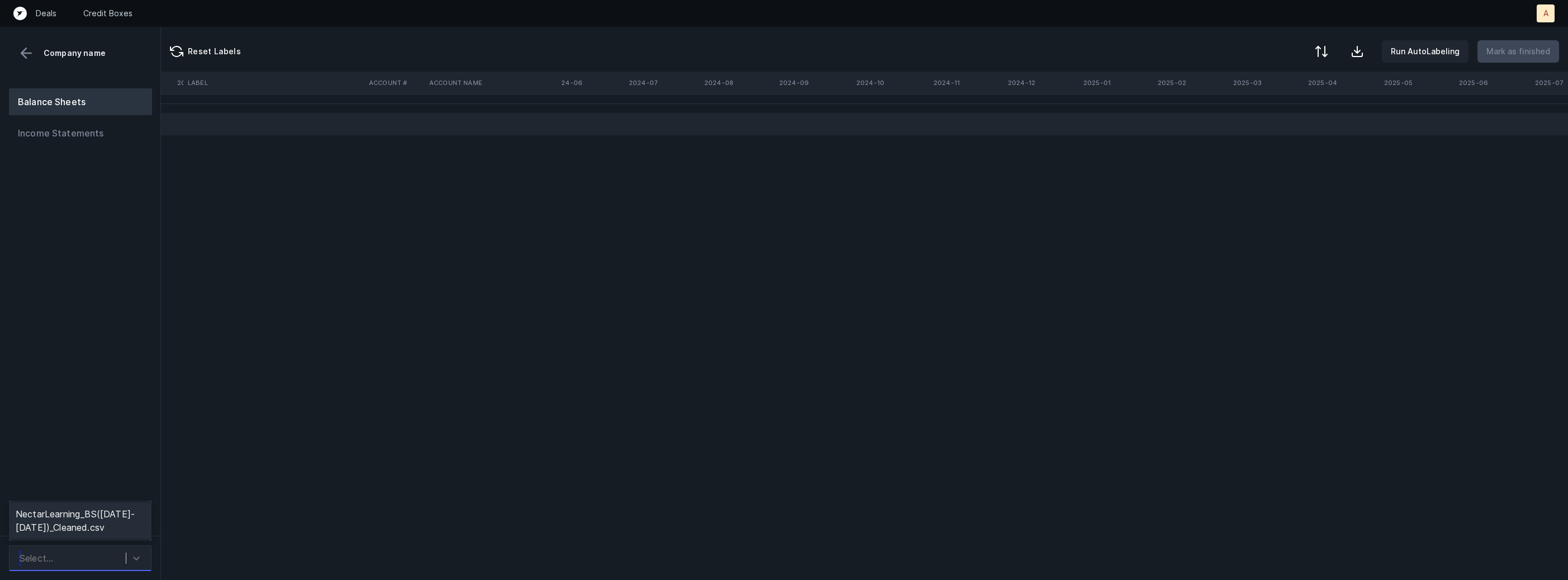
click at [74, 549] on div "Select..." at bounding box center [69, 558] width 112 height 20
click at [87, 526] on div "NectarLearning_BS([DATE]-[DATE])_Cleaned.csv" at bounding box center [80, 521] width 143 height 36
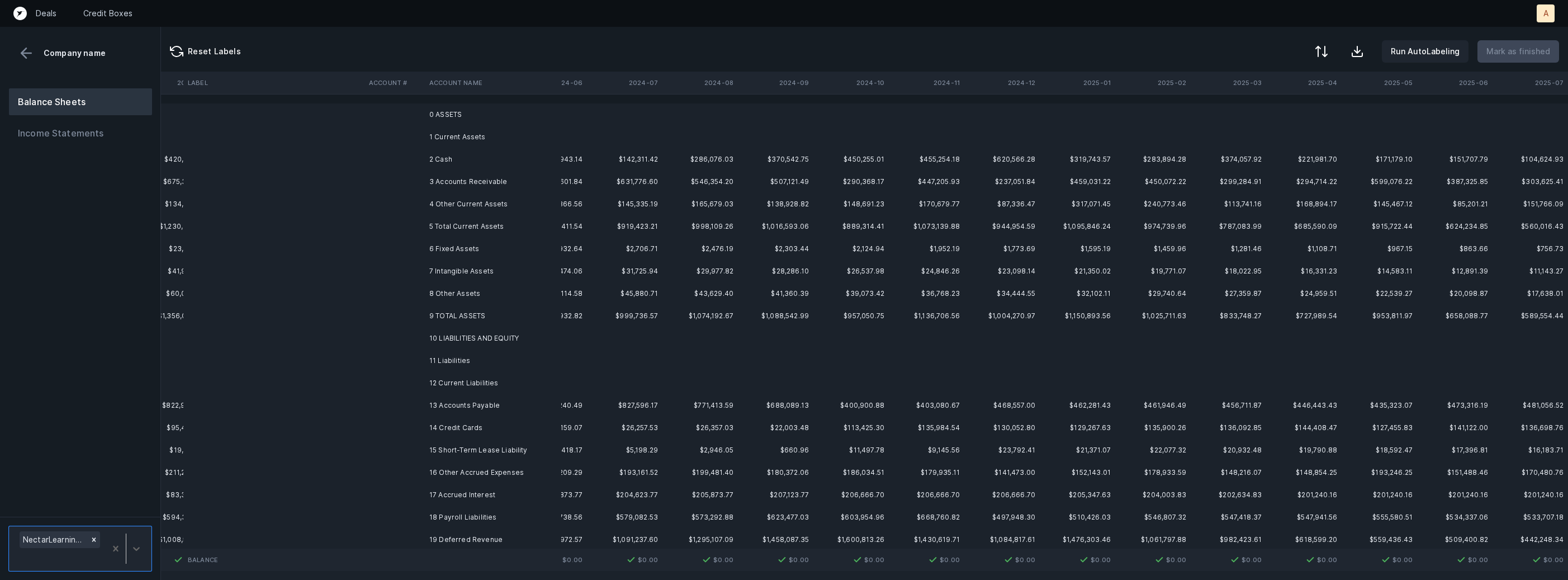
click at [526, 163] on td "2 Cash" at bounding box center [493, 160] width 136 height 23
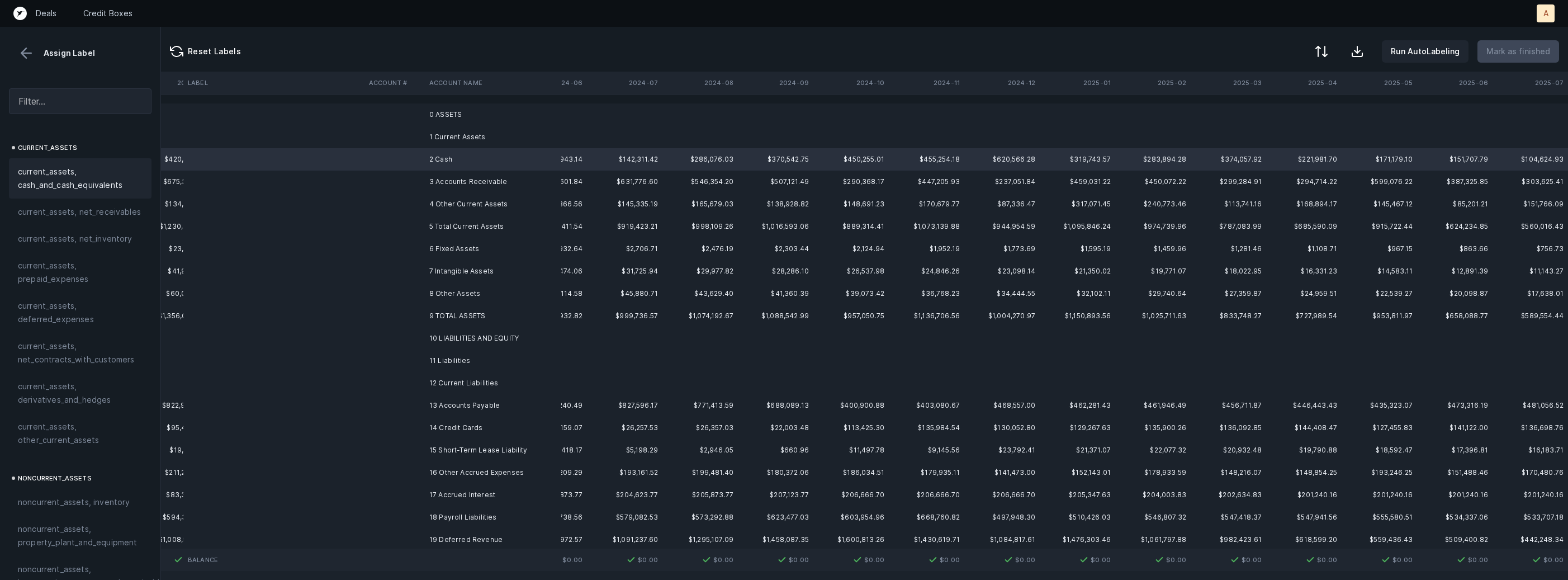
click at [124, 171] on span "current_assets, cash_and_cash_equivalents" at bounding box center [80, 178] width 124 height 27
click at [451, 177] on td "3 Accounts Receivable" at bounding box center [493, 182] width 136 height 23
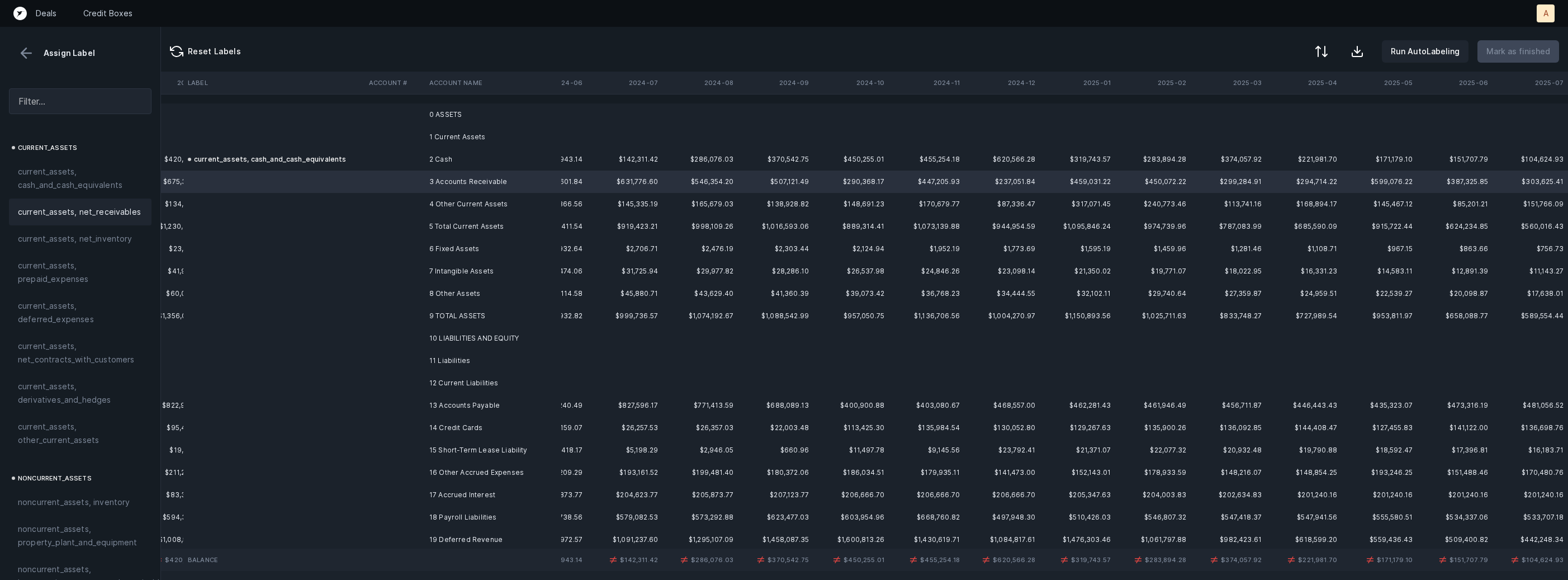
click at [103, 213] on span "current_assets, net_receivables" at bounding box center [79, 211] width 123 height 13
click at [440, 202] on td "4 Other Current Assets" at bounding box center [493, 204] width 136 height 23
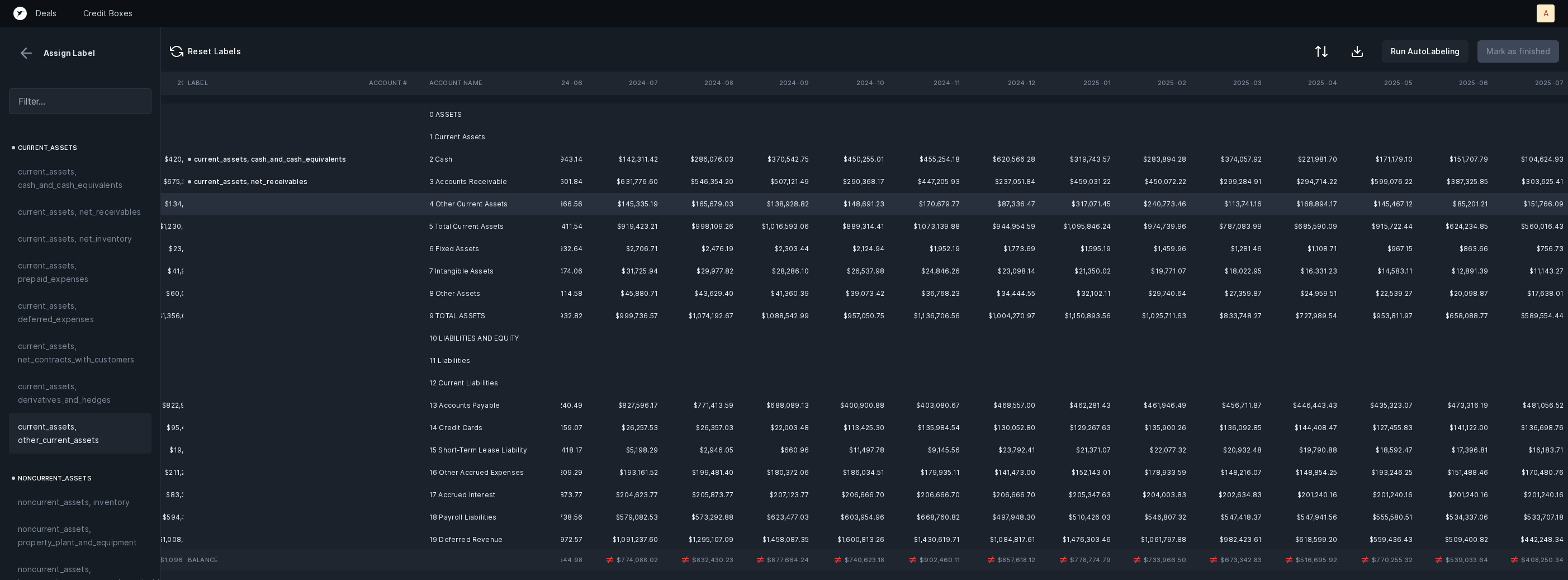
click at [66, 428] on span "current_assets, other_current_assets" at bounding box center [80, 433] width 124 height 27
click at [493, 277] on td "7 Intangible Assets" at bounding box center [493, 272] width 136 height 23
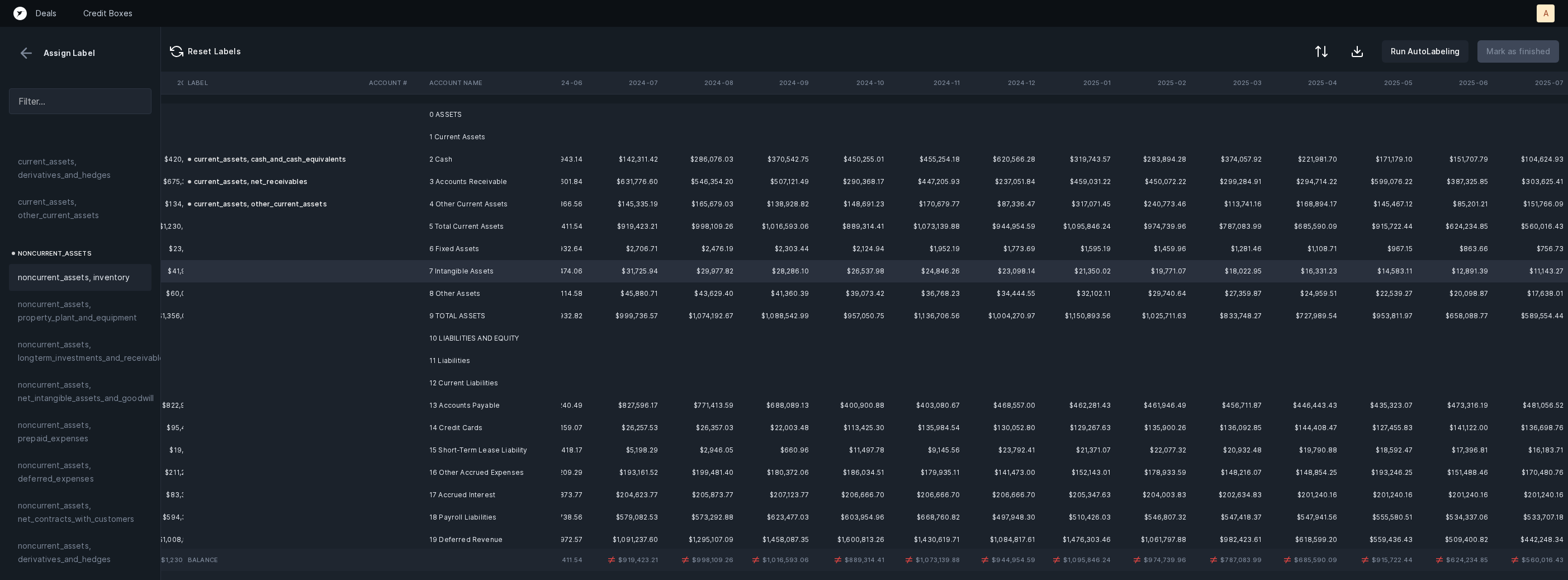
scroll to position [246, 0]
click at [86, 360] on span "noncurrent_assets, net_intangible_assets_and_goodwill" at bounding box center [86, 370] width 136 height 27
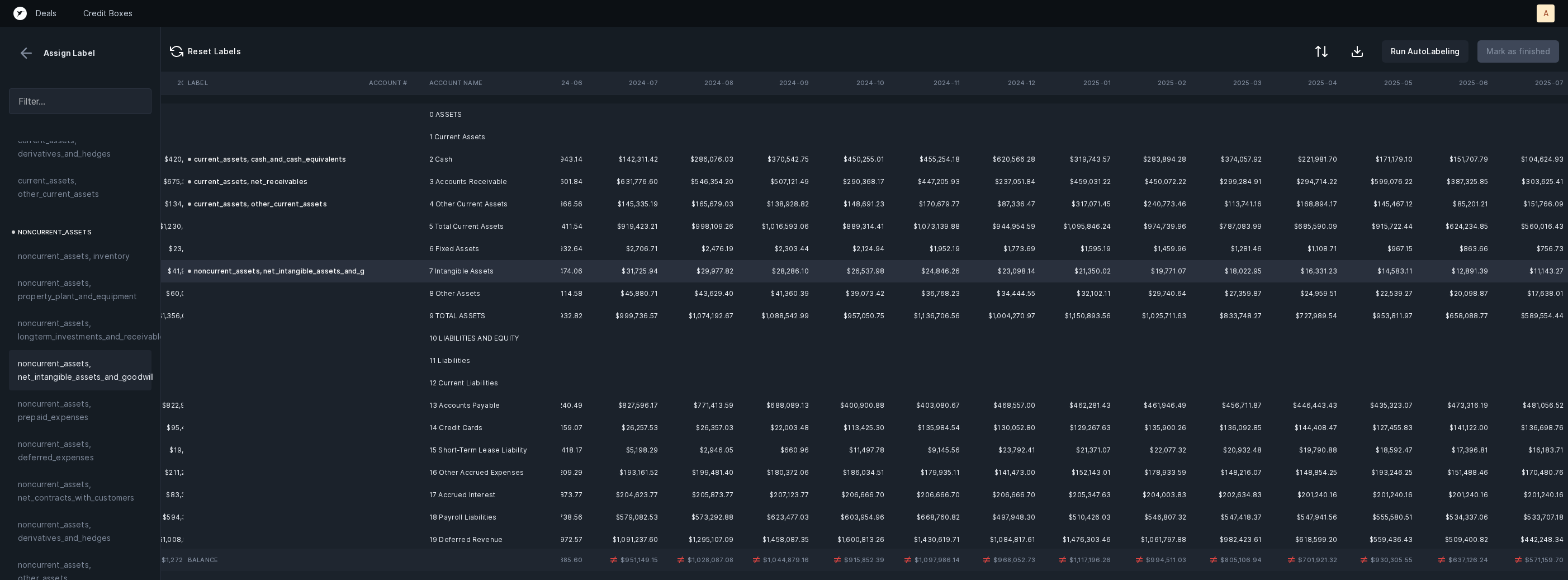
click at [436, 298] on td "8 Other Assets" at bounding box center [493, 293] width 136 height 23
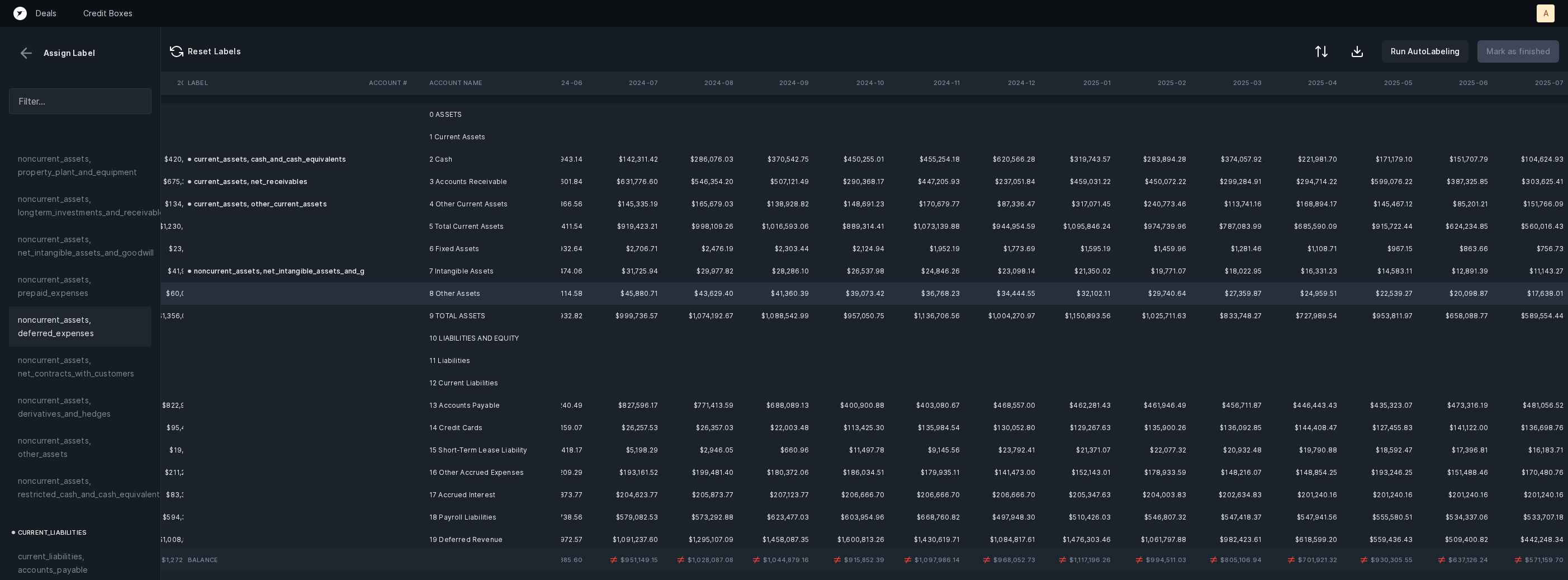
scroll to position [373, 0]
click at [77, 435] on span "noncurrent_assets, other_assets" at bounding box center [80, 444] width 124 height 27
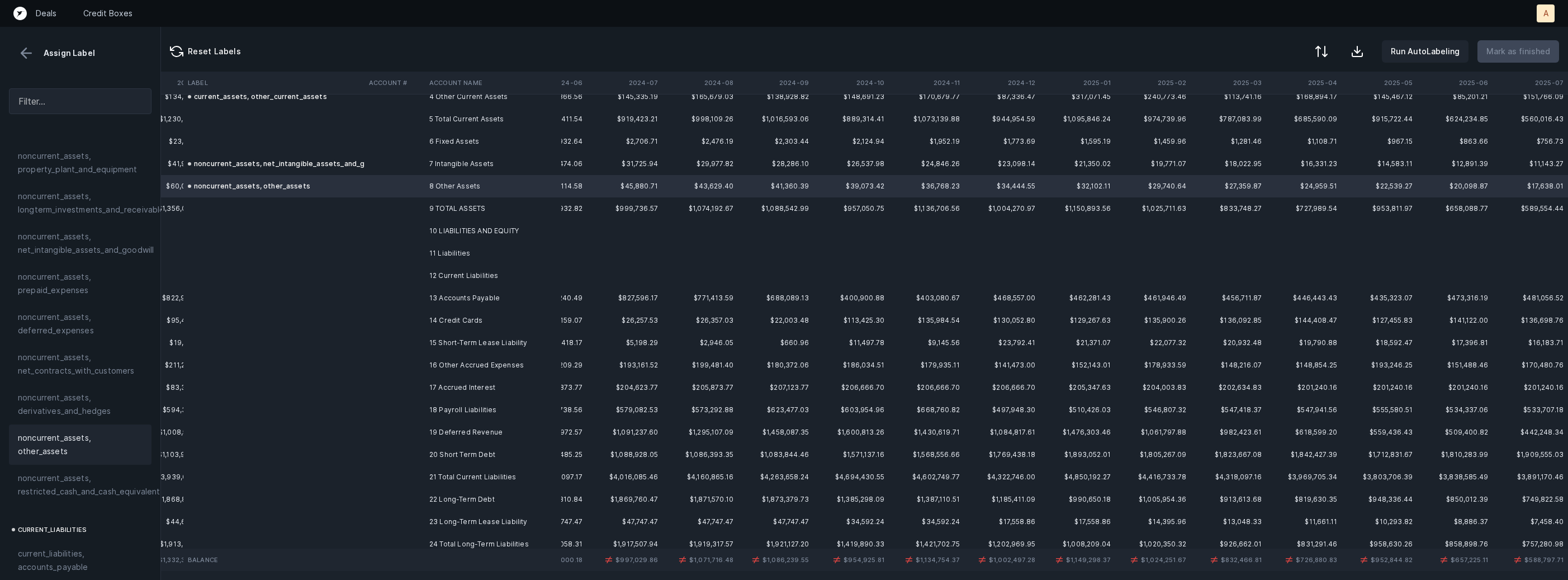
scroll to position [163, 2241]
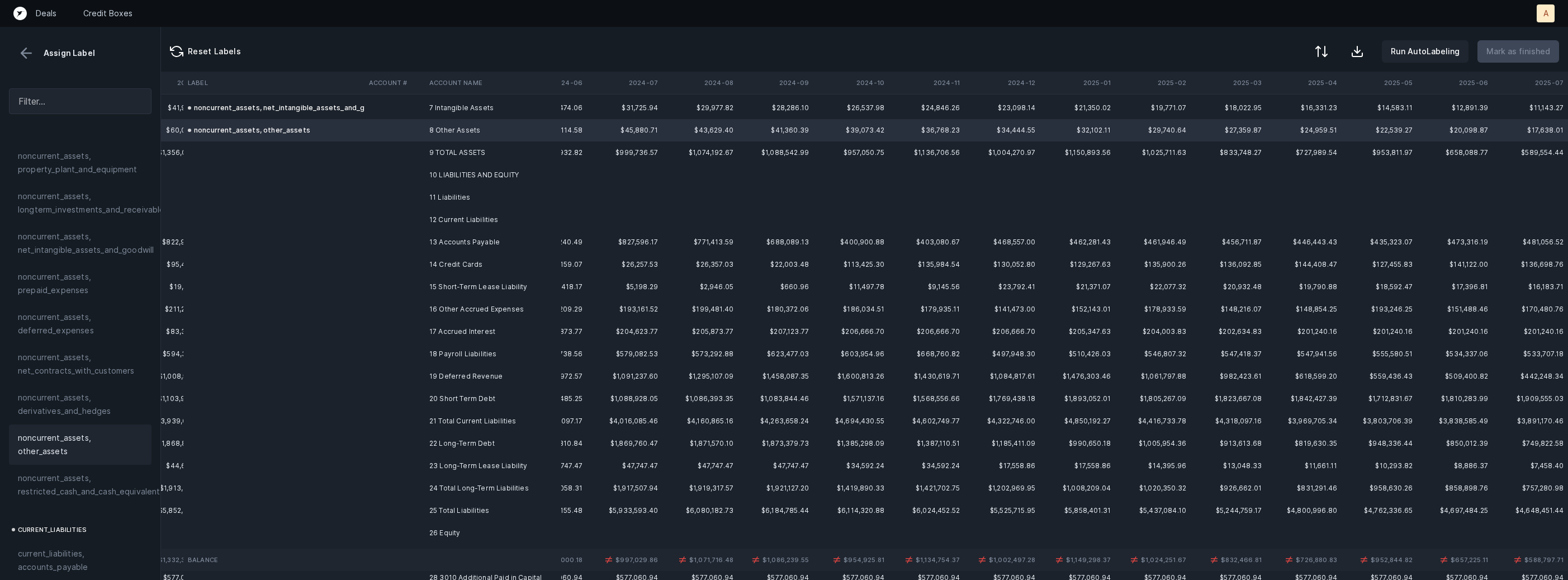
click at [480, 245] on td "13 Accounts Payable" at bounding box center [493, 242] width 136 height 23
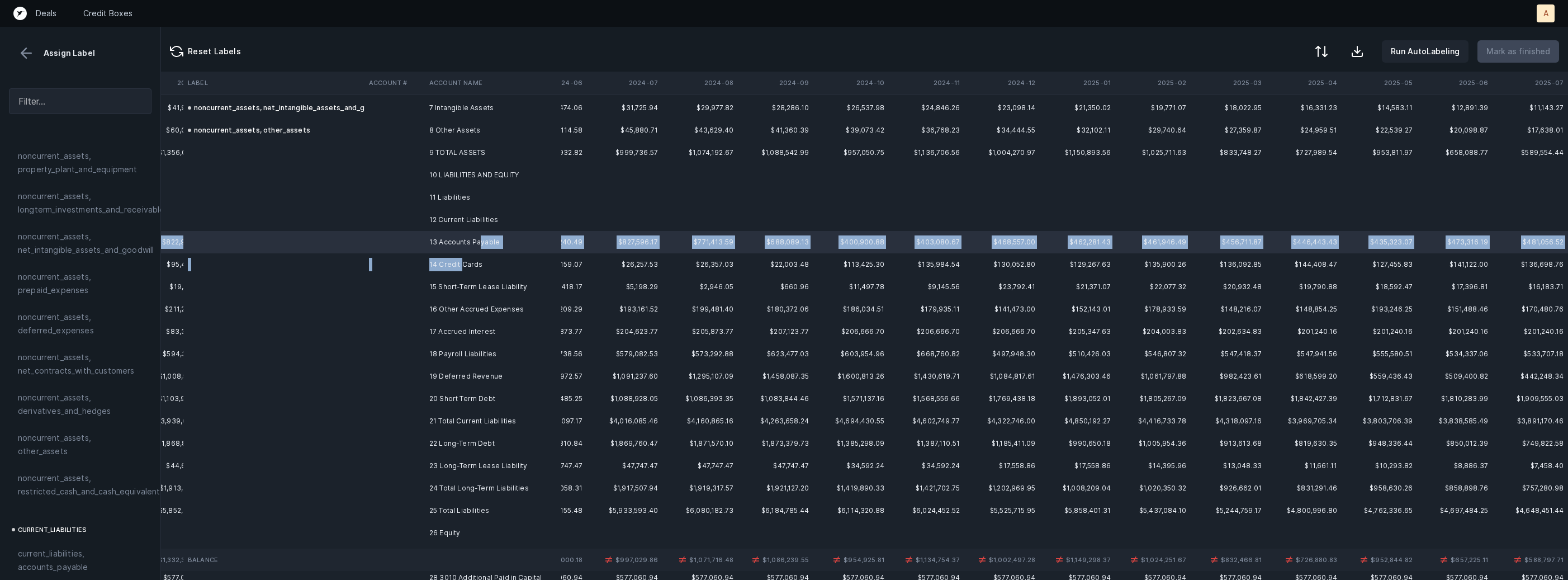
click at [460, 260] on td "14 Credit Cards" at bounding box center [493, 265] width 136 height 23
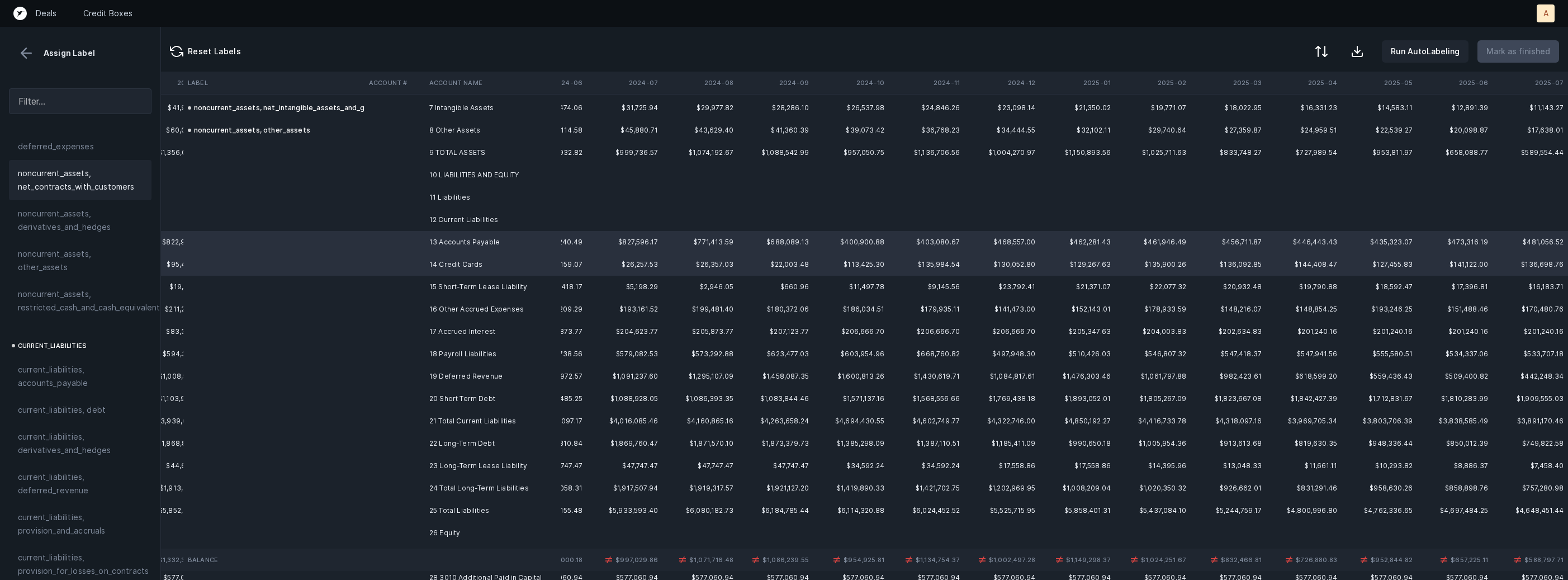
scroll to position [573, 0]
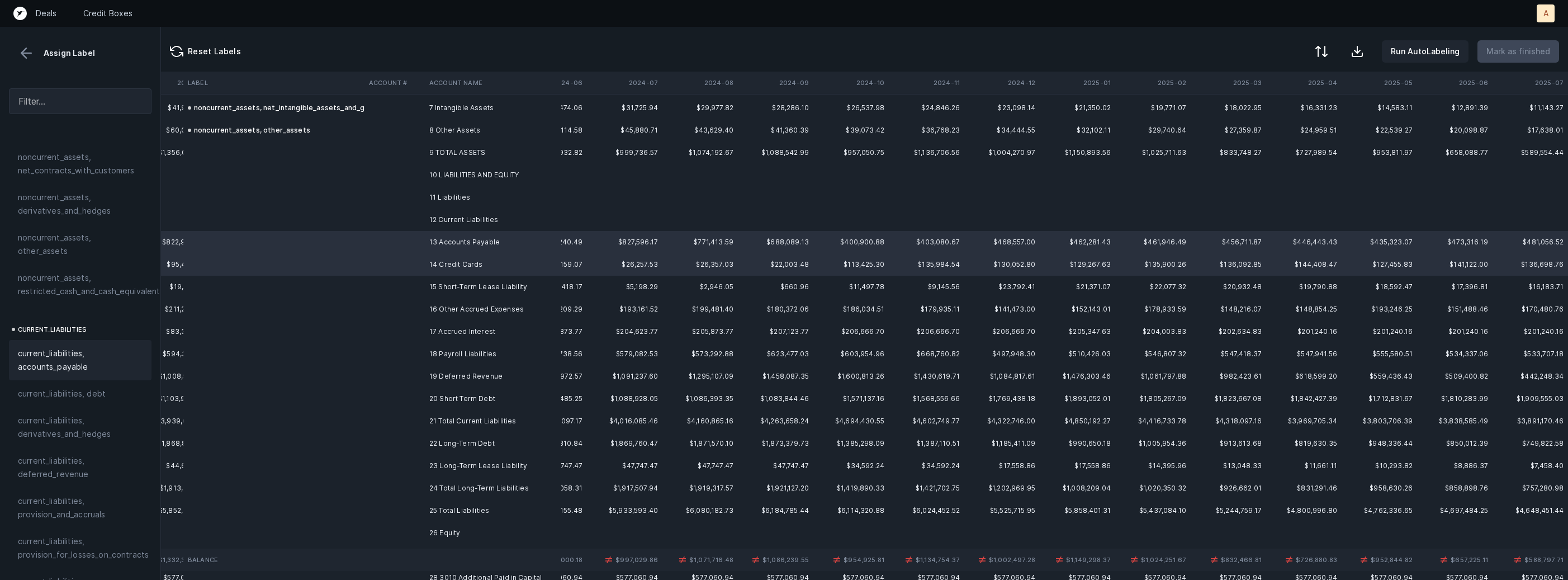
click at [96, 355] on span "current_liabilities, accounts_payable" at bounding box center [80, 360] width 124 height 27
click at [455, 290] on td "15 Short-Term Lease Liability" at bounding box center [493, 287] width 136 height 23
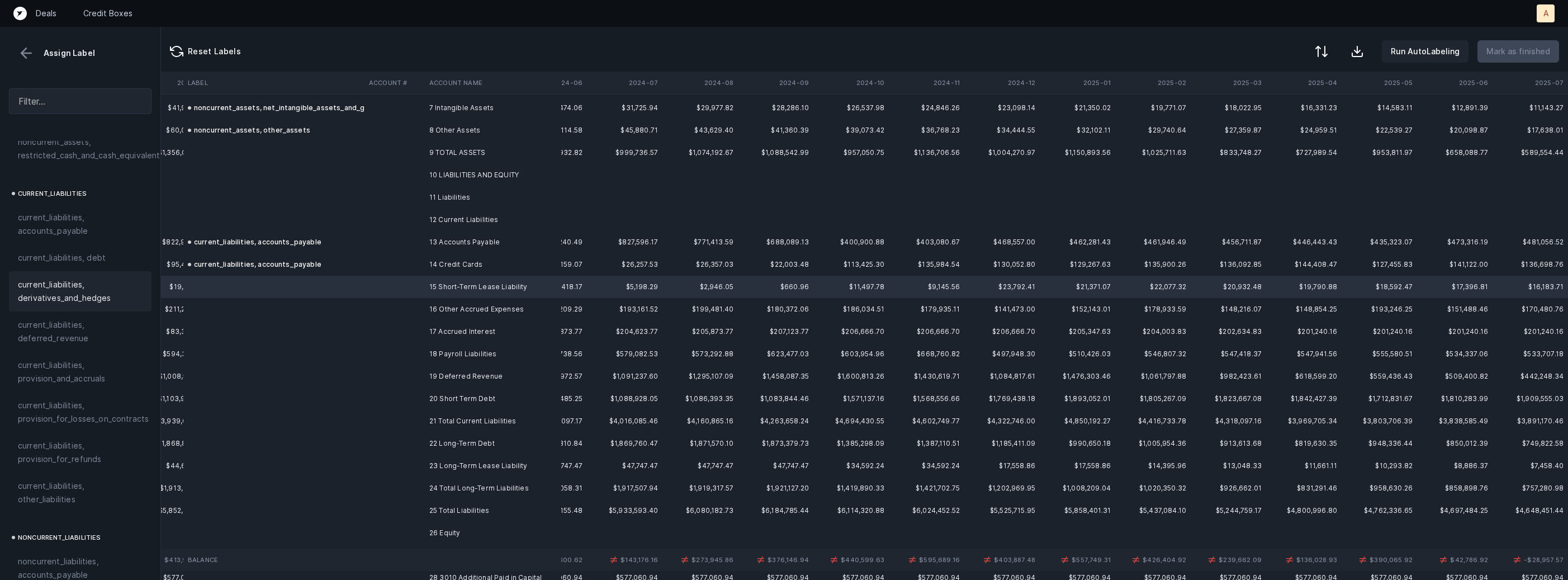
scroll to position [720, 0]
click at [48, 468] on span "current_liabilities, other_liabilities" at bounding box center [80, 481] width 124 height 27
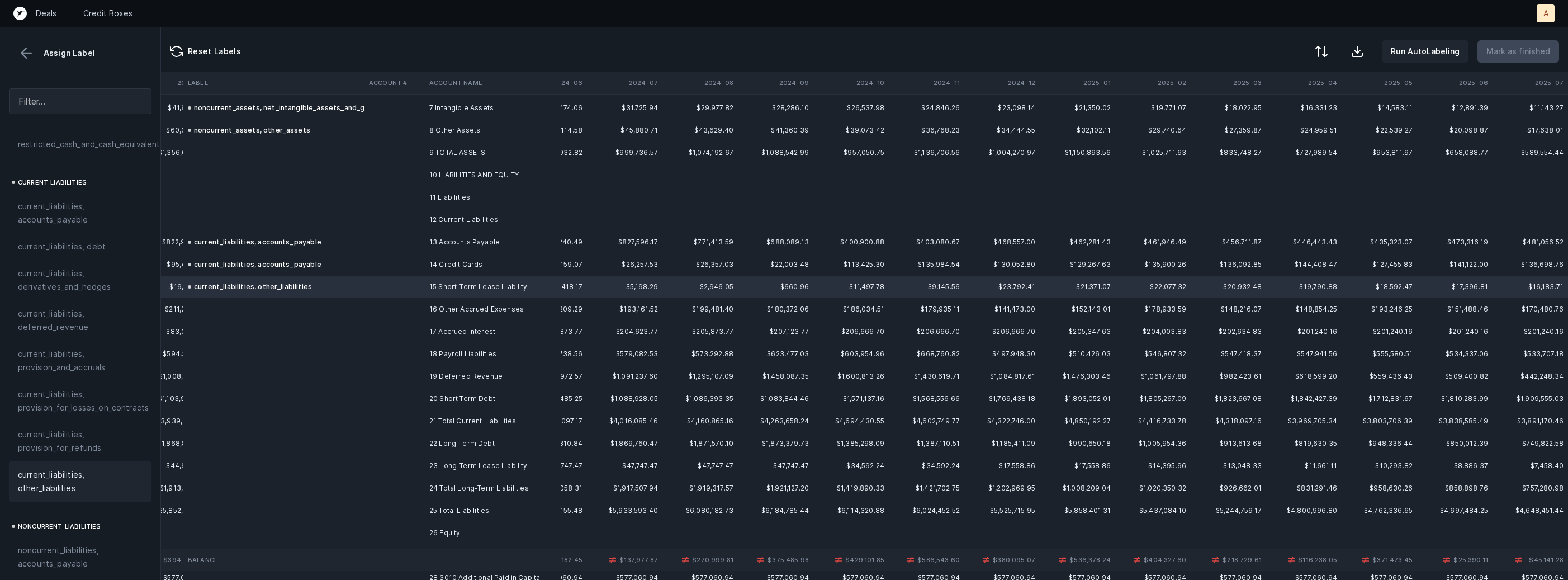
click at [403, 298] on td at bounding box center [395, 309] width 61 height 23
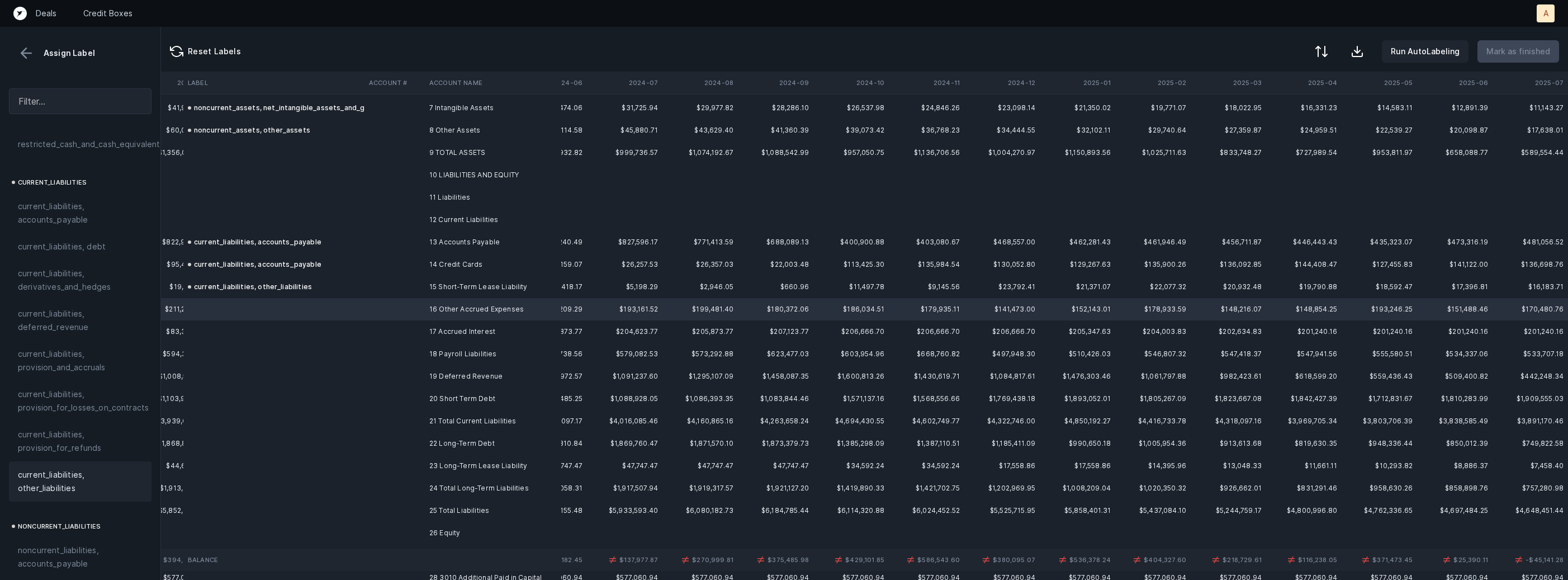
click at [51, 477] on span "current_liabilities, other_liabilities" at bounding box center [80, 481] width 124 height 27
click at [103, 347] on span "current_liabilities, provision_and_accruals" at bounding box center [80, 360] width 124 height 27
click at [433, 335] on td "17 Accrued Interest" at bounding box center [493, 332] width 136 height 23
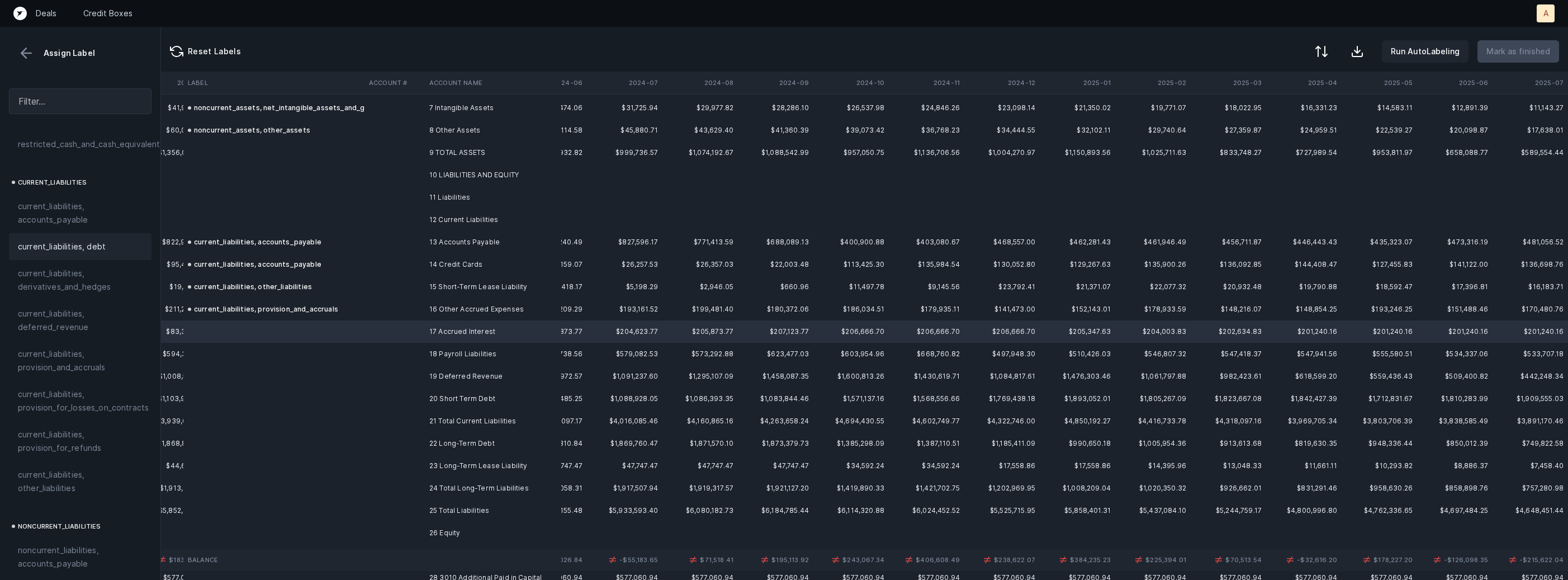
click at [105, 240] on div "current_liabilities, debt" at bounding box center [80, 247] width 124 height 13
click at [419, 360] on td at bounding box center [395, 354] width 61 height 23
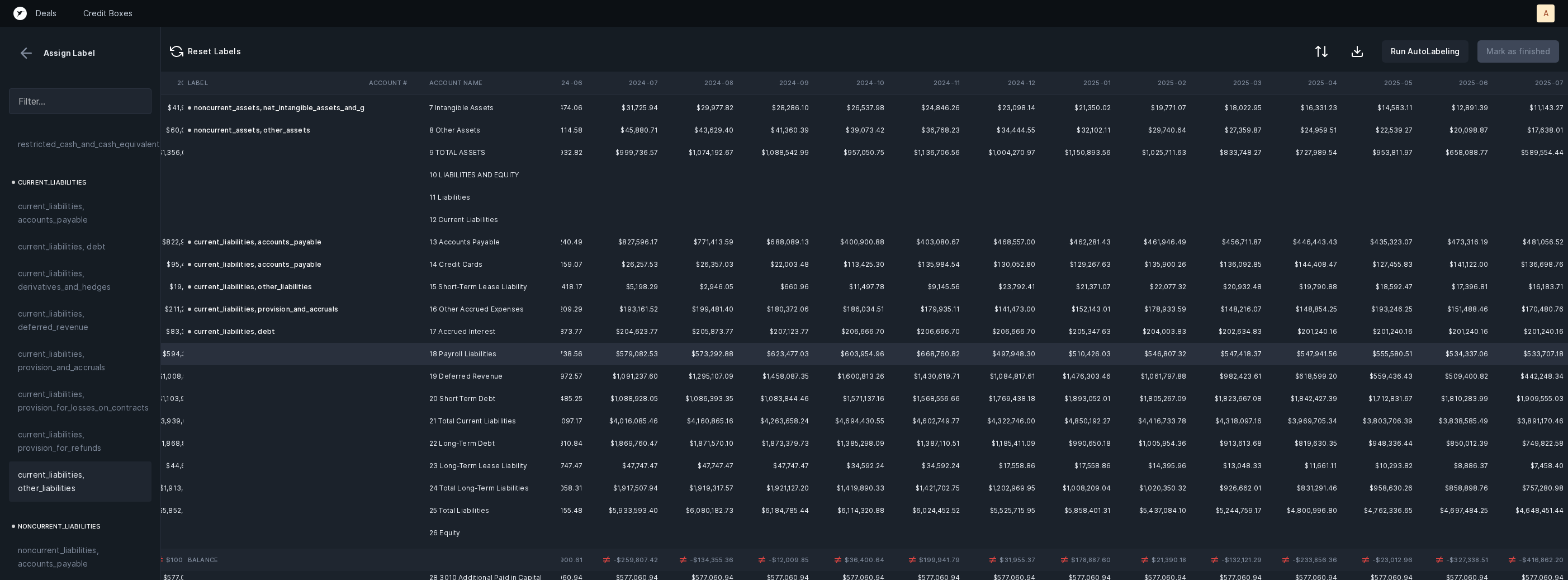
click at [35, 468] on span "current_liabilities, other_liabilities" at bounding box center [80, 481] width 124 height 27
click at [419, 380] on td at bounding box center [395, 377] width 61 height 23
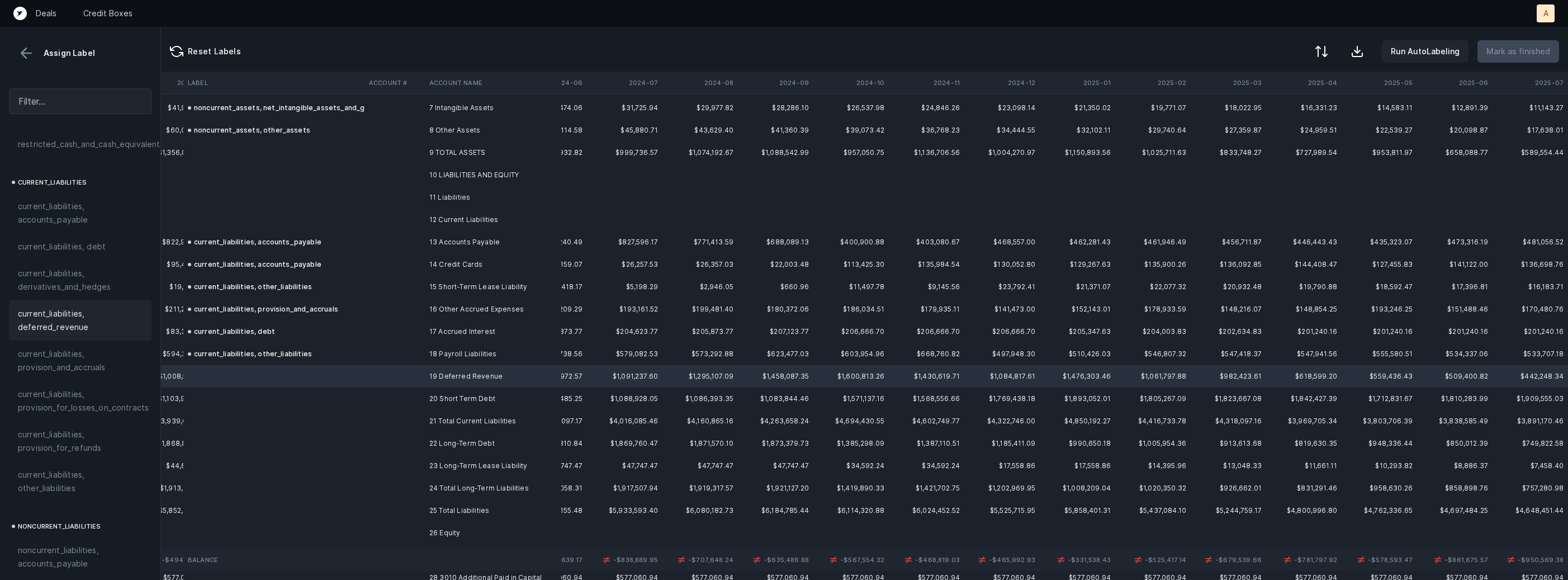
click at [65, 319] on span "current_liabilities, deferred_revenue" at bounding box center [80, 320] width 124 height 27
click at [471, 395] on td "20 Short Term Debt" at bounding box center [493, 399] width 136 height 23
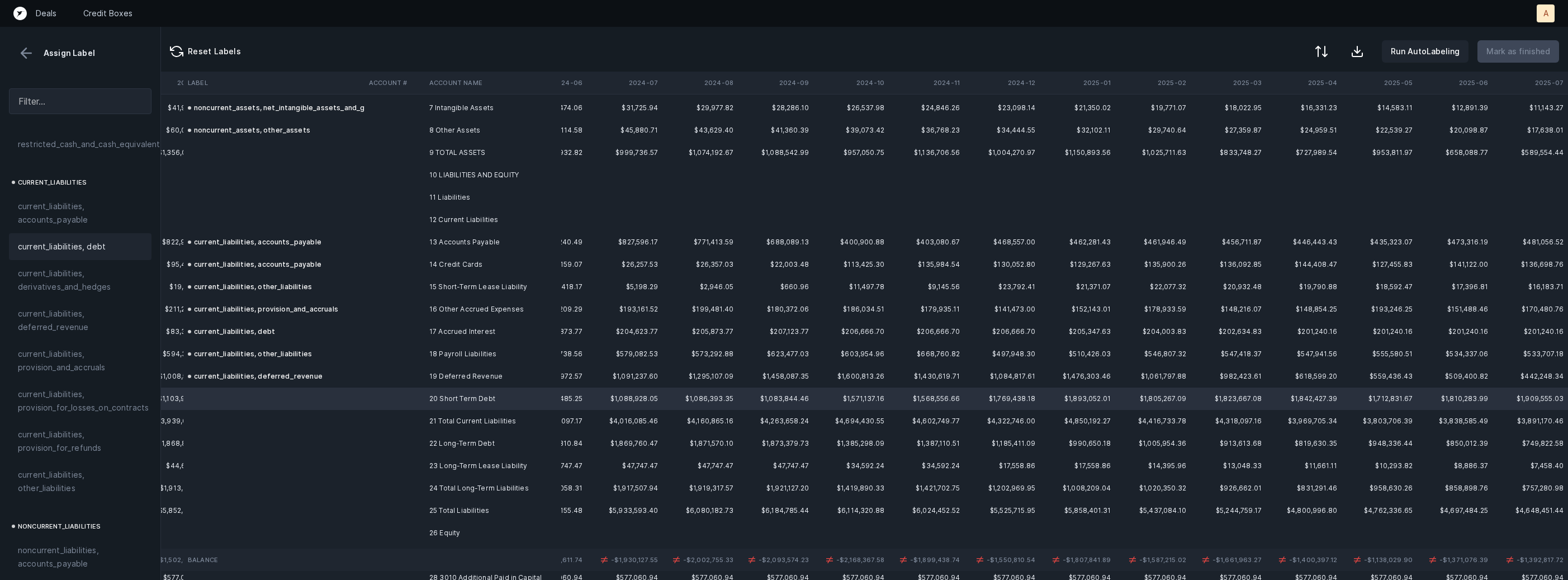
click at [64, 240] on span "current_liabilities, debt" at bounding box center [62, 247] width 88 height 13
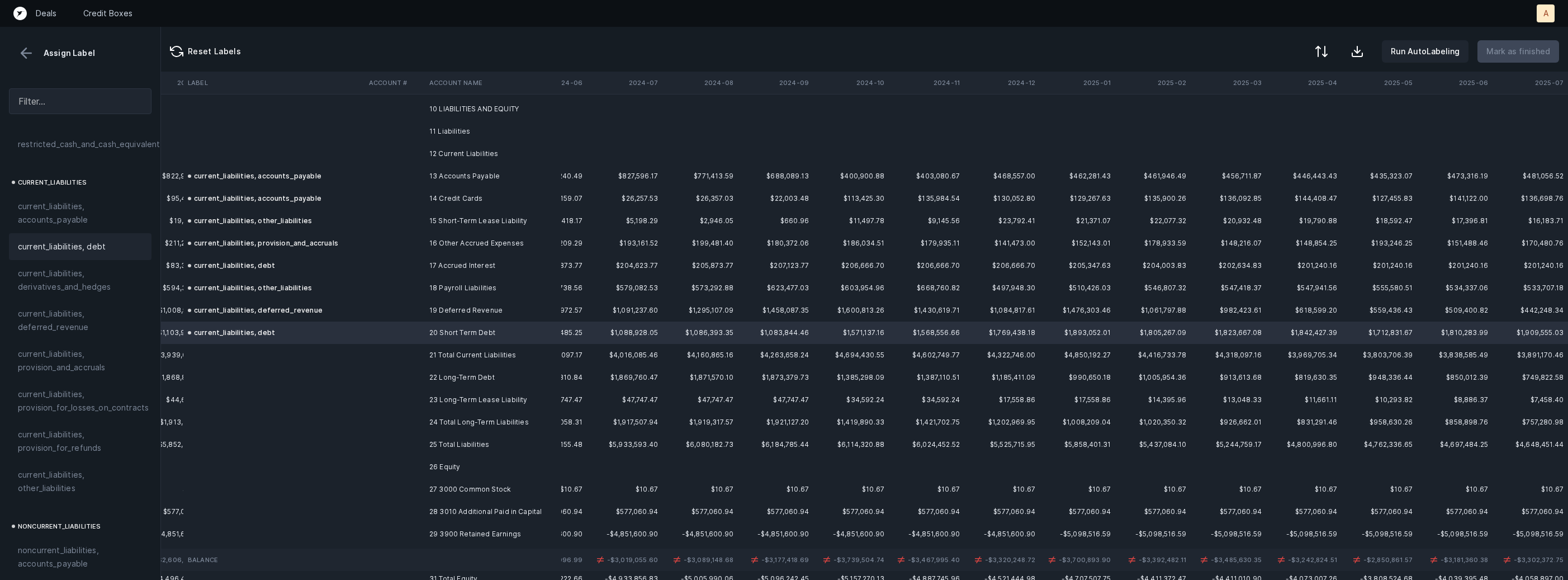
scroll to position [250, 2241]
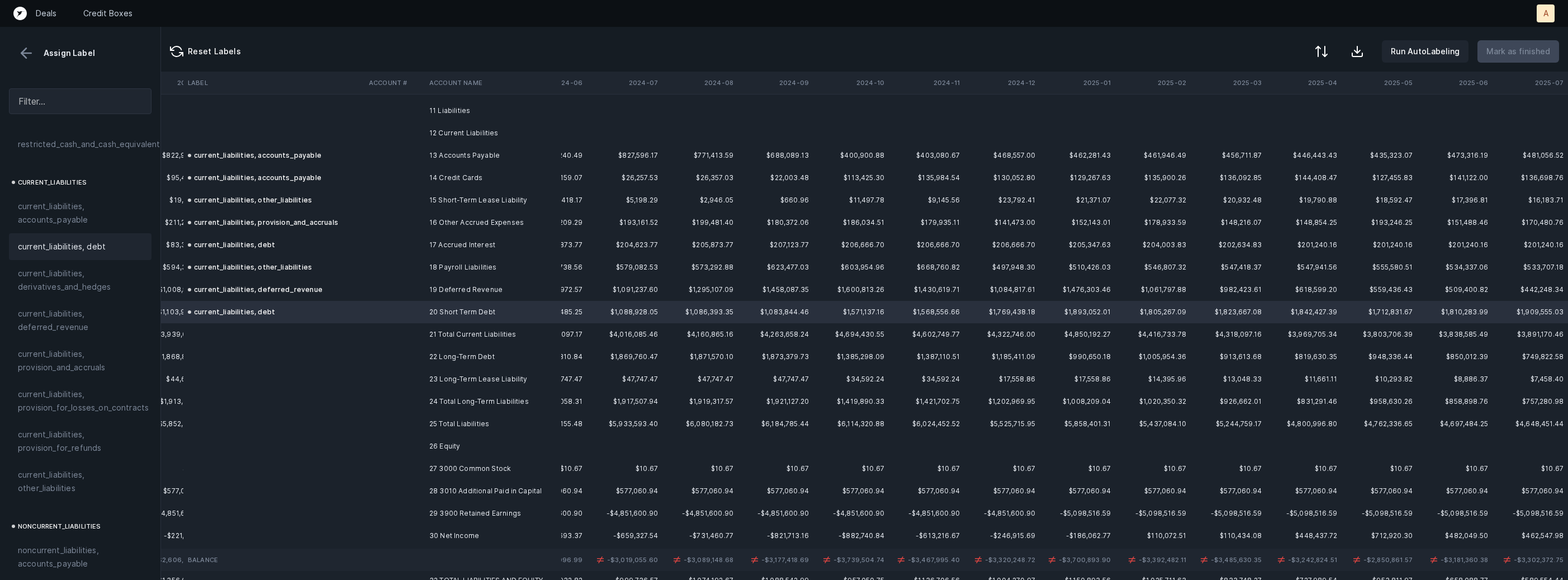
click at [416, 359] on td at bounding box center [395, 357] width 61 height 23
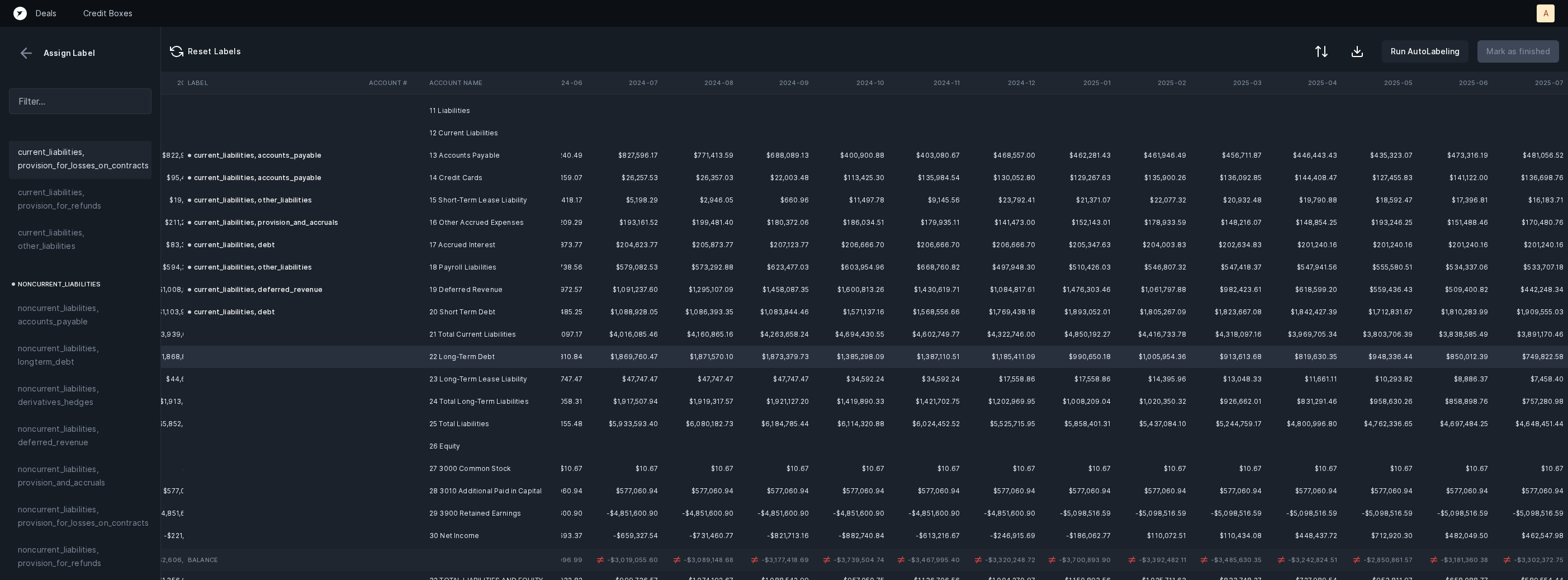
scroll to position [984, 0]
click at [61, 330] on span "noncurrent_liabilities, longterm_debt" at bounding box center [80, 334] width 124 height 27
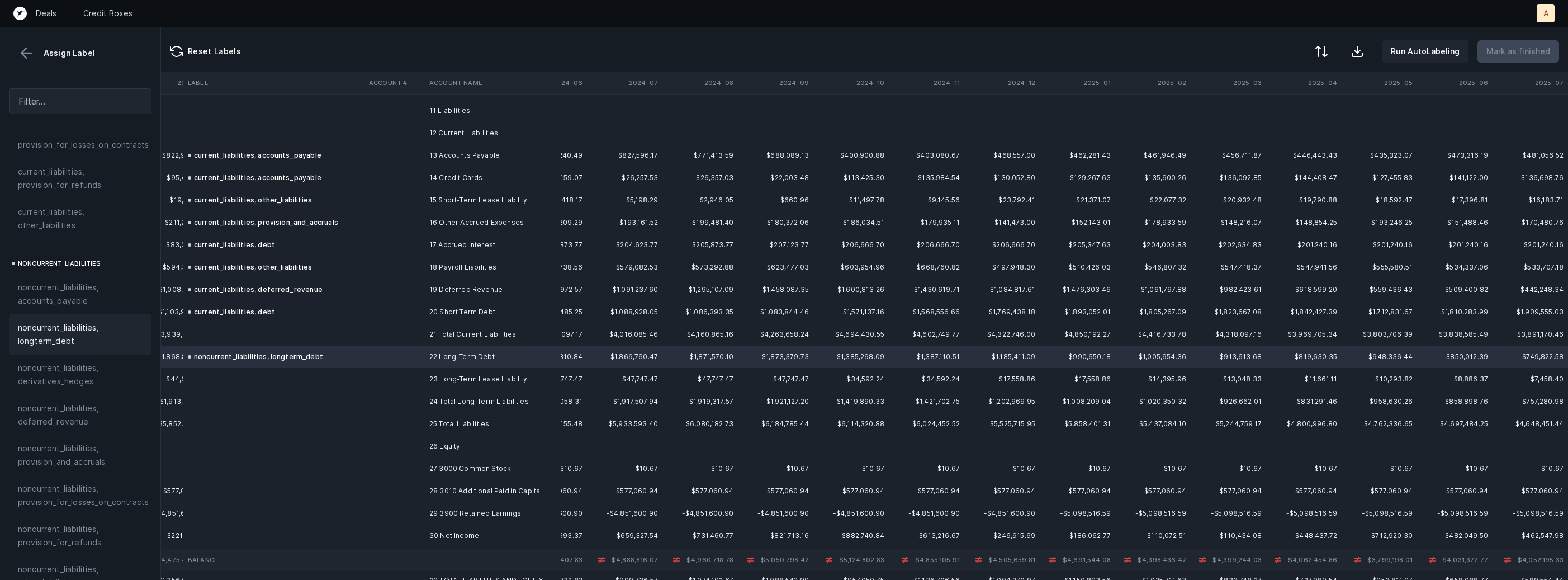
click at [425, 373] on td "23 Long-Term Lease Liability" at bounding box center [493, 379] width 136 height 23
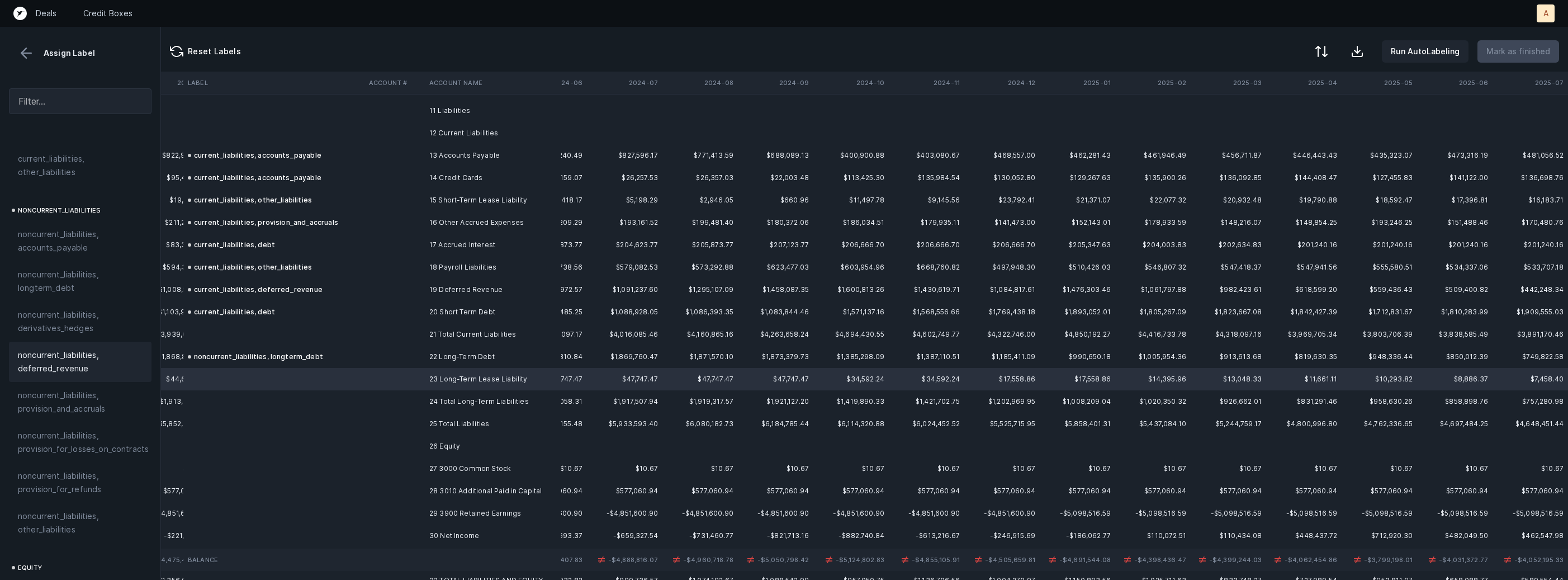
scroll to position [1067, 0]
click at [89, 479] on span "noncurrent_liabilities, other_liabilities" at bounding box center [80, 492] width 124 height 27
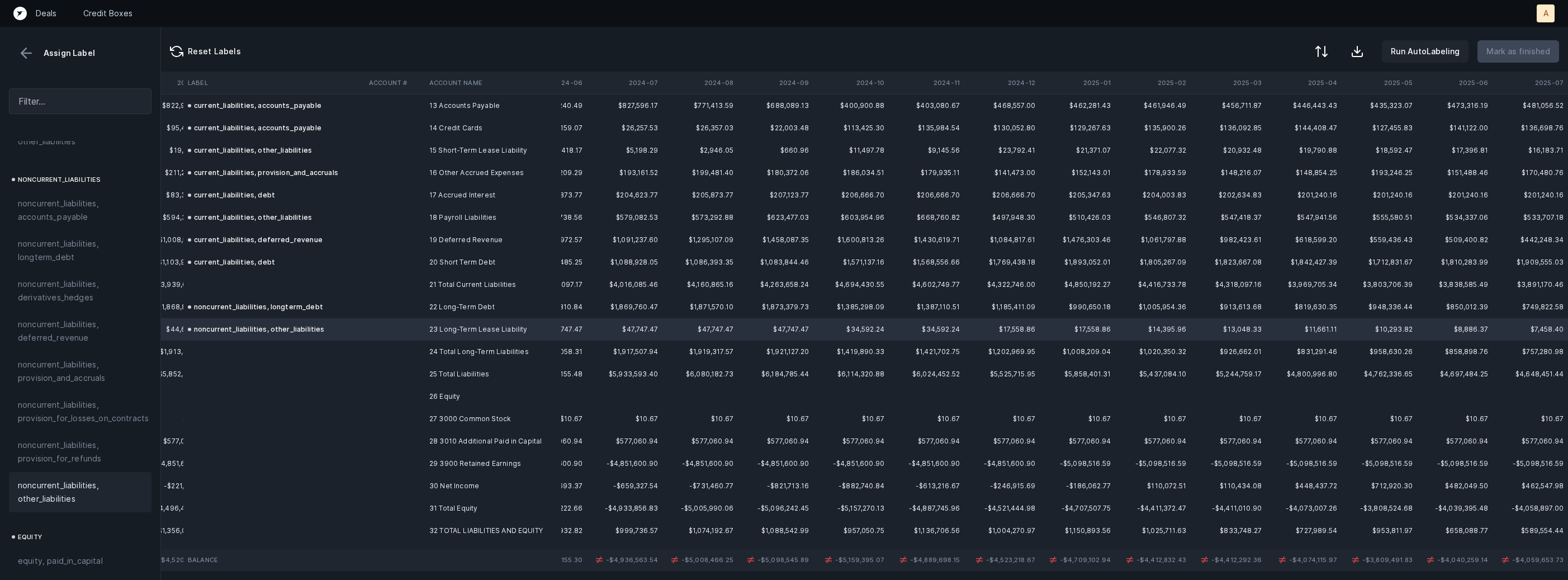
scroll to position [325, 2241]
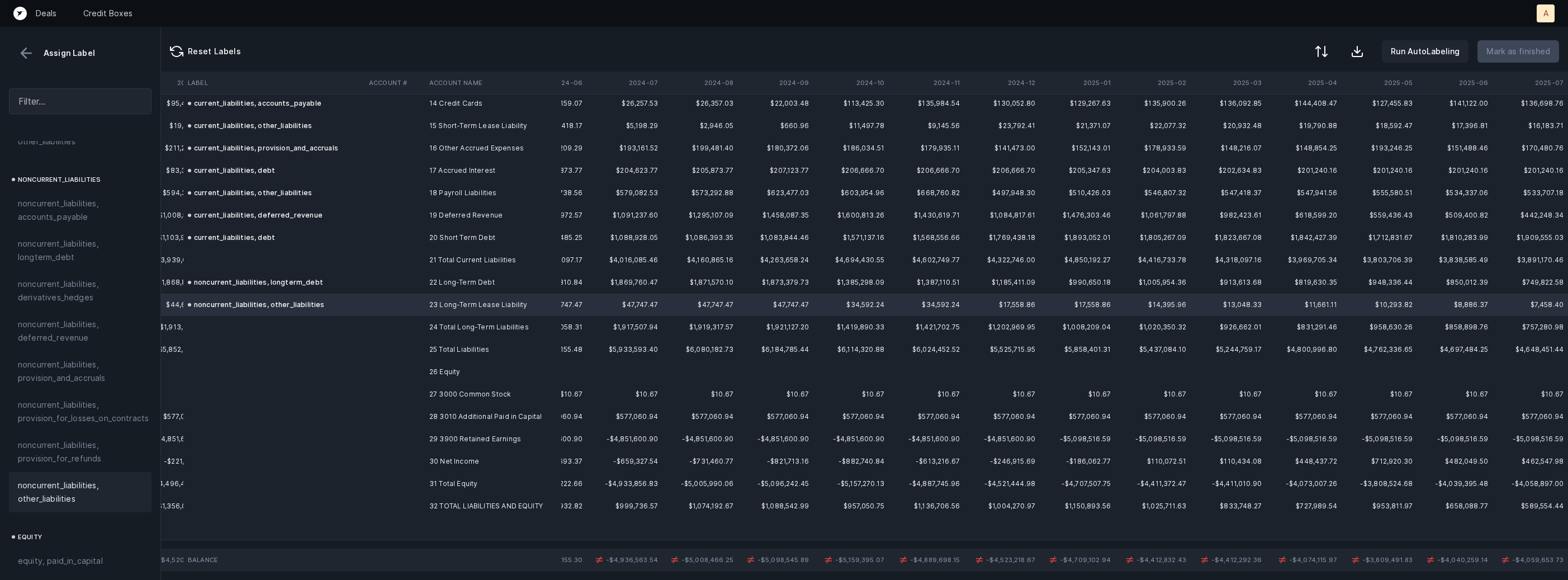
click at [446, 397] on td "27 3000 Common Stock" at bounding box center [493, 394] width 136 height 23
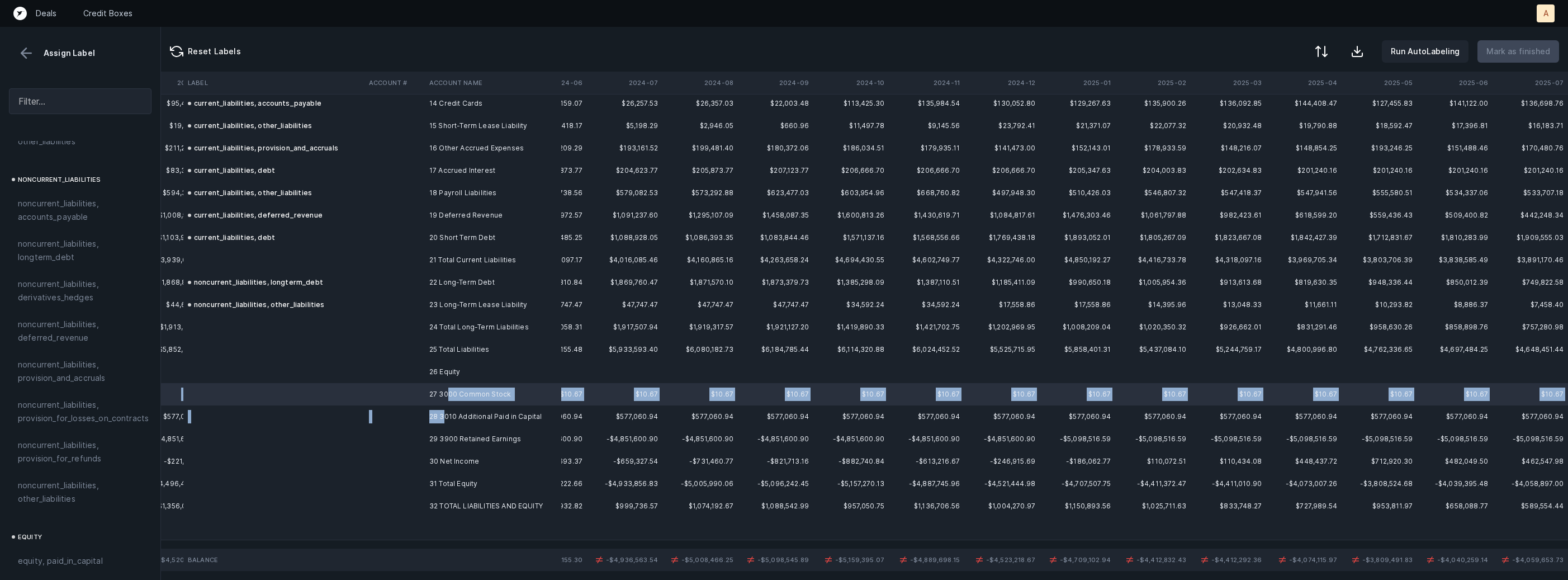
click at [443, 414] on td "28 3010 Additional Paid in Capital" at bounding box center [493, 417] width 136 height 23
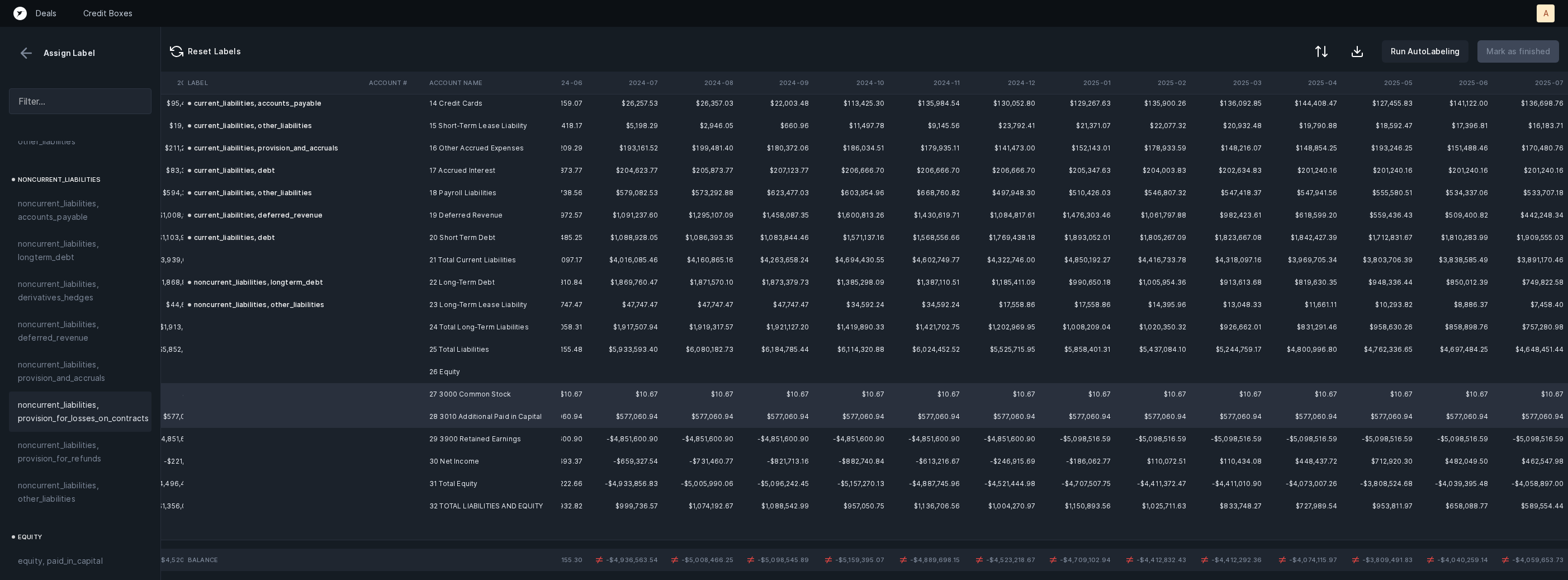
scroll to position [1228, 0]
click at [67, 394] on span "equity, paid_in_capital" at bounding box center [61, 399] width 85 height 13
click at [469, 442] on td "29 3900 Retained Earnings" at bounding box center [493, 439] width 136 height 23
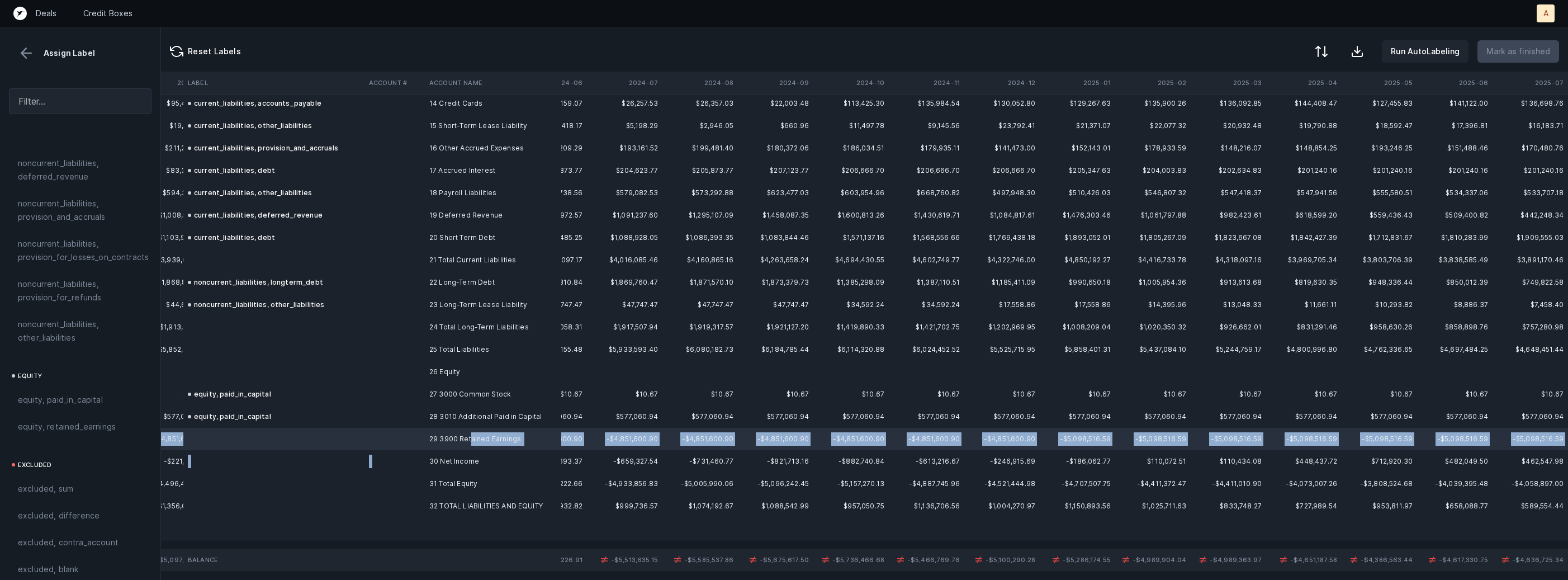
click at [450, 453] on td "30 Net Income" at bounding box center [493, 462] width 136 height 23
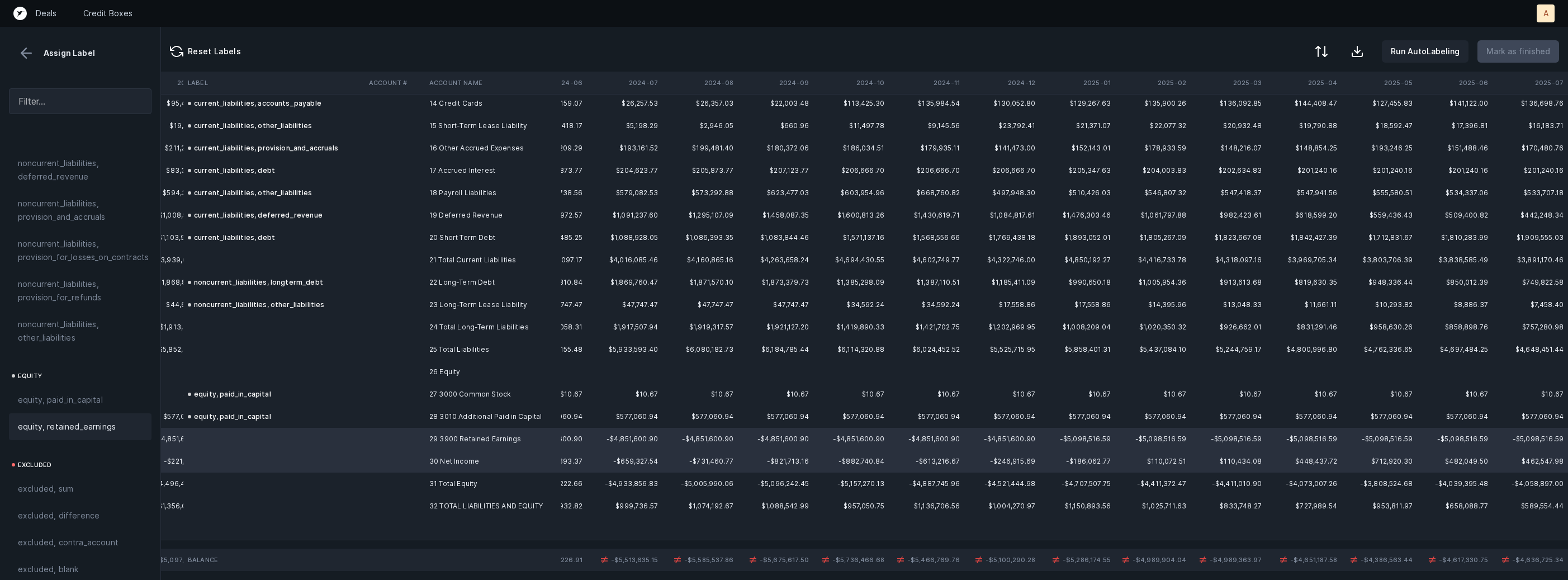
click at [69, 414] on div "equity, retained_earnings" at bounding box center [80, 427] width 143 height 27
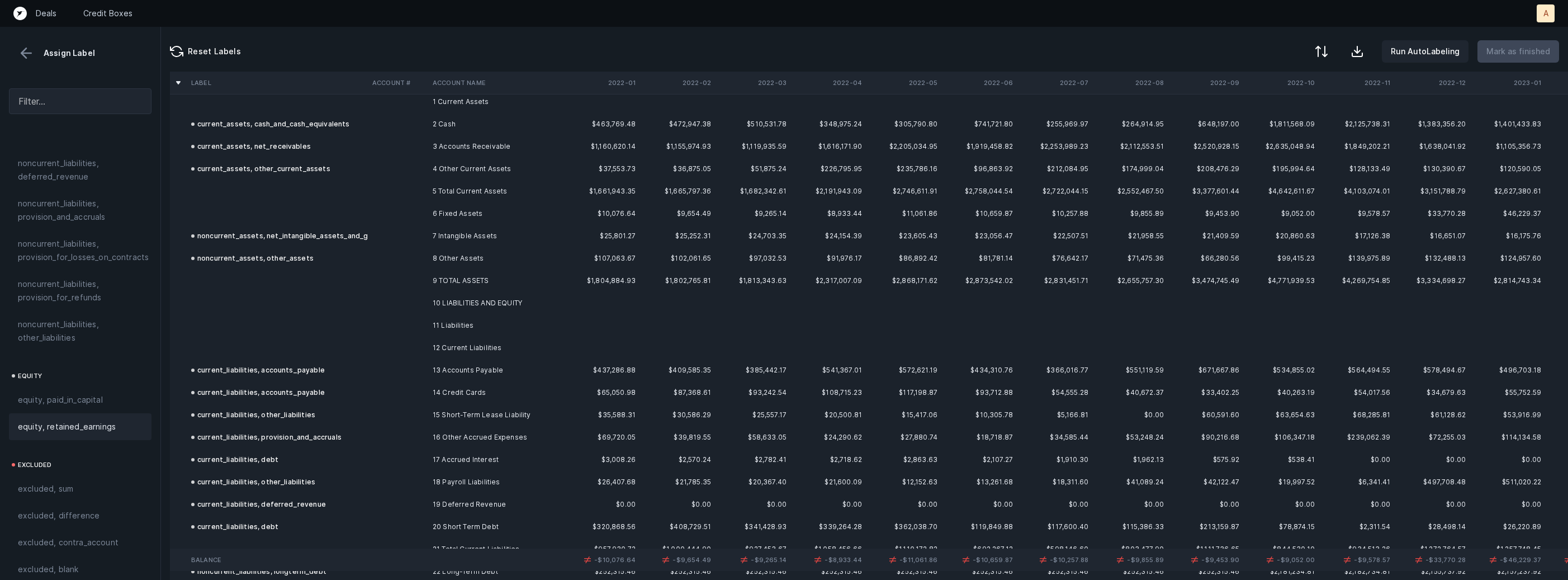
scroll to position [27, 0]
click at [461, 216] on td "6 Fixed Assets" at bounding box center [496, 222] width 136 height 23
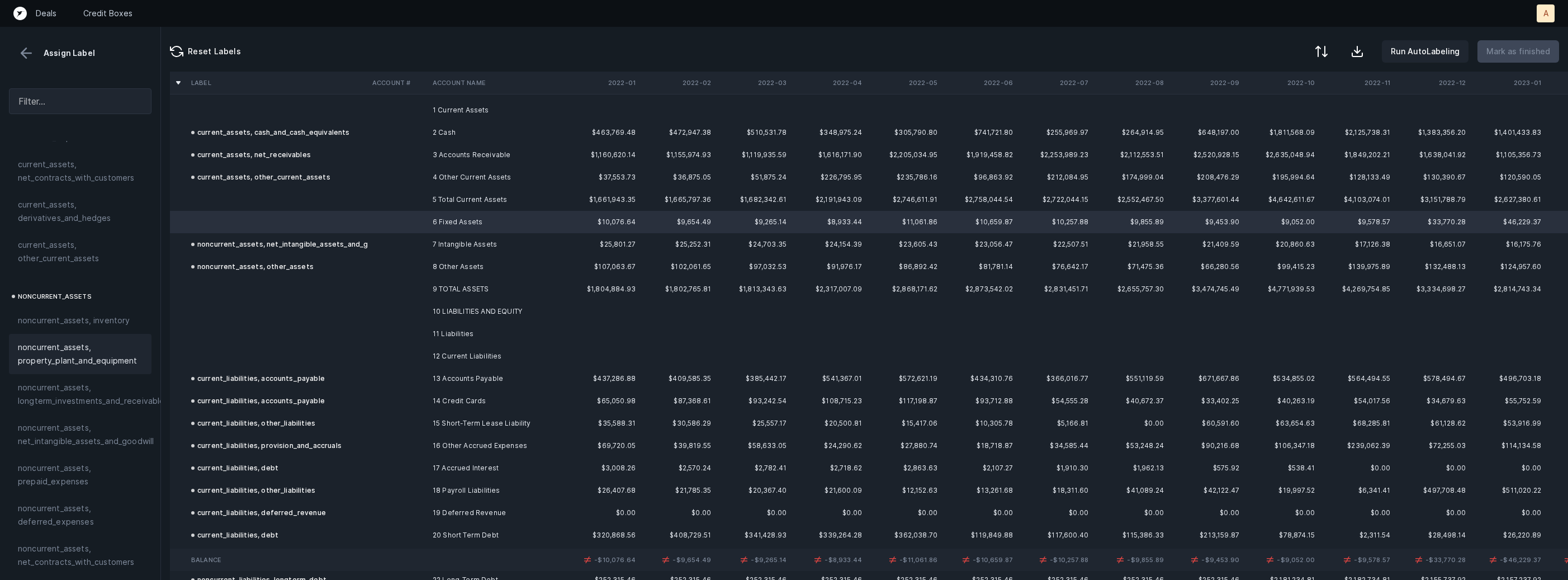
scroll to position [200, 0]
click at [74, 327] on span "noncurrent_assets, property_plant_and_equipment" at bounding box center [80, 336] width 124 height 27
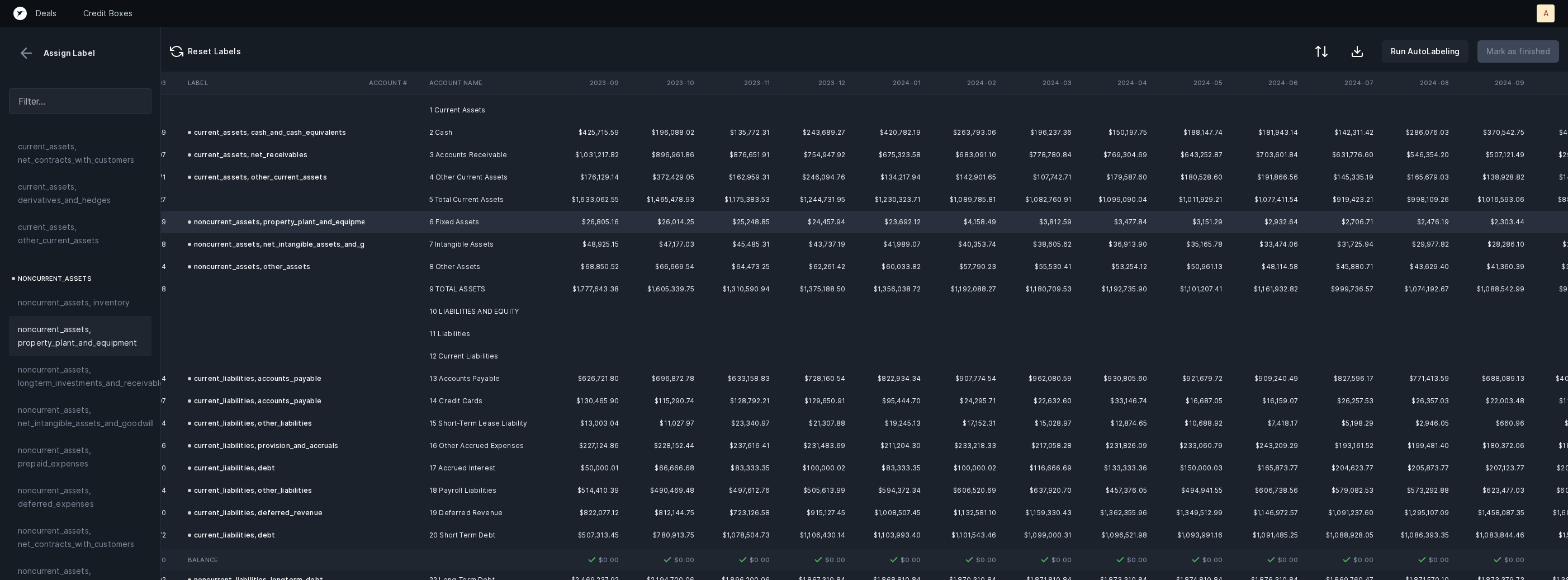
scroll to position [27, 2241]
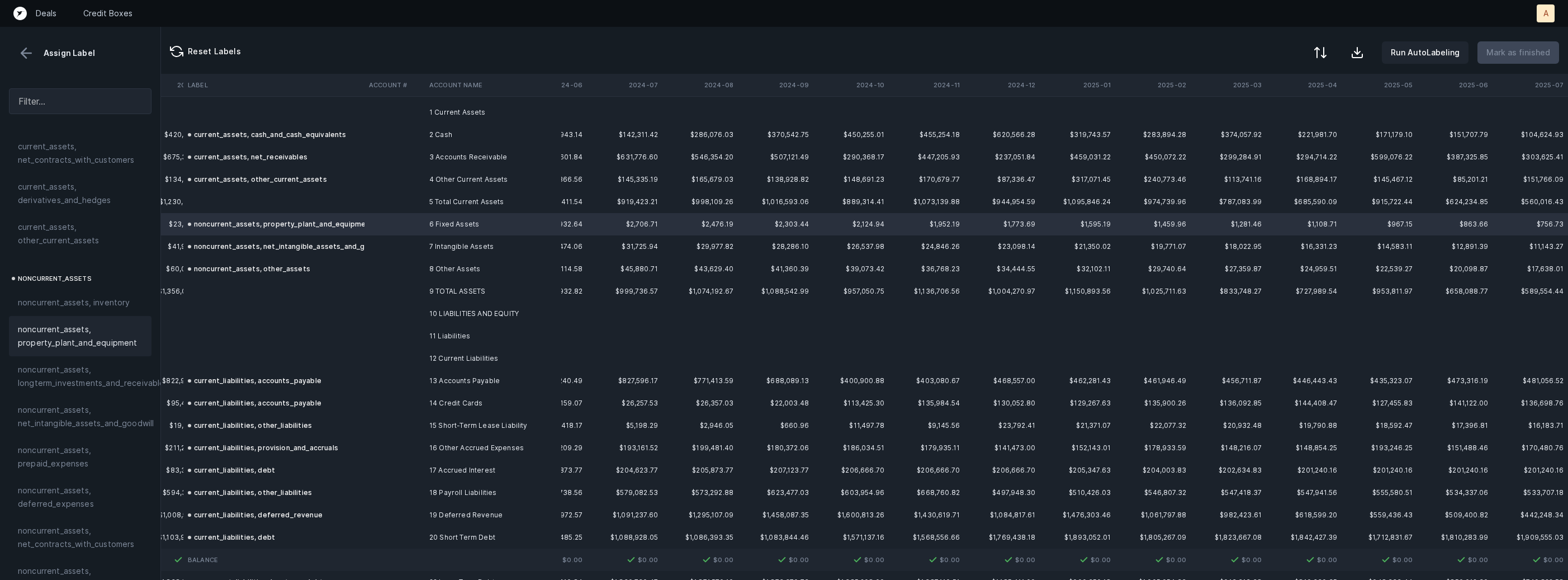
click at [1332, 59] on button at bounding box center [1320, 52] width 24 height 24
click at [1248, 116] on div "By Hum label" at bounding box center [1249, 118] width 49 height 13
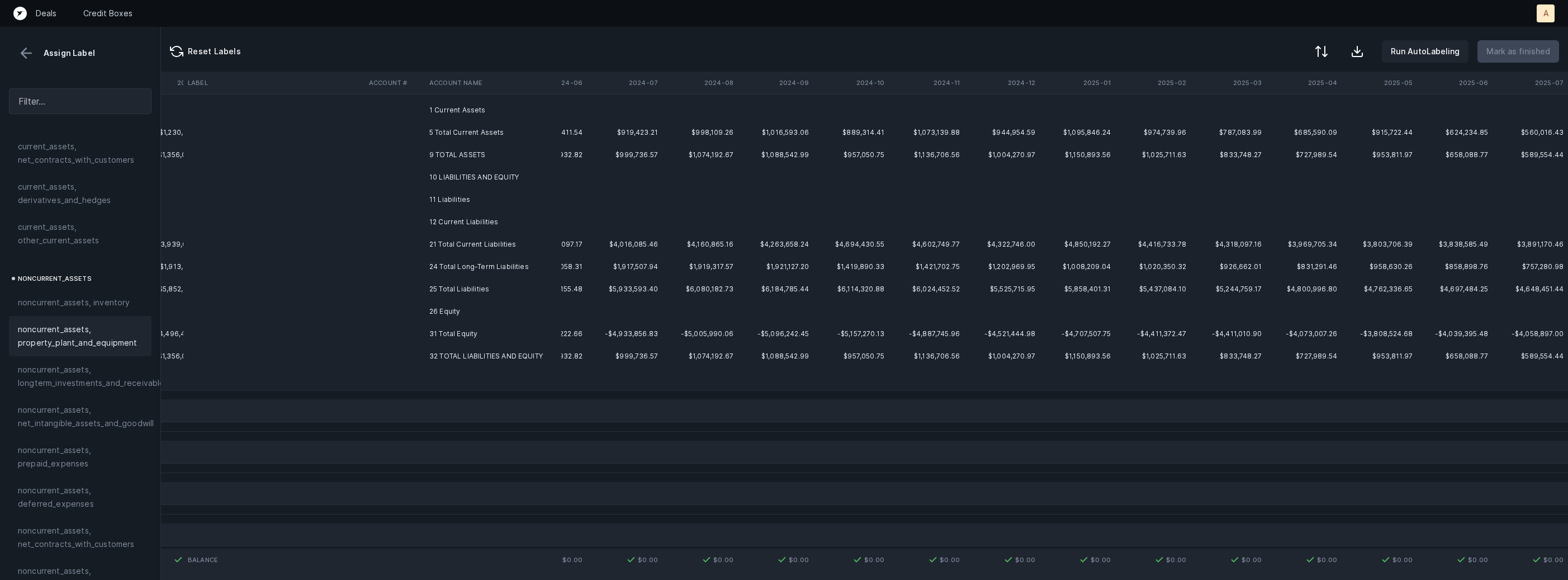
click at [448, 113] on td "1 Current Assets" at bounding box center [493, 110] width 136 height 23
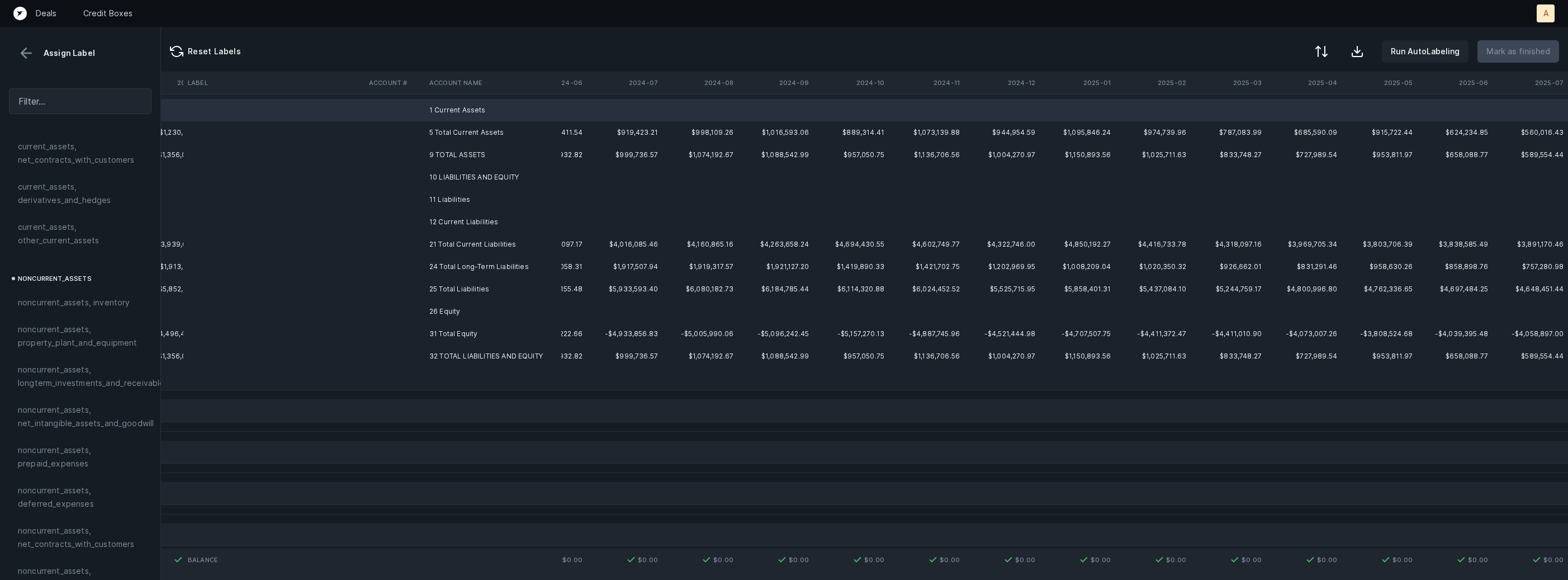
click at [455, 176] on td "10 LIABILITIES AND EQUITY" at bounding box center [493, 178] width 136 height 23
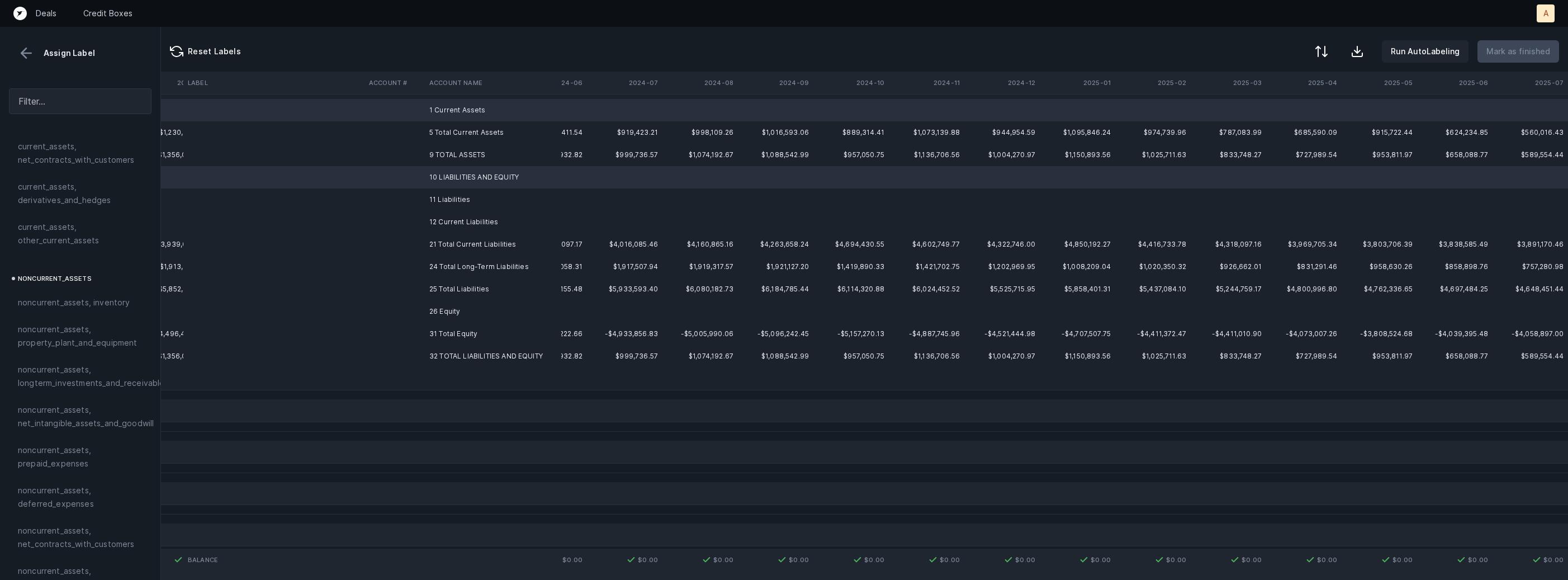
click at [440, 202] on td "11 Liabilities" at bounding box center [493, 200] width 136 height 23
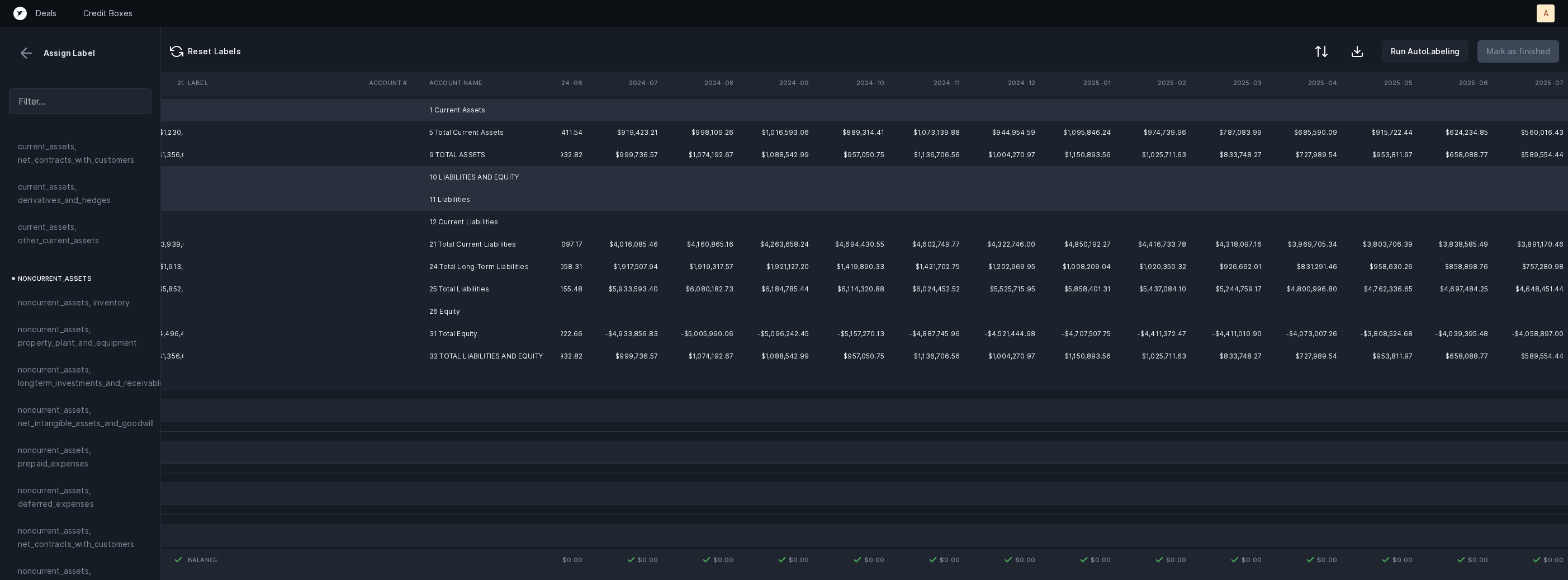
click at [440, 214] on td "12 Current Liabilities" at bounding box center [493, 222] width 136 height 23
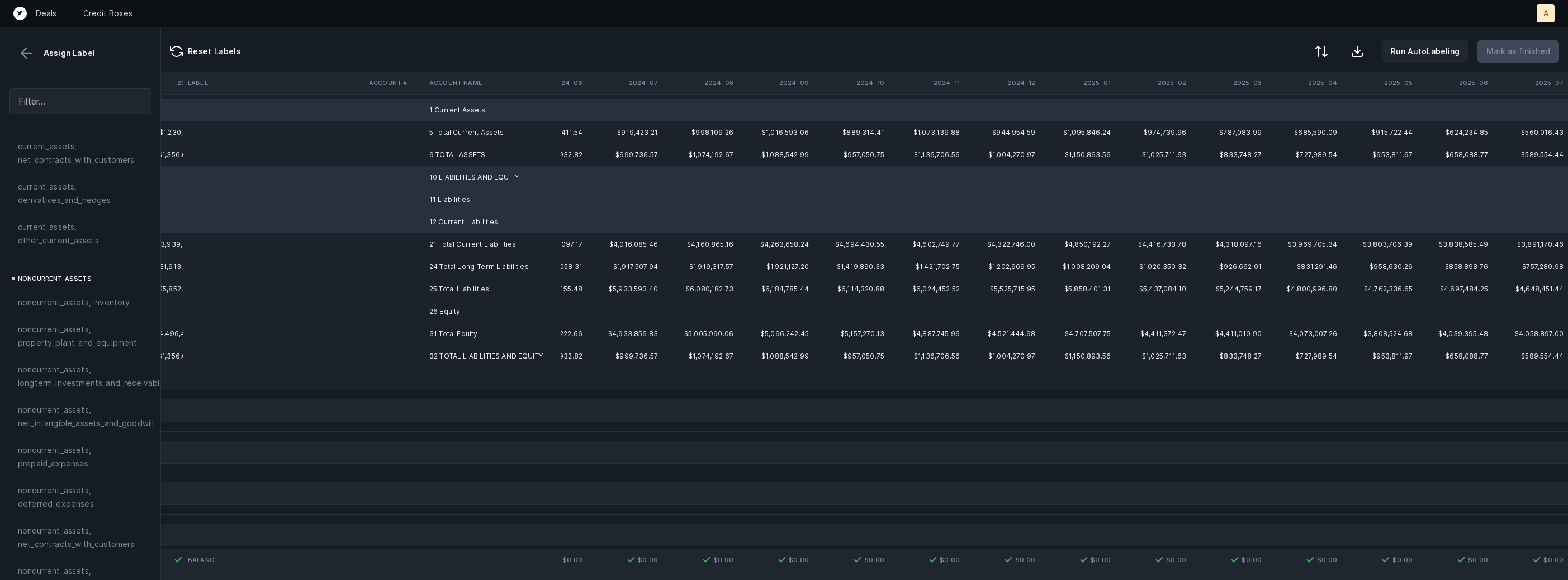
click at [441, 303] on td "26 Equity" at bounding box center [493, 312] width 136 height 23
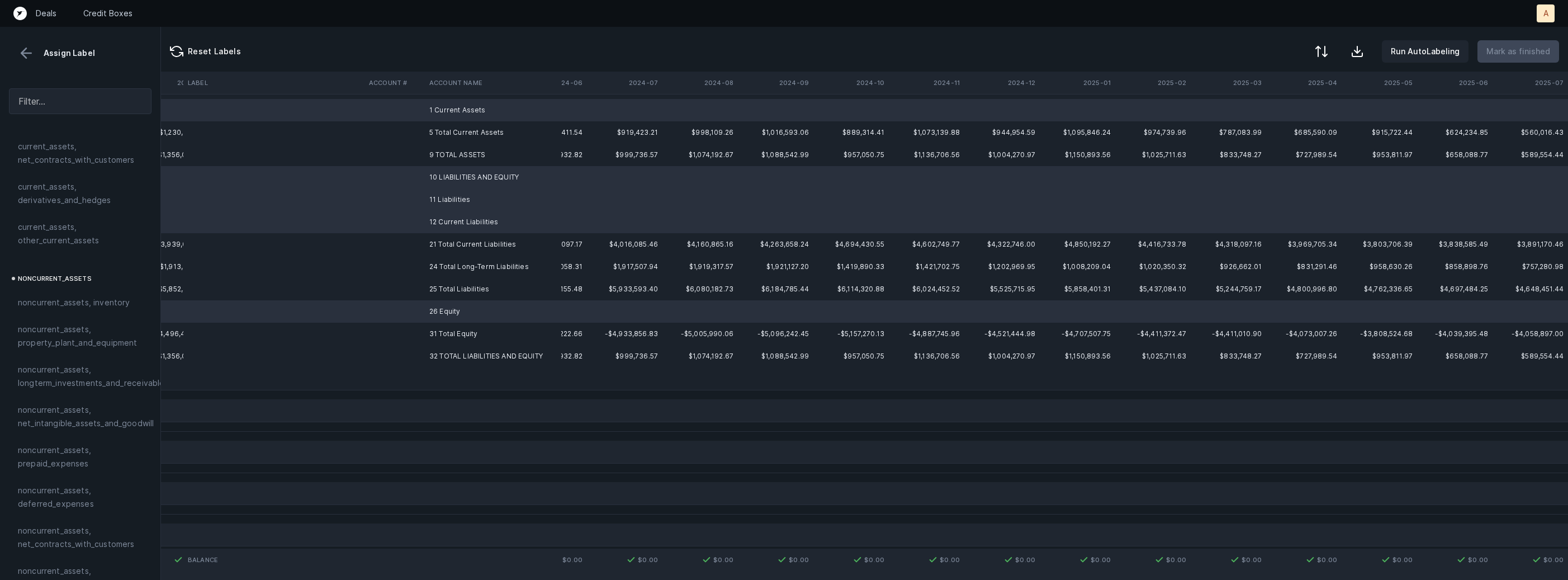
click at [446, 373] on td at bounding box center [493, 379] width 136 height 23
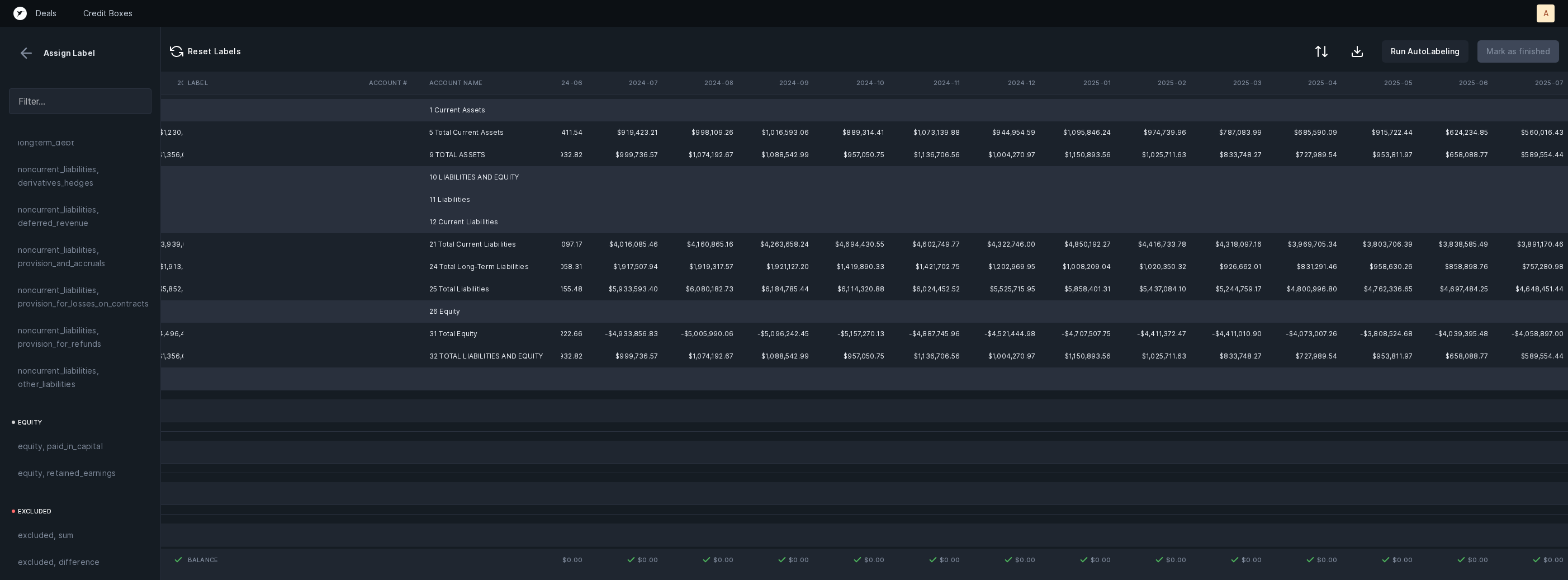
scroll to position [1228, 0]
click at [69, 556] on div "excluded, blank" at bounding box center [80, 569] width 143 height 27
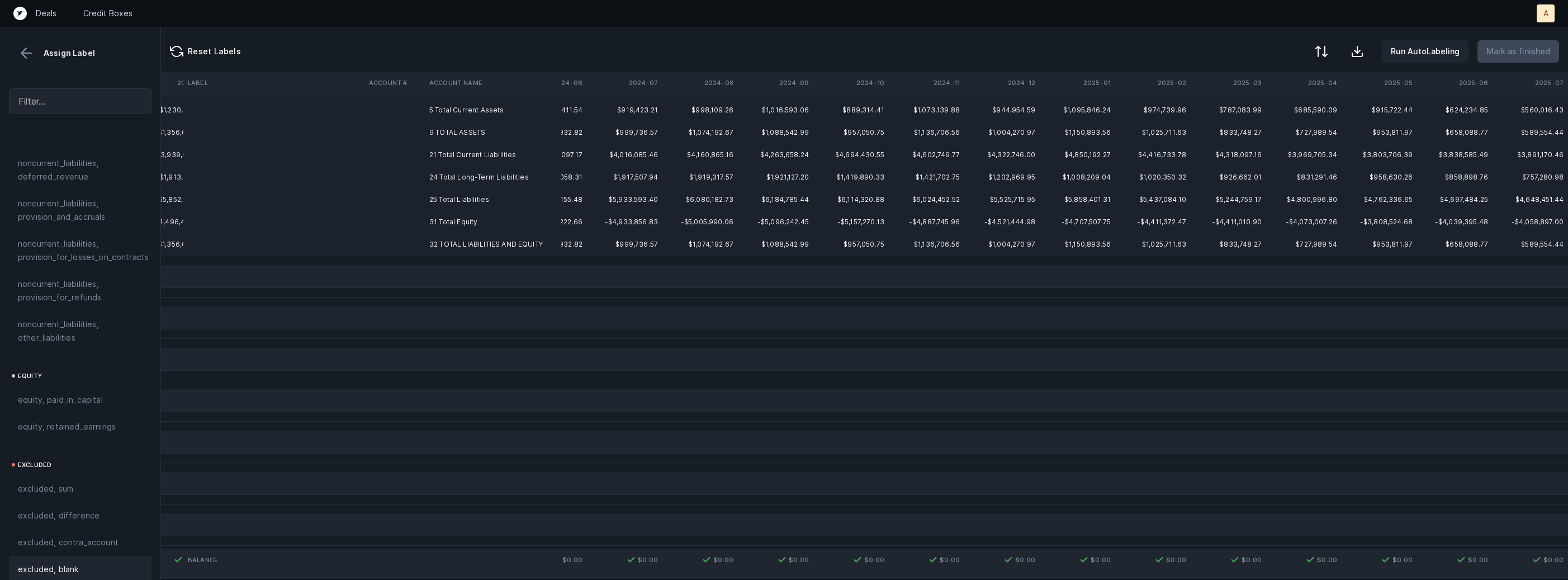
click at [471, 111] on td "5 Total Current Assets" at bounding box center [493, 110] width 136 height 23
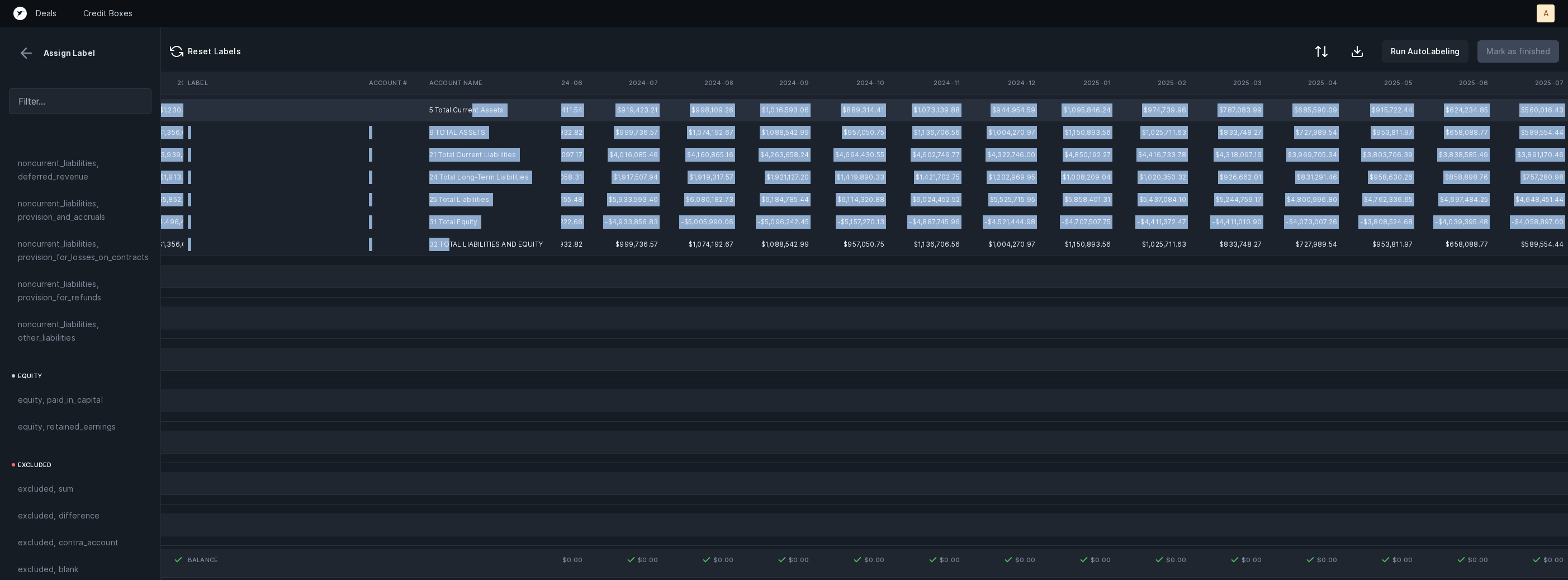
click at [448, 240] on td "32 TOTAL LIABILITIES AND EQUITY" at bounding box center [493, 245] width 136 height 23
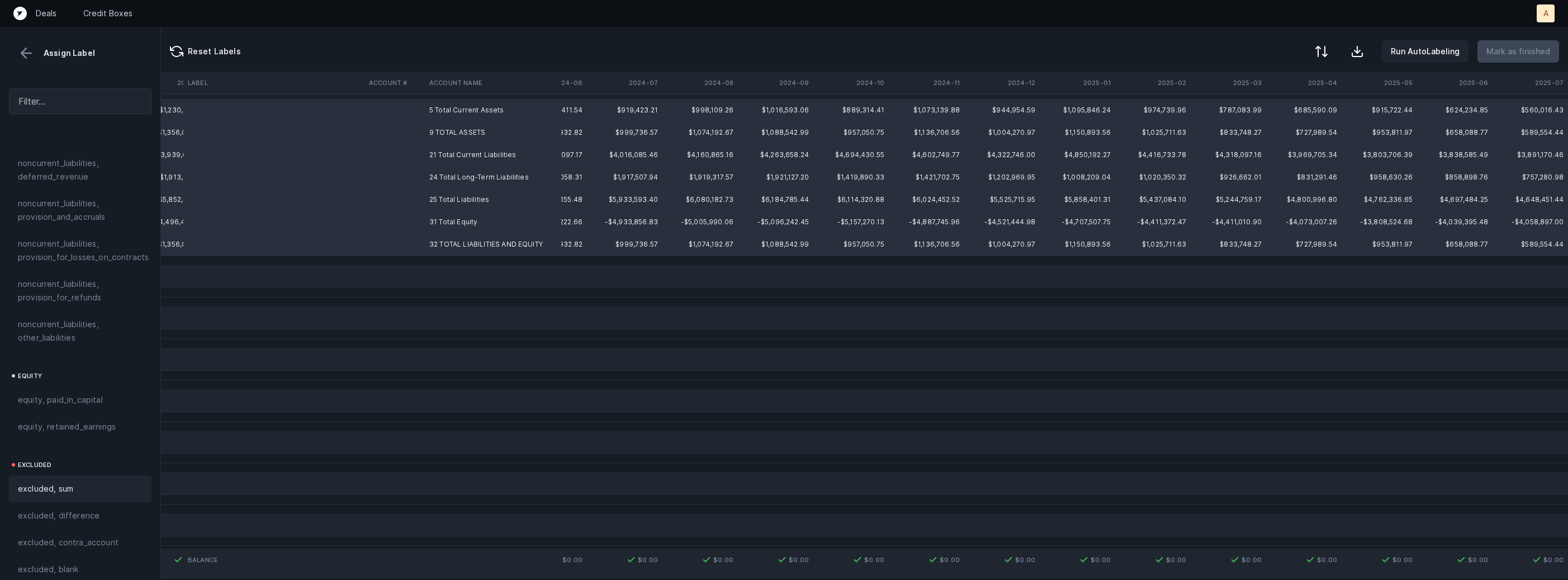
click at [47, 482] on span "excluded, sum" at bounding box center [46, 489] width 56 height 13
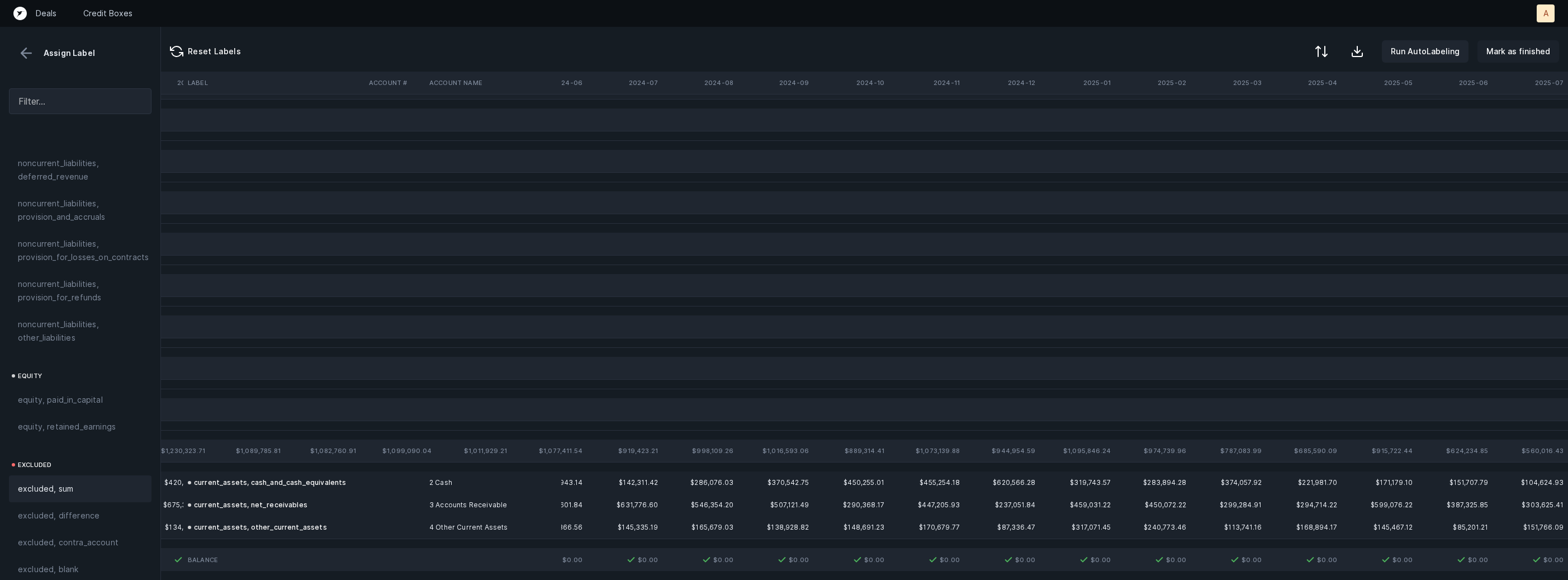
click at [1523, 51] on p "Mark as finished" at bounding box center [1518, 51] width 64 height 13
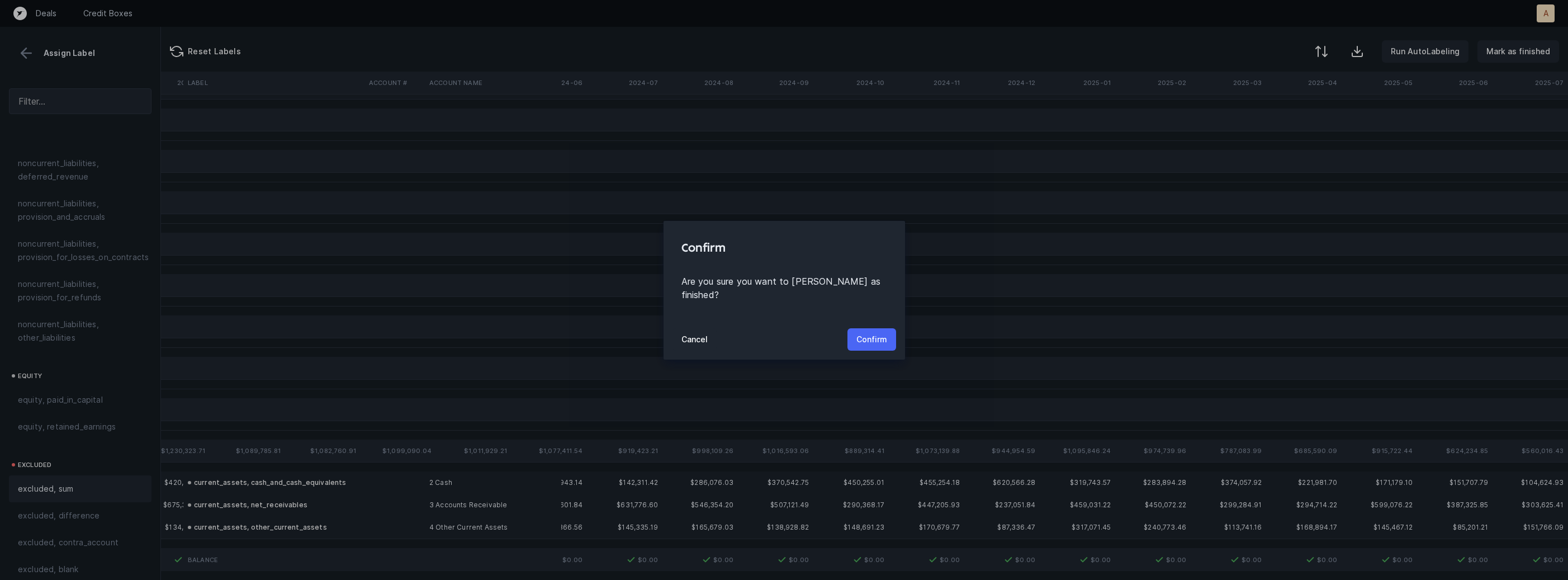
click at [877, 333] on p "Confirm" at bounding box center [872, 339] width 31 height 13
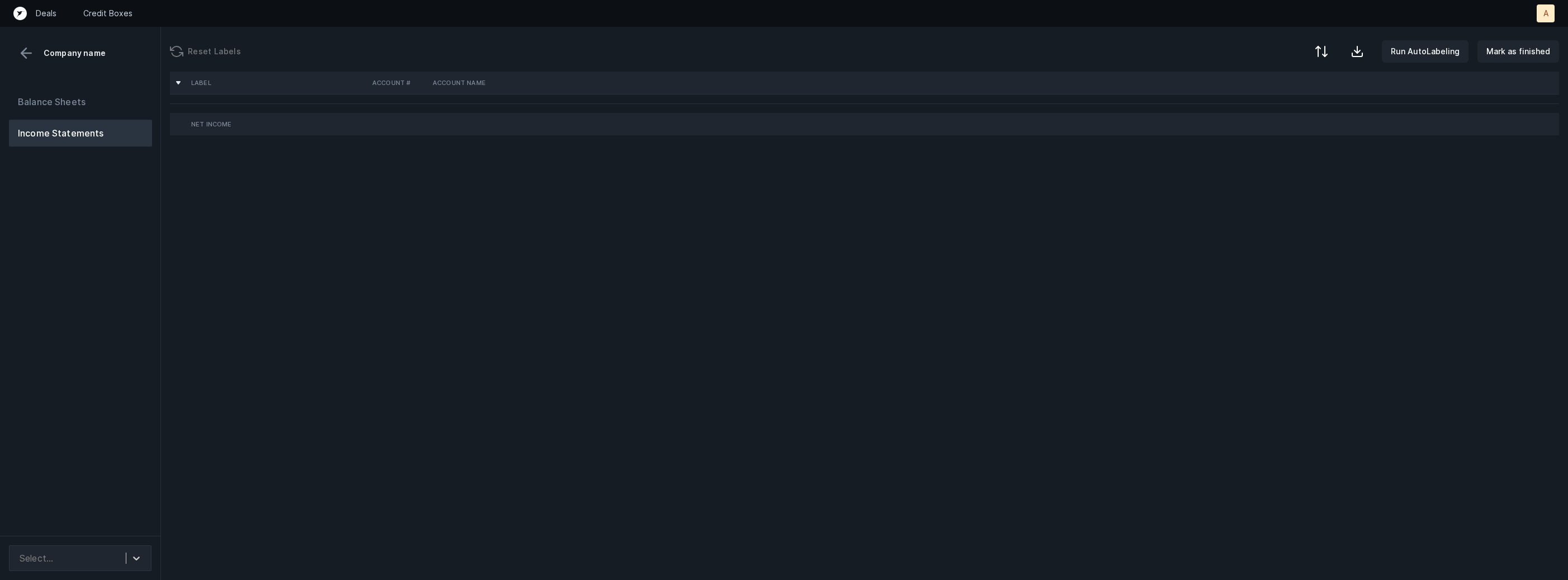
click at [151, 320] on div "Balance Sheets Income Statements" at bounding box center [80, 307] width 161 height 456
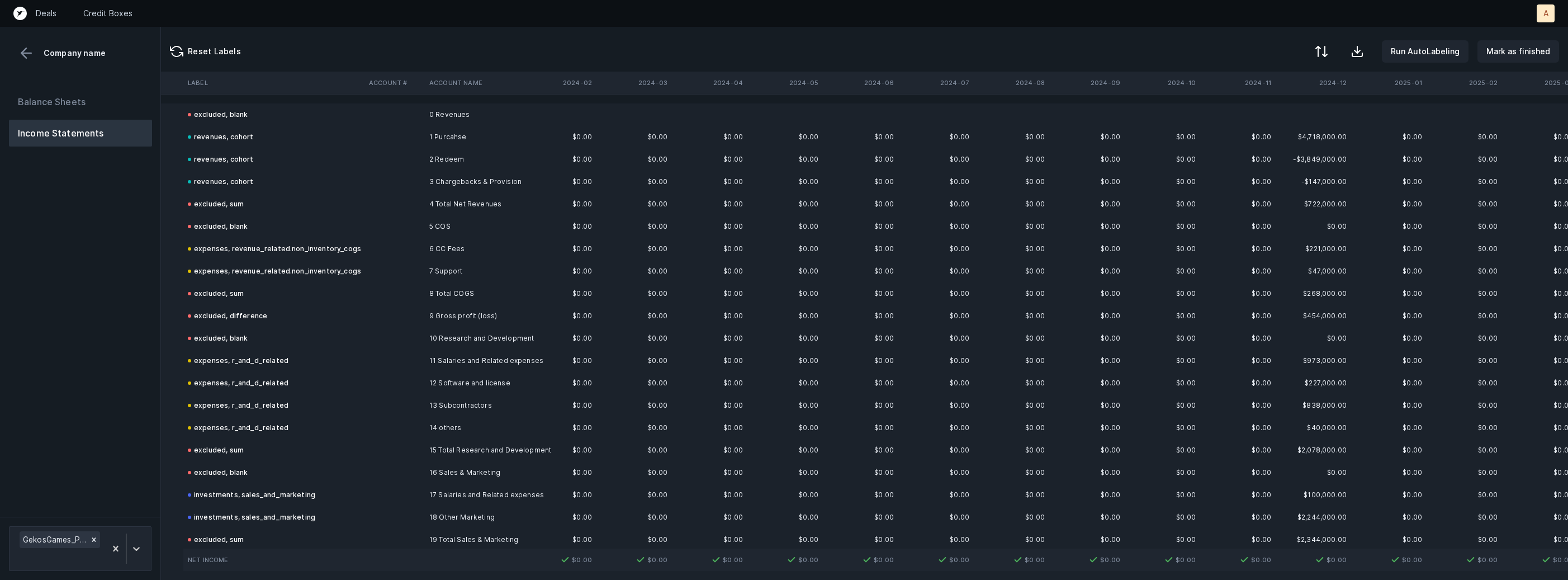
scroll to position [0, 355]
